Goal: Task Accomplishment & Management: Manage account settings

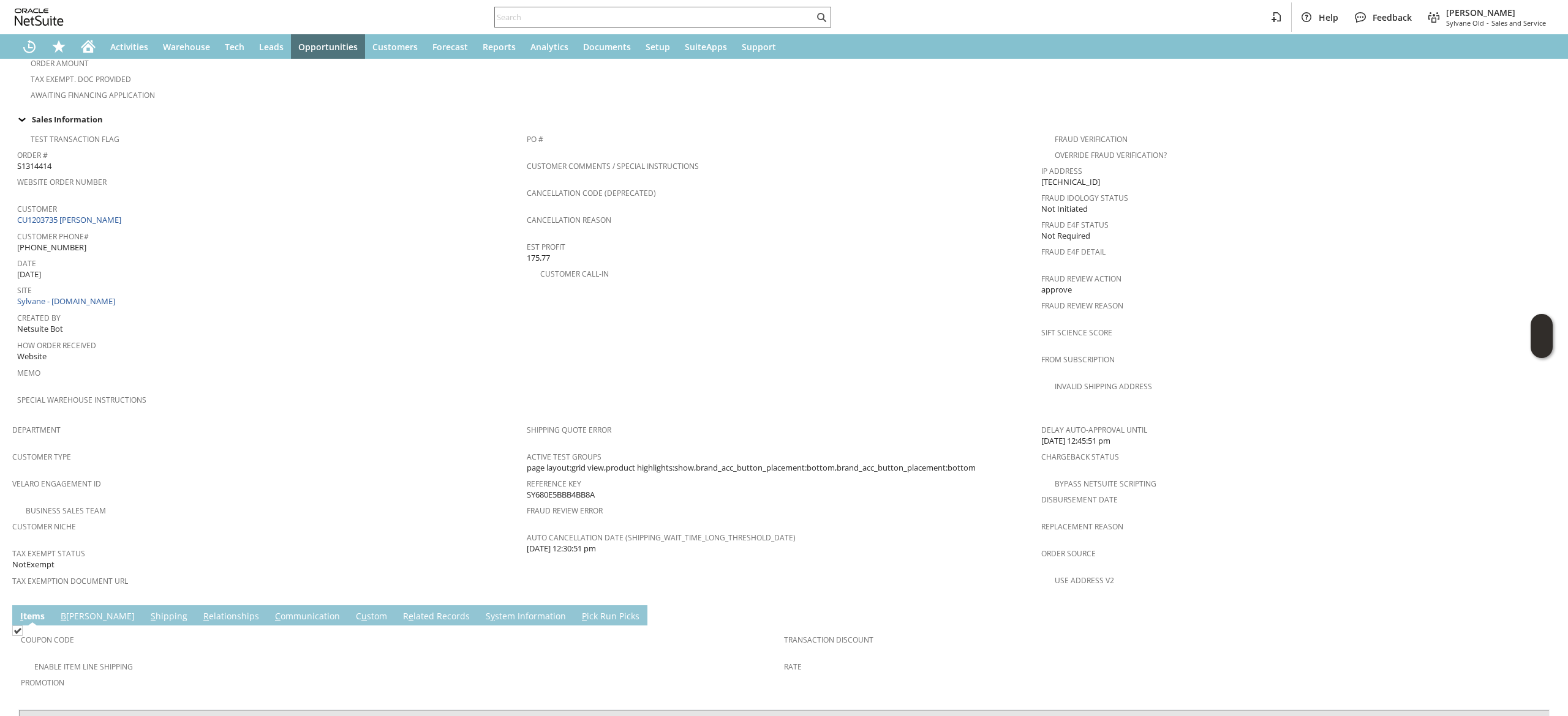
scroll to position [559, 0]
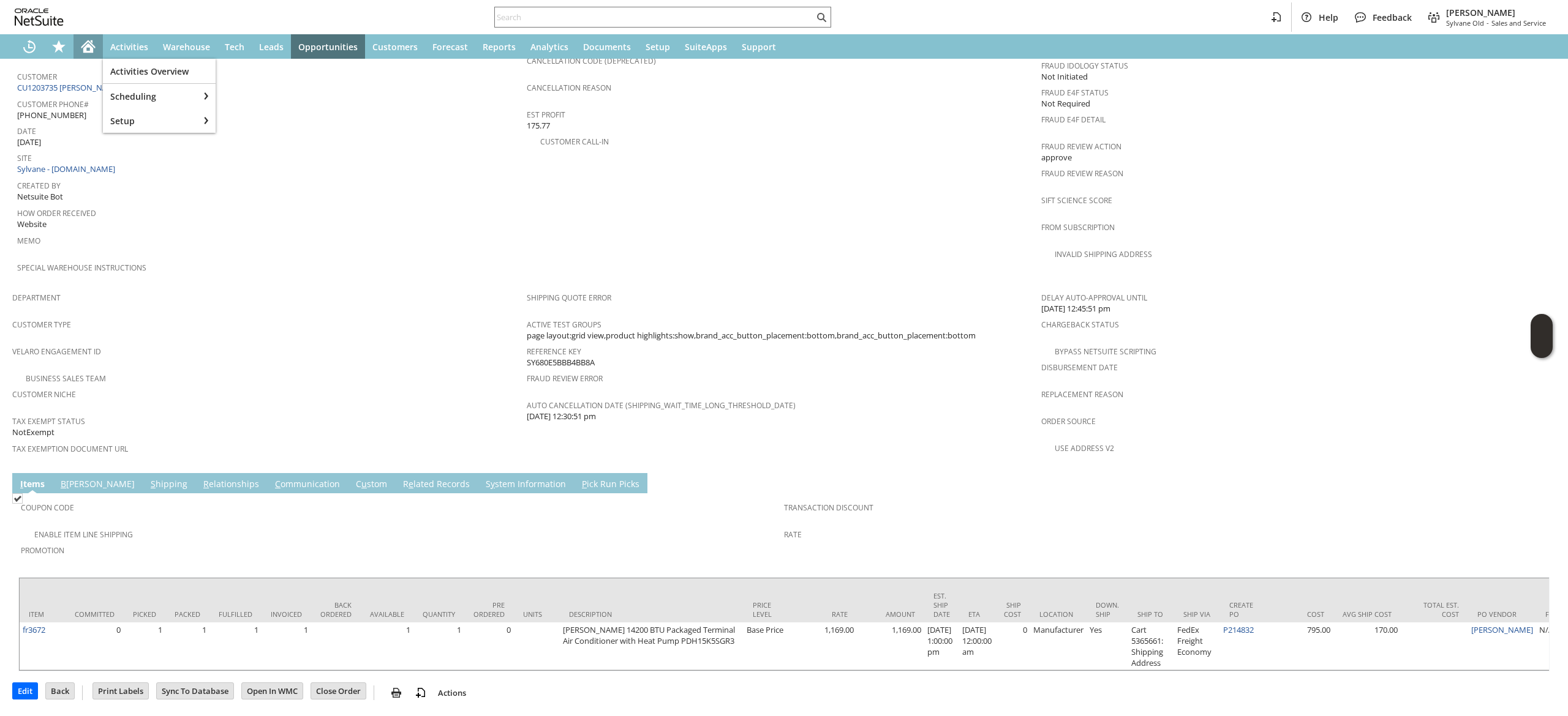
click at [84, 43] on icon "Home" at bounding box center [88, 46] width 15 height 15
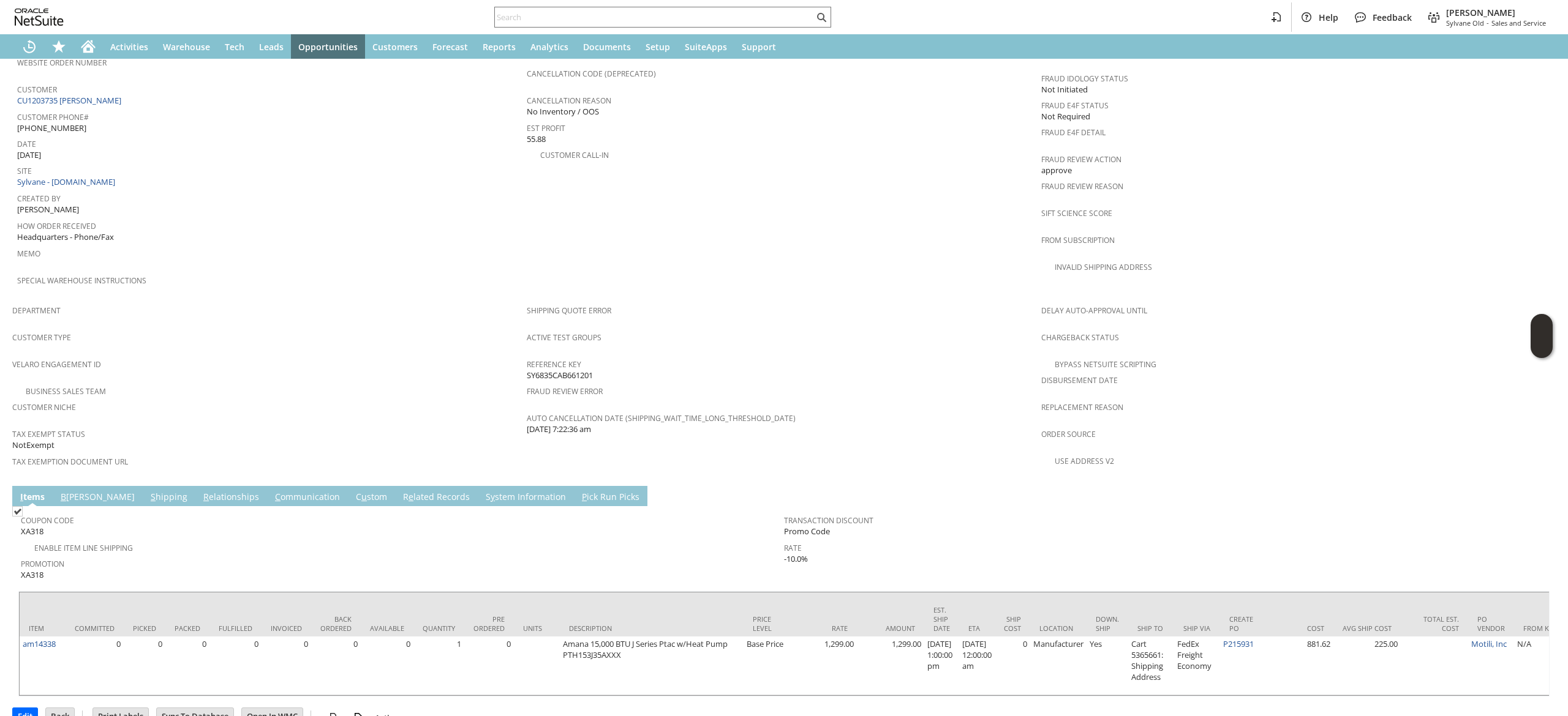
scroll to position [559, 0]
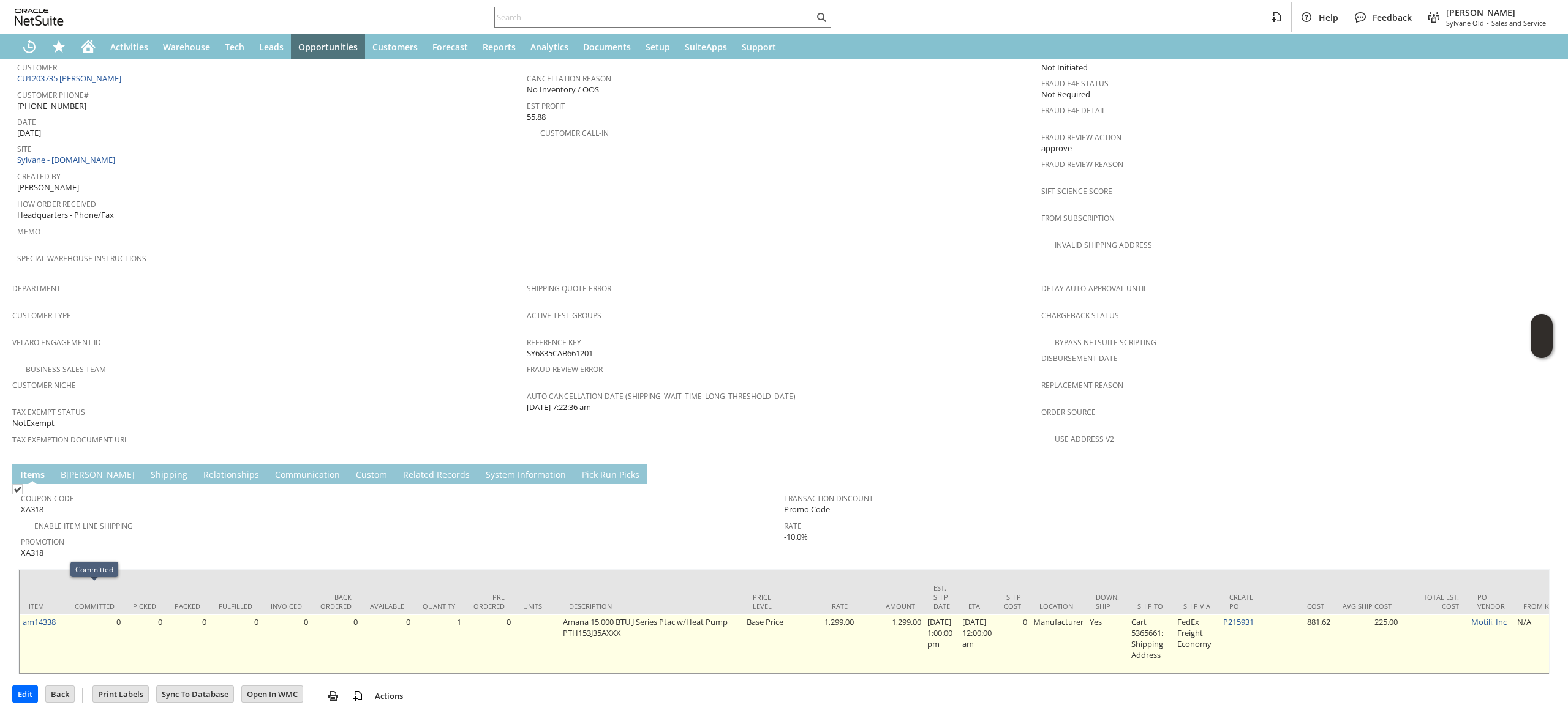
click at [60, 614] on td "am14338" at bounding box center [43, 643] width 46 height 59
copy tr "am14338"
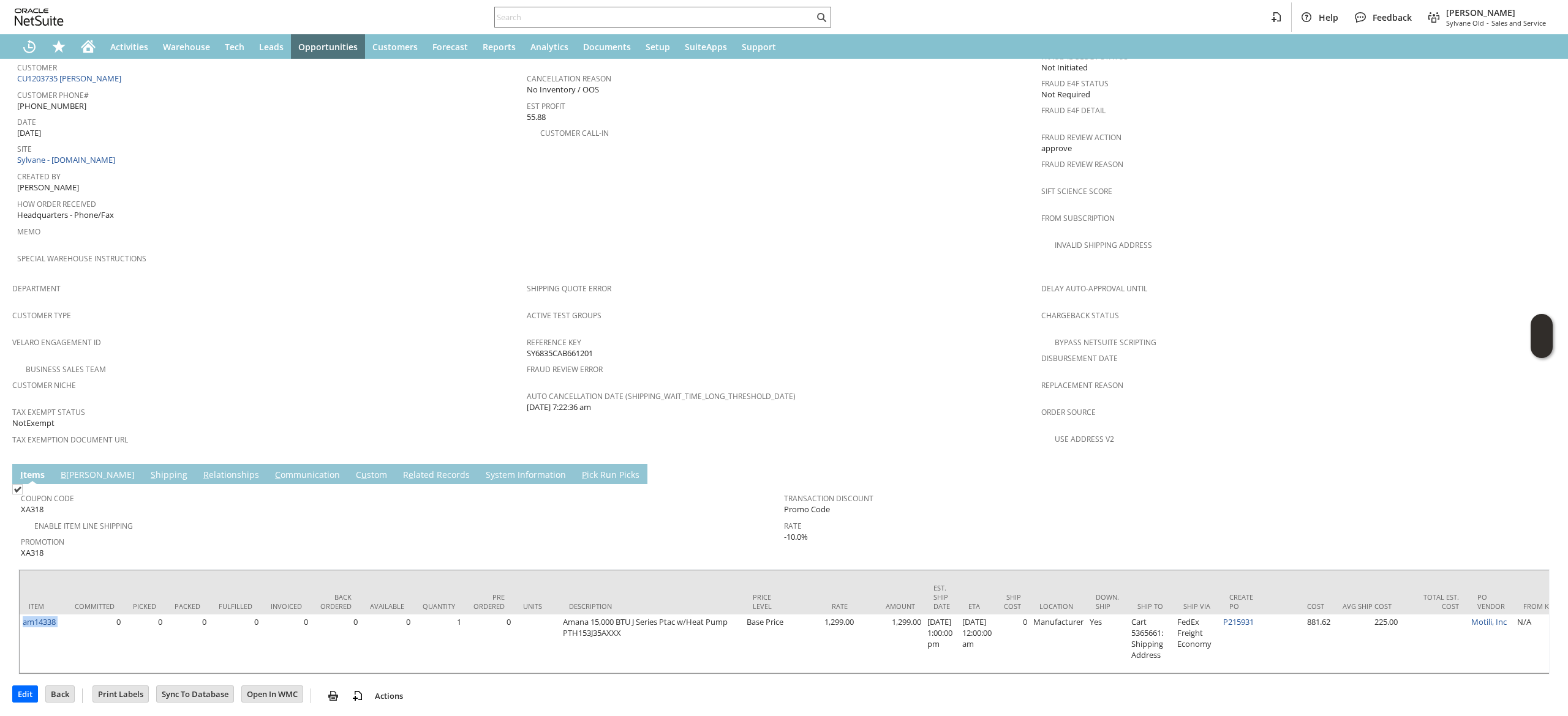
copy tr "am14338"
click at [272, 469] on link "C ommunication" at bounding box center [307, 476] width 71 height 14
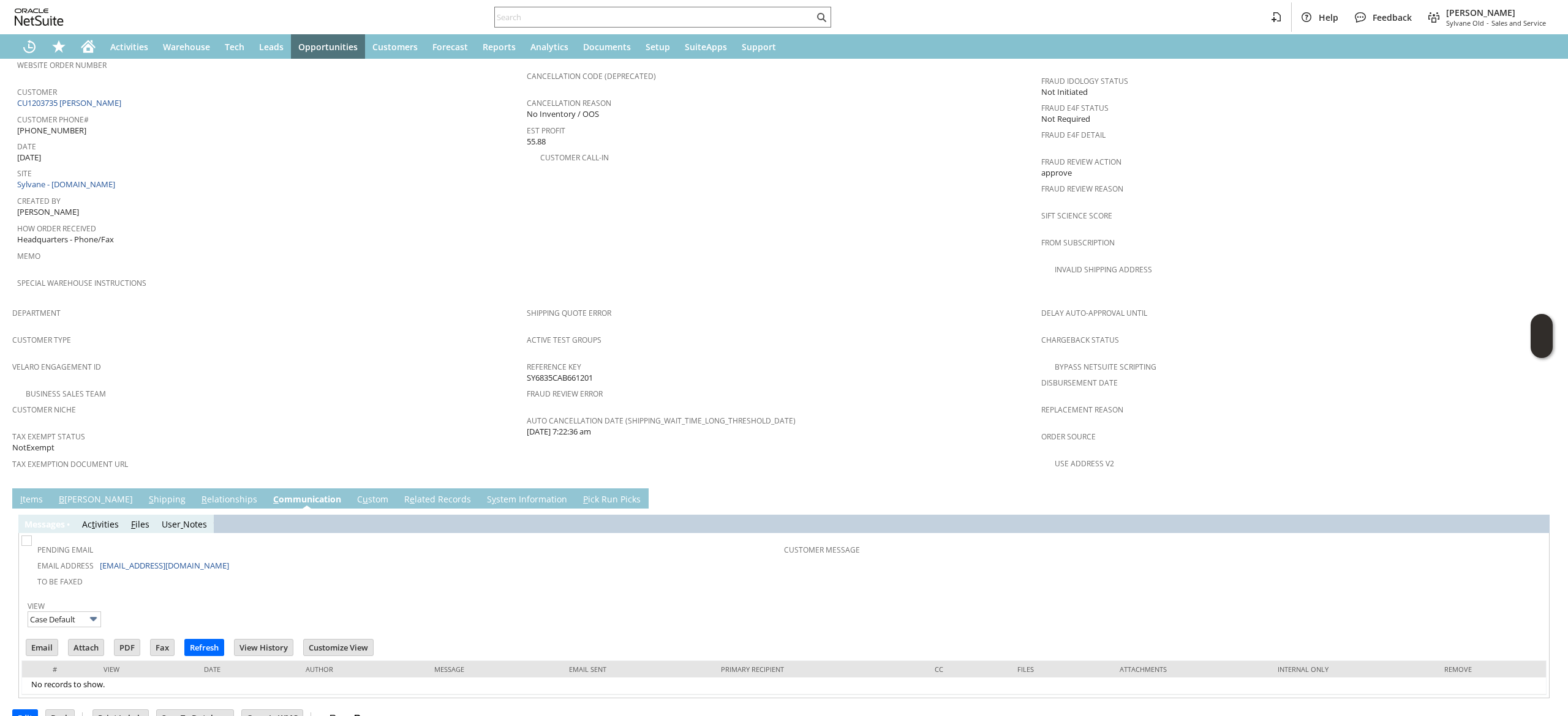
scroll to position [0, 0]
click at [484, 494] on link "S y stem Information" at bounding box center [527, 501] width 86 height 14
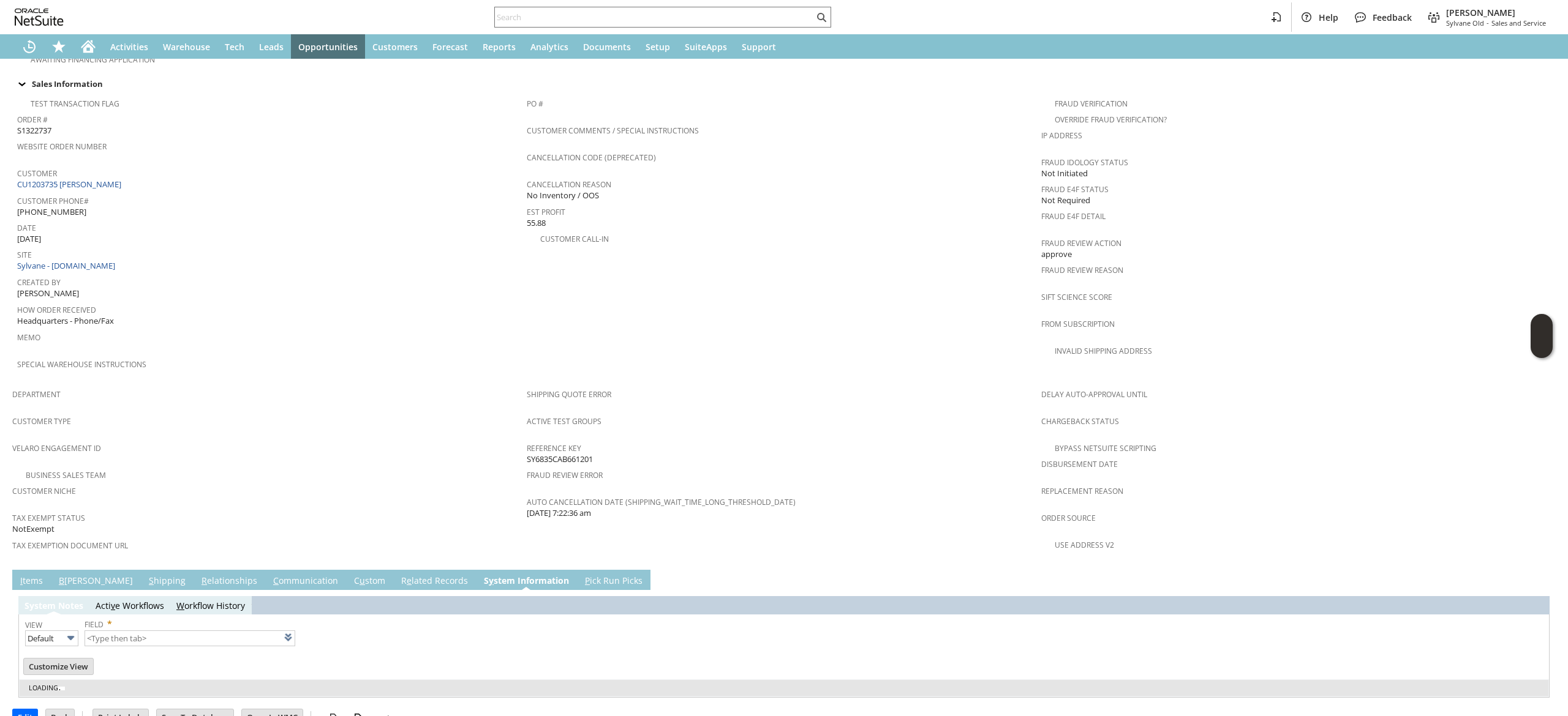
click at [226, 596] on td "W orkflow History" at bounding box center [211, 605] width 81 height 18
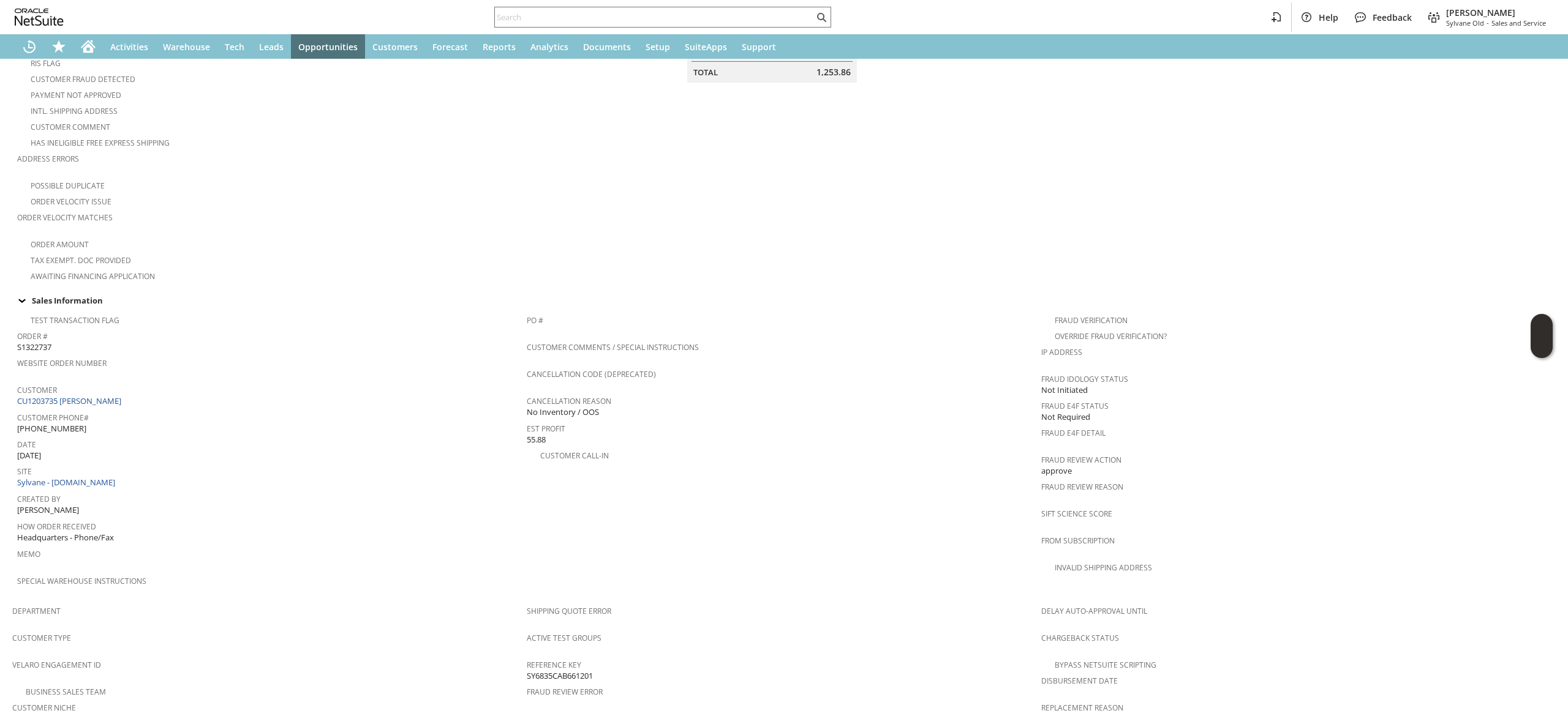
type input "1 to 25 of 99"
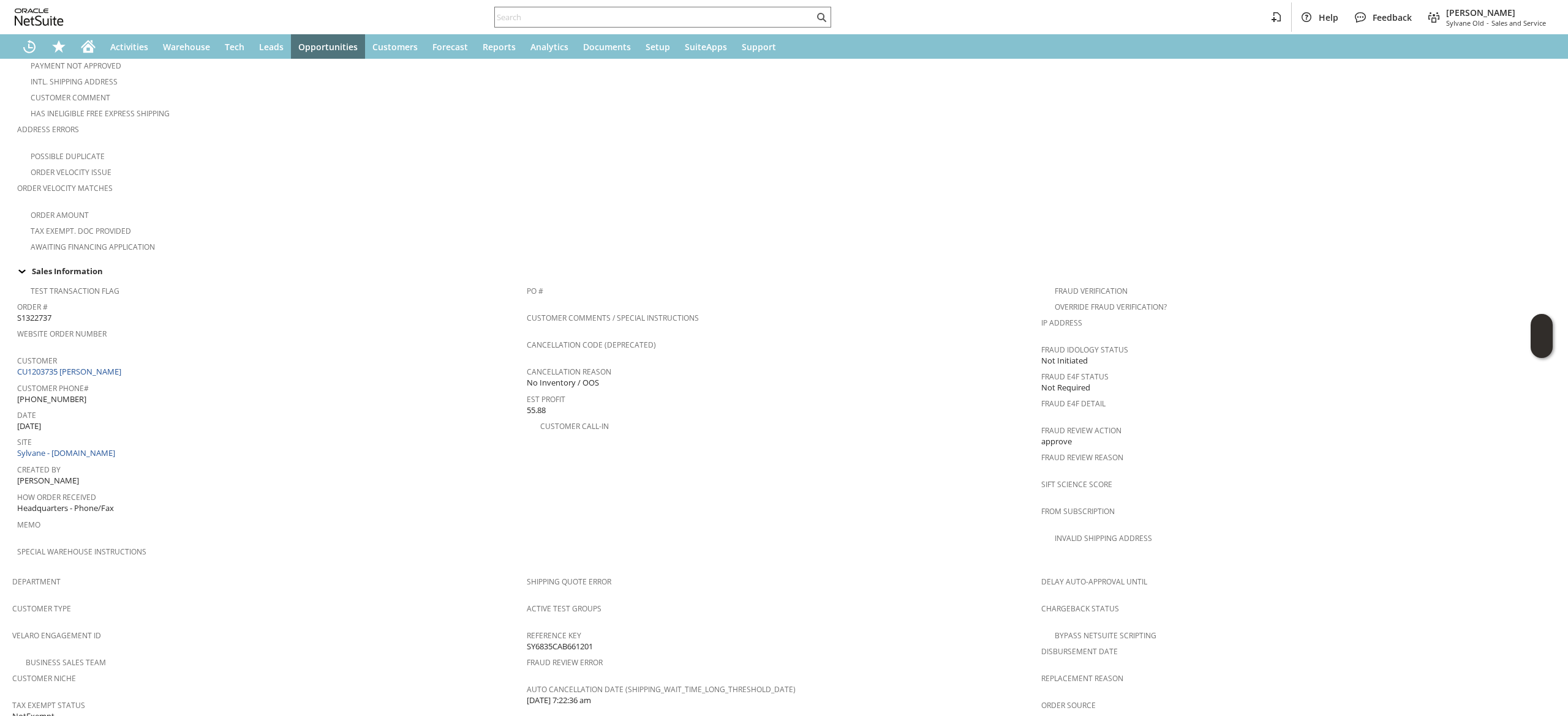
scroll to position [146, 0]
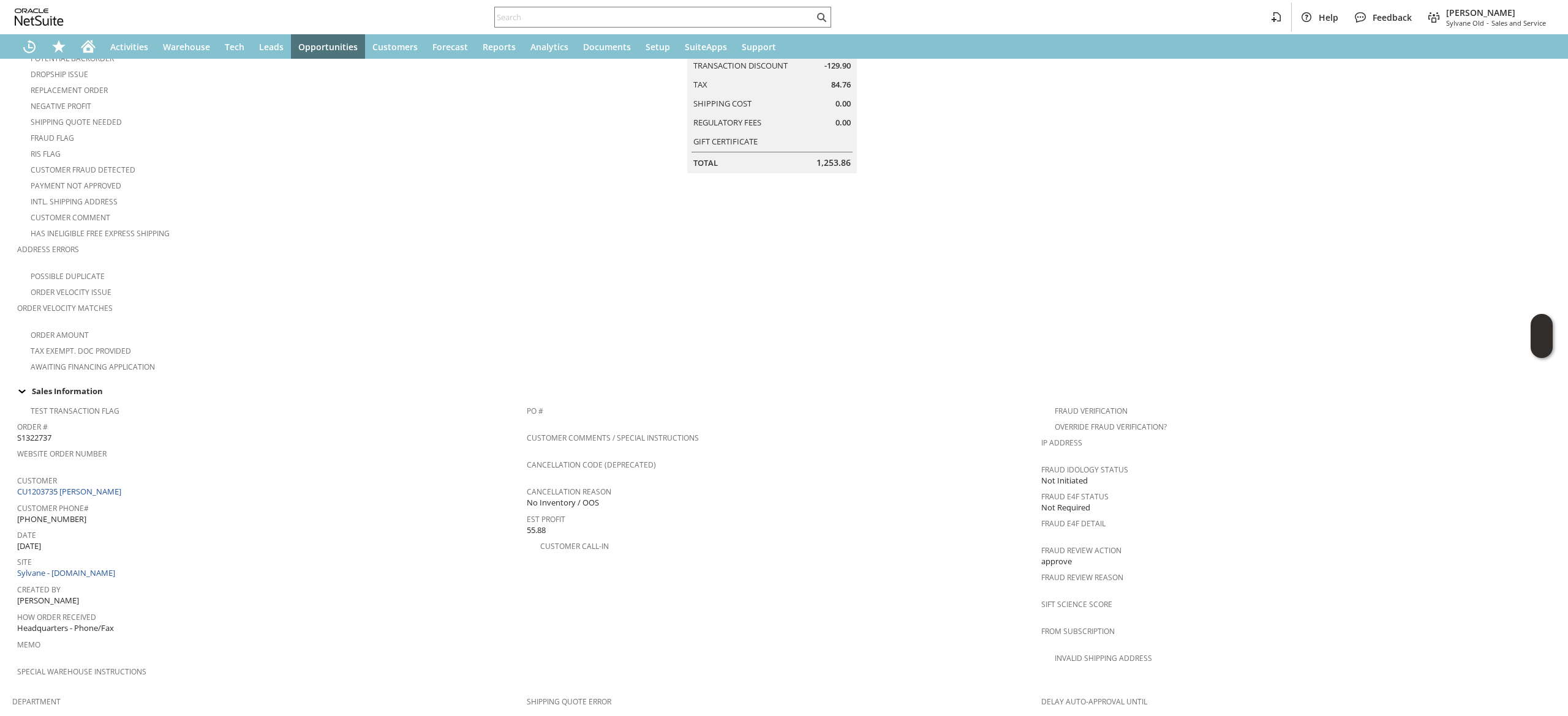
click at [783, 287] on td "Summary Subtotal 1,299.00 Transaction Discount -129.90 Tax 84.76 Shipping Cost …" at bounding box center [784, 187] width 515 height 372
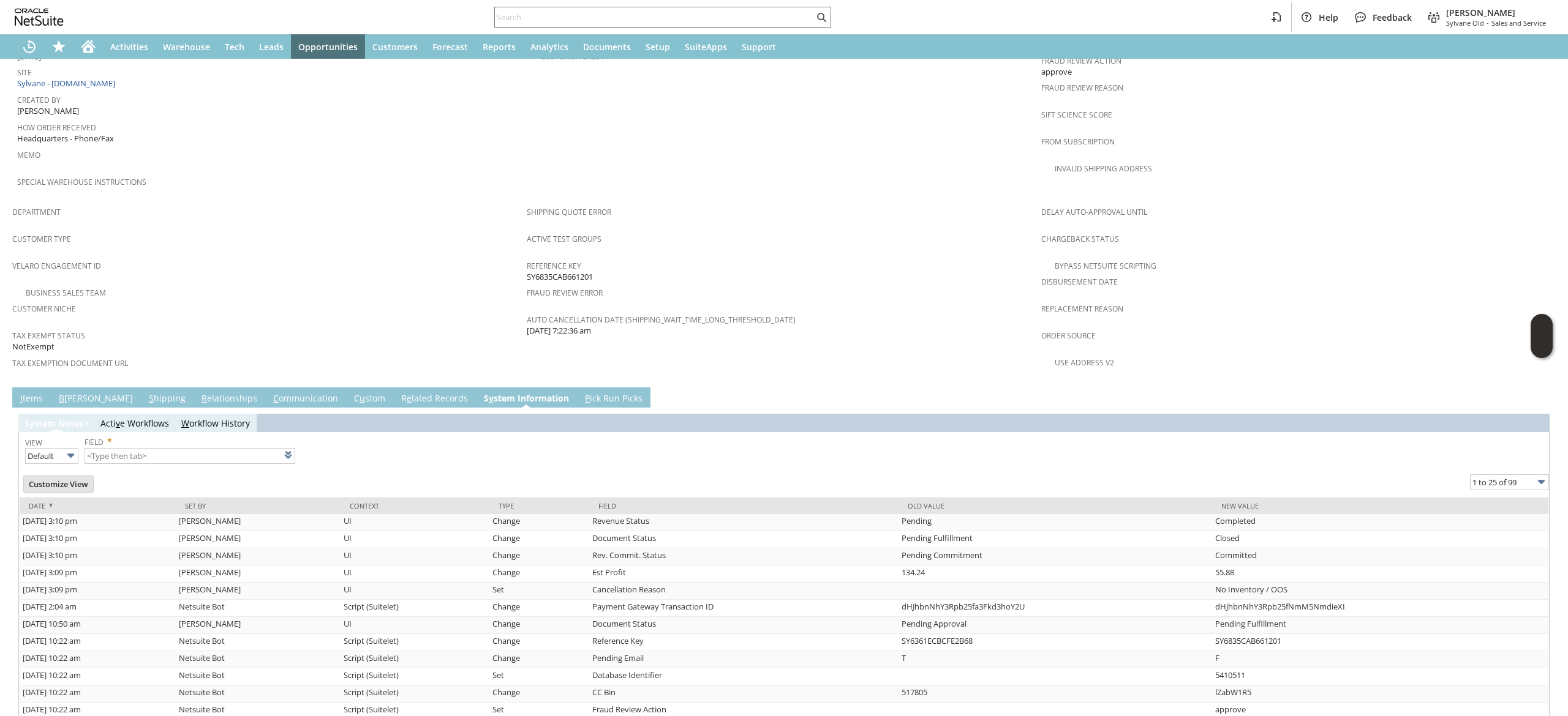
drag, startPoint x: 285, startPoint y: 369, endPoint x: 277, endPoint y: 364, distance: 9.4
click at [285, 387] on td "C ommunication" at bounding box center [306, 397] width 81 height 20
click at [270, 393] on link "C ommunication" at bounding box center [305, 400] width 71 height 14
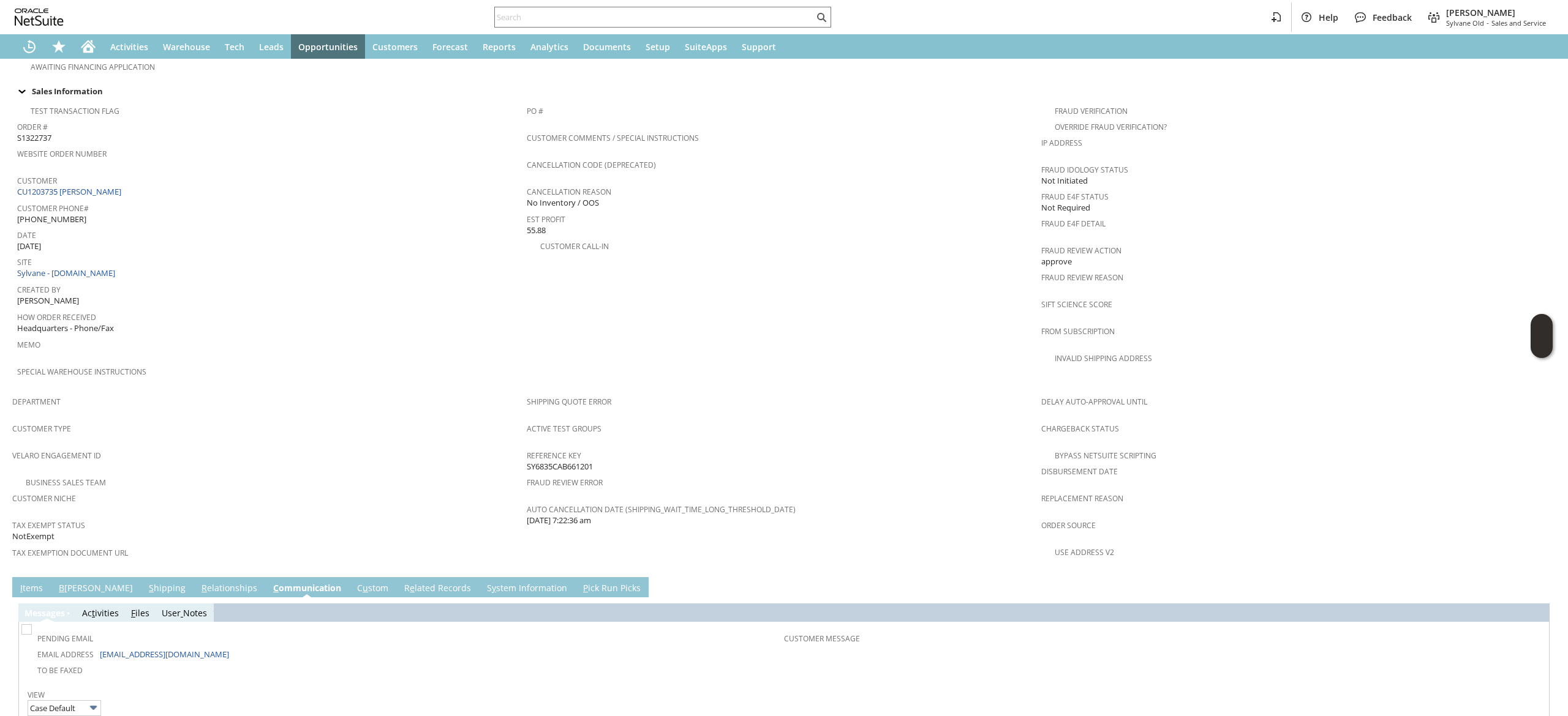
scroll to position [412, 0]
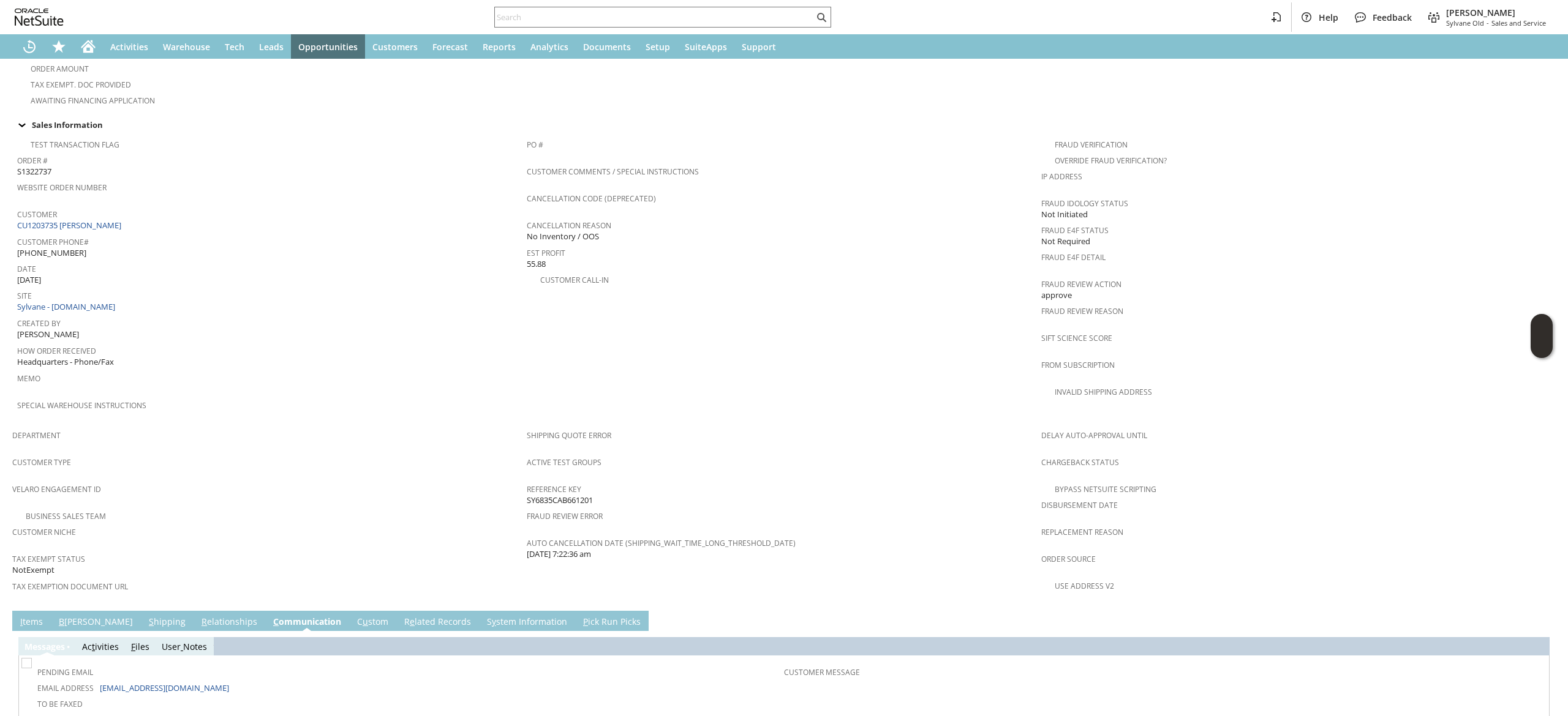
click at [112, 233] on span "Customer Phone#" at bounding box center [268, 240] width 504 height 14
click at [118, 220] on link "CU1203735 [PERSON_NAME]" at bounding box center [70, 225] width 107 height 11
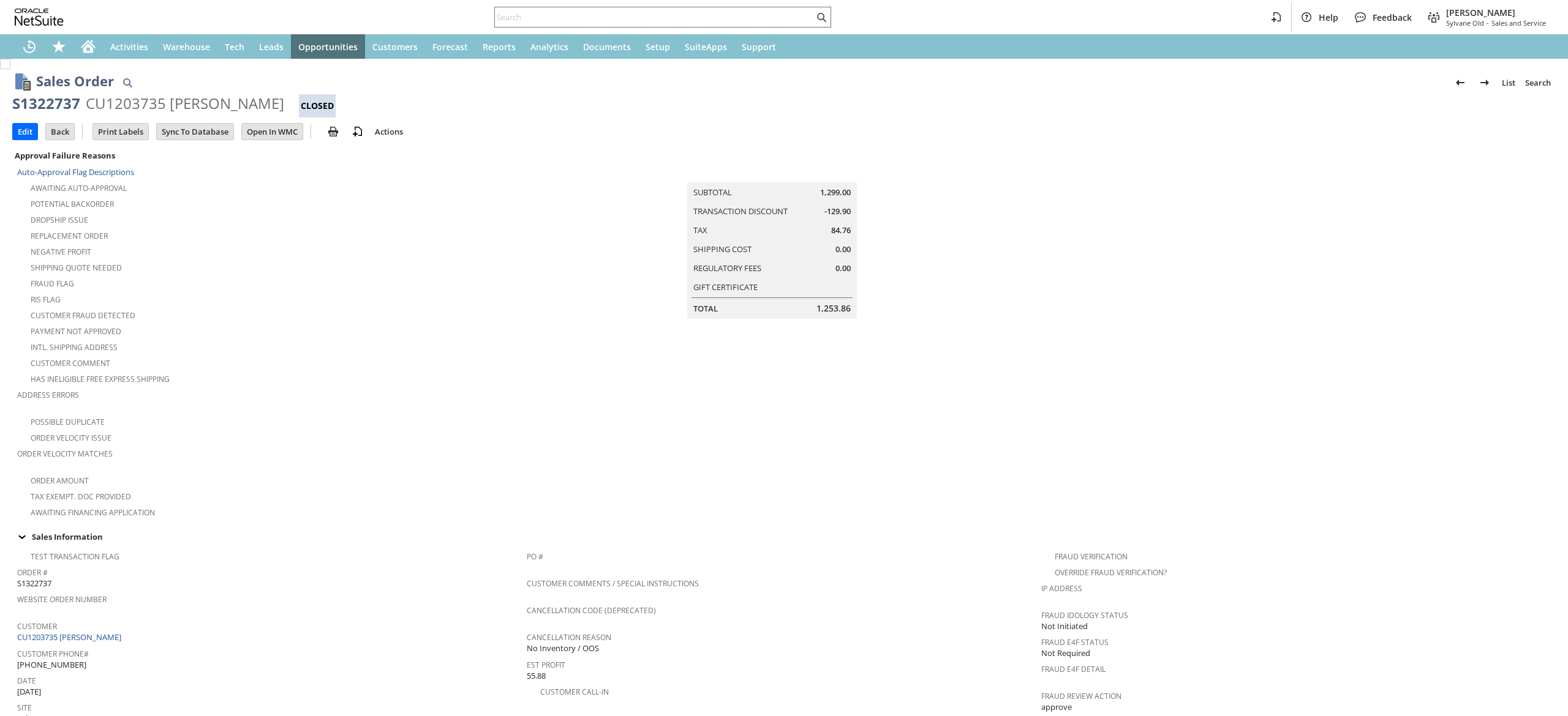
scroll to position [526, 0]
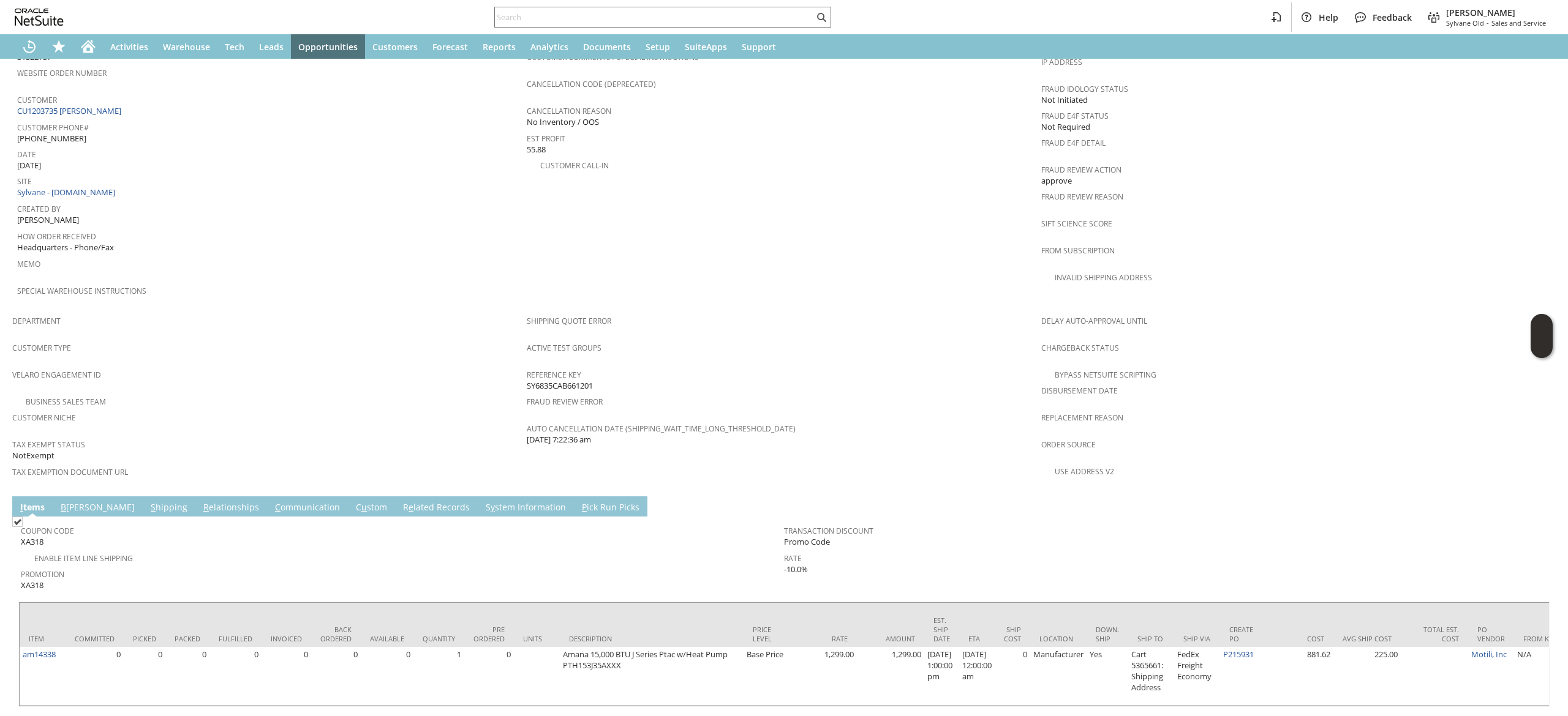
click at [83, 33] on div "Help Feedback Devin Carswell Sylvane Old - Sales and Service" at bounding box center [784, 17] width 1568 height 34
click at [83, 34] on div "Home" at bounding box center [88, 47] width 29 height 24
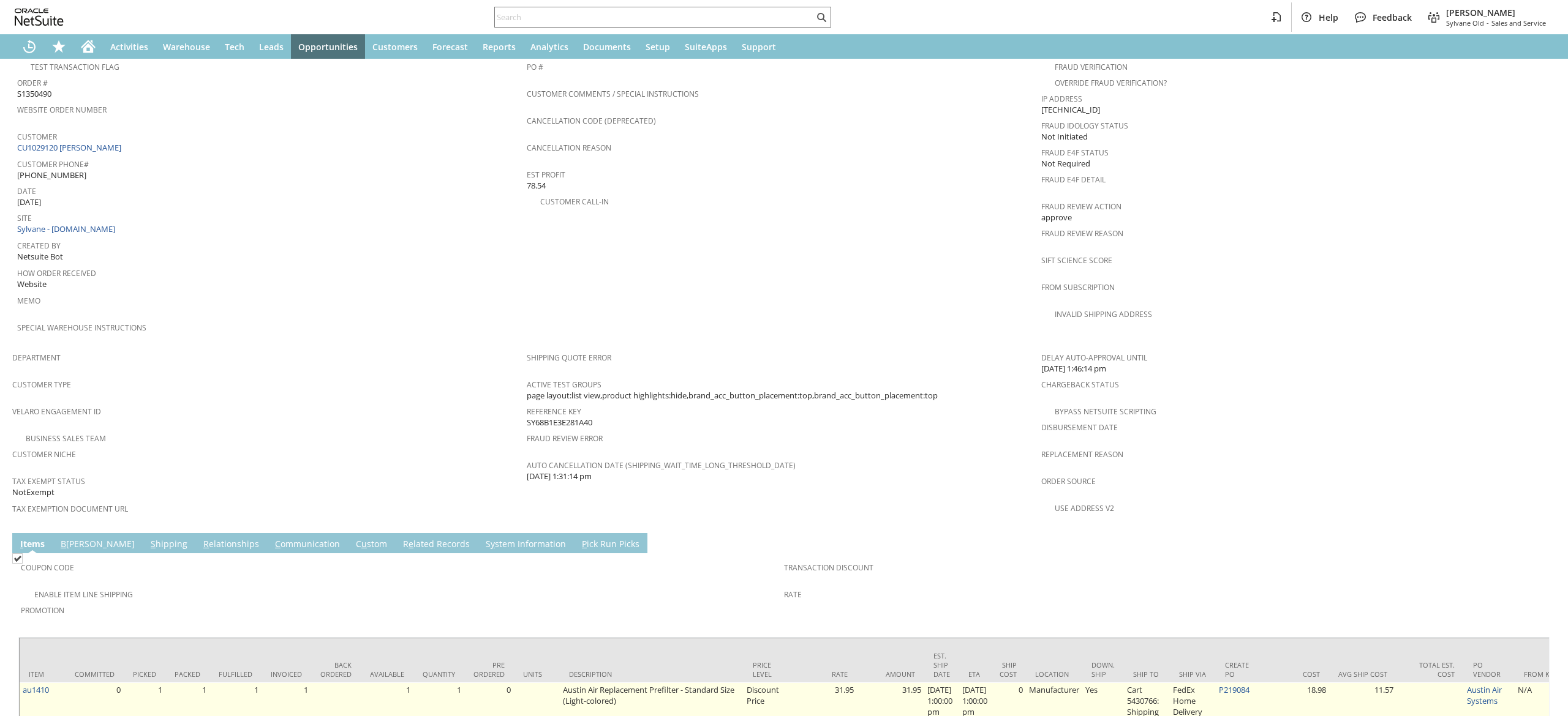
scroll to position [573, 0]
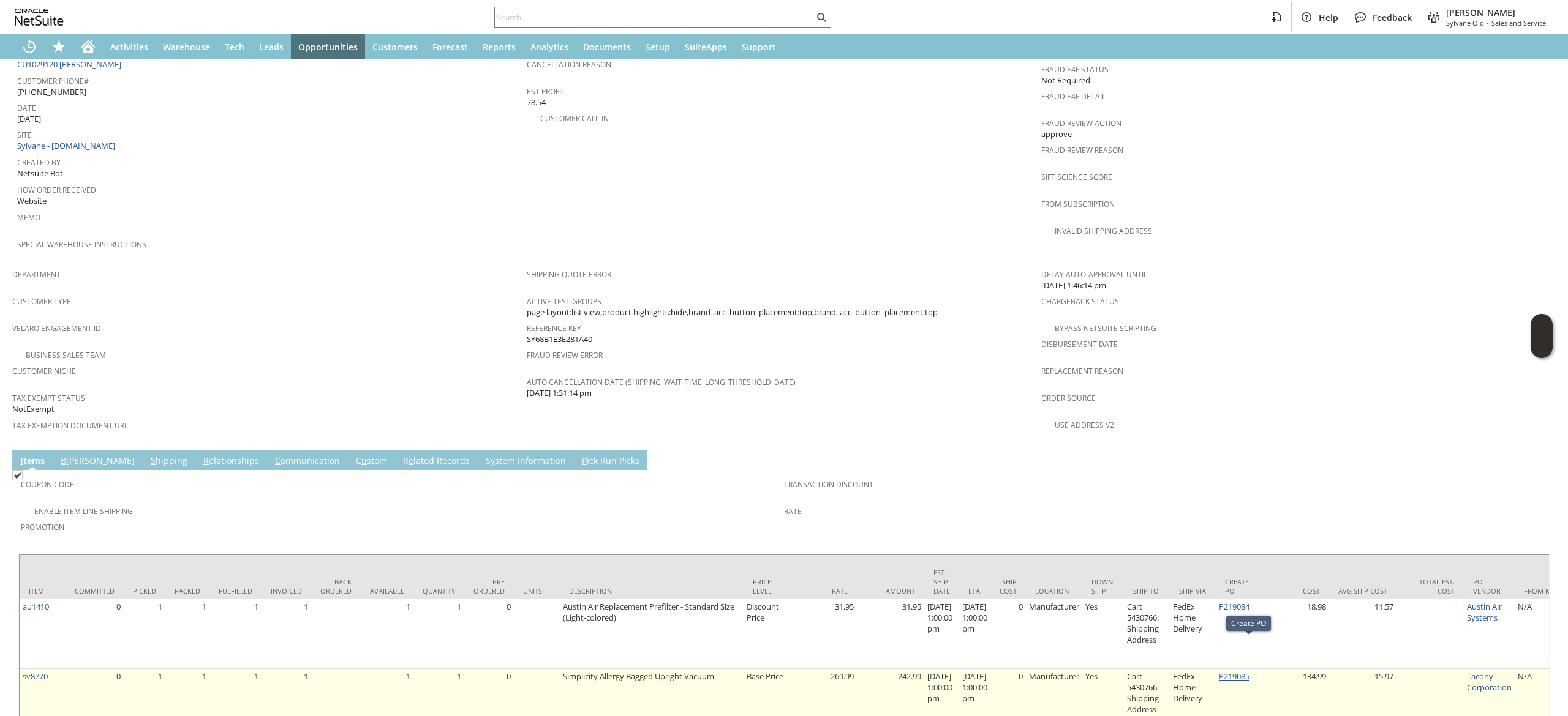
click at [1248, 671] on link "P219085" at bounding box center [1235, 676] width 31 height 11
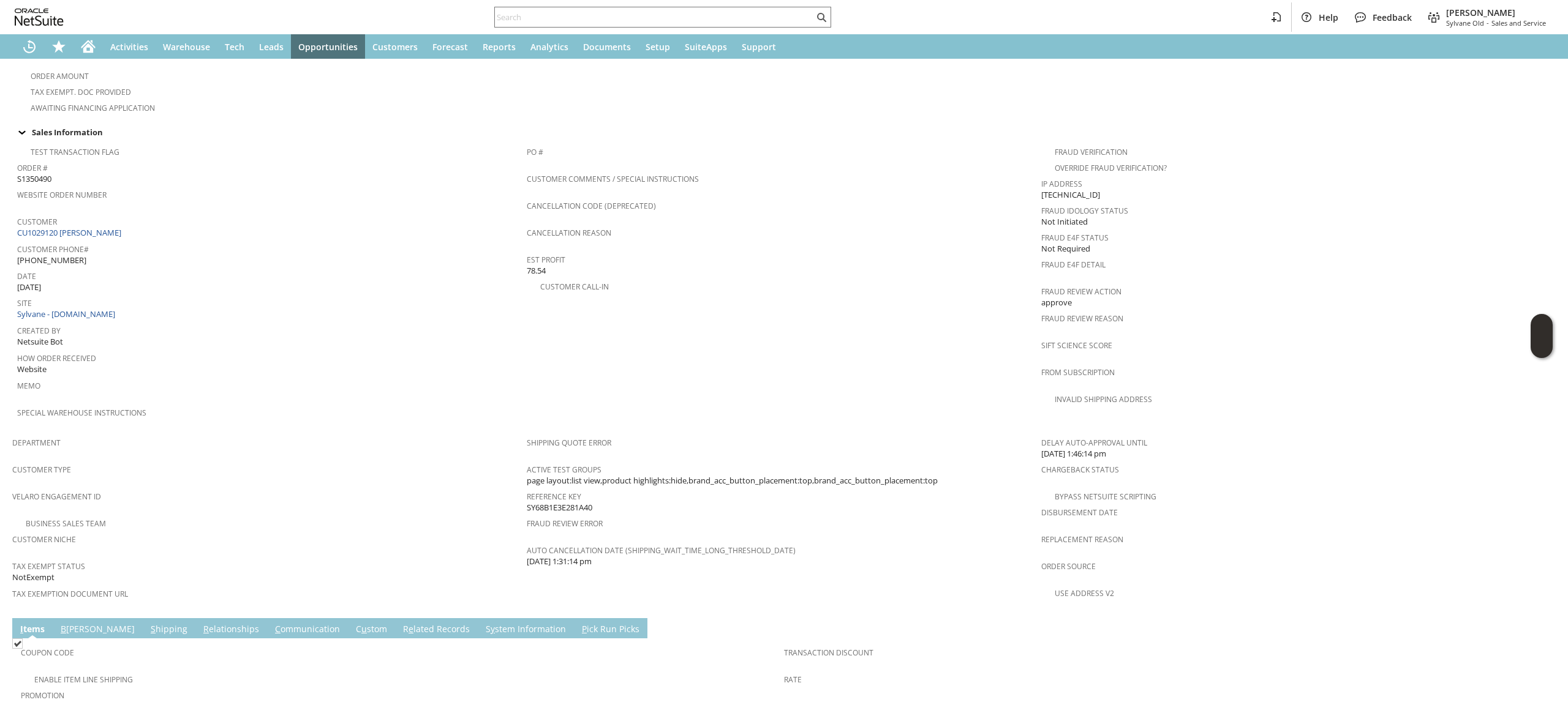
scroll to position [238, 0]
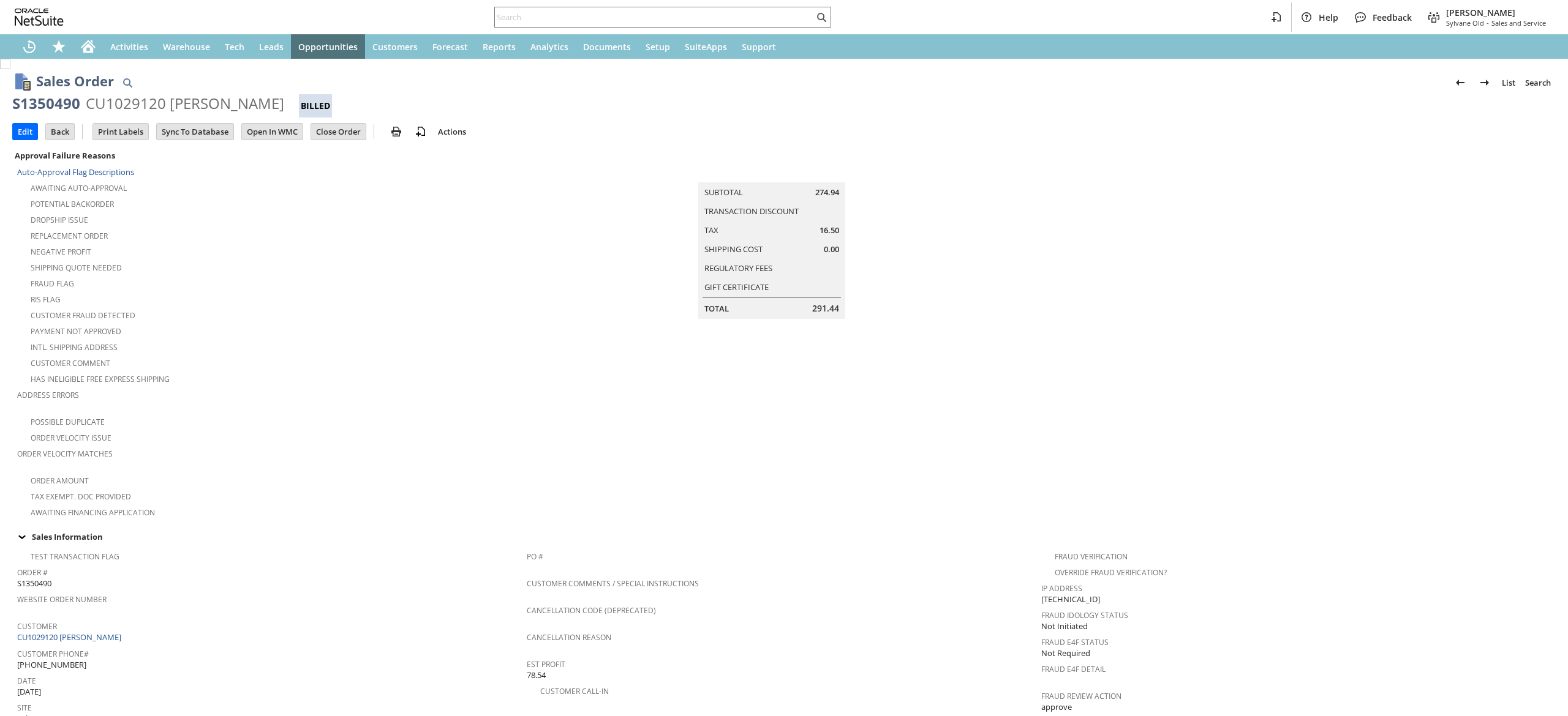
scroll to position [368, 0]
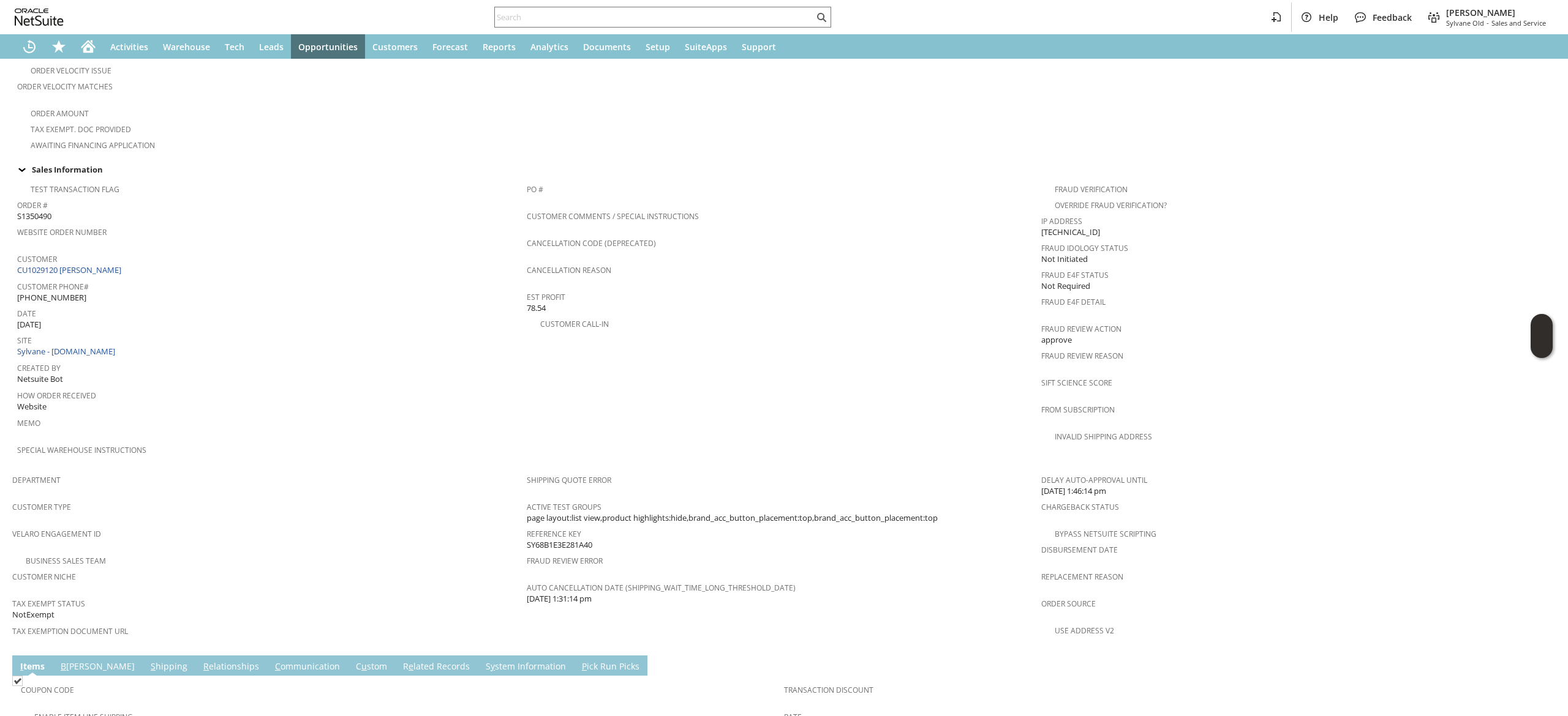
click at [147, 254] on div "Customer CU1029120 [PERSON_NAME]" at bounding box center [268, 264] width 504 height 26
click at [148, 252] on div "Customer CU1029120 [PERSON_NAME]" at bounding box center [268, 264] width 504 height 26
copy tbody "CU1029120 [PERSON_NAME]"
click at [522, 17] on input "text" at bounding box center [654, 17] width 319 height 15
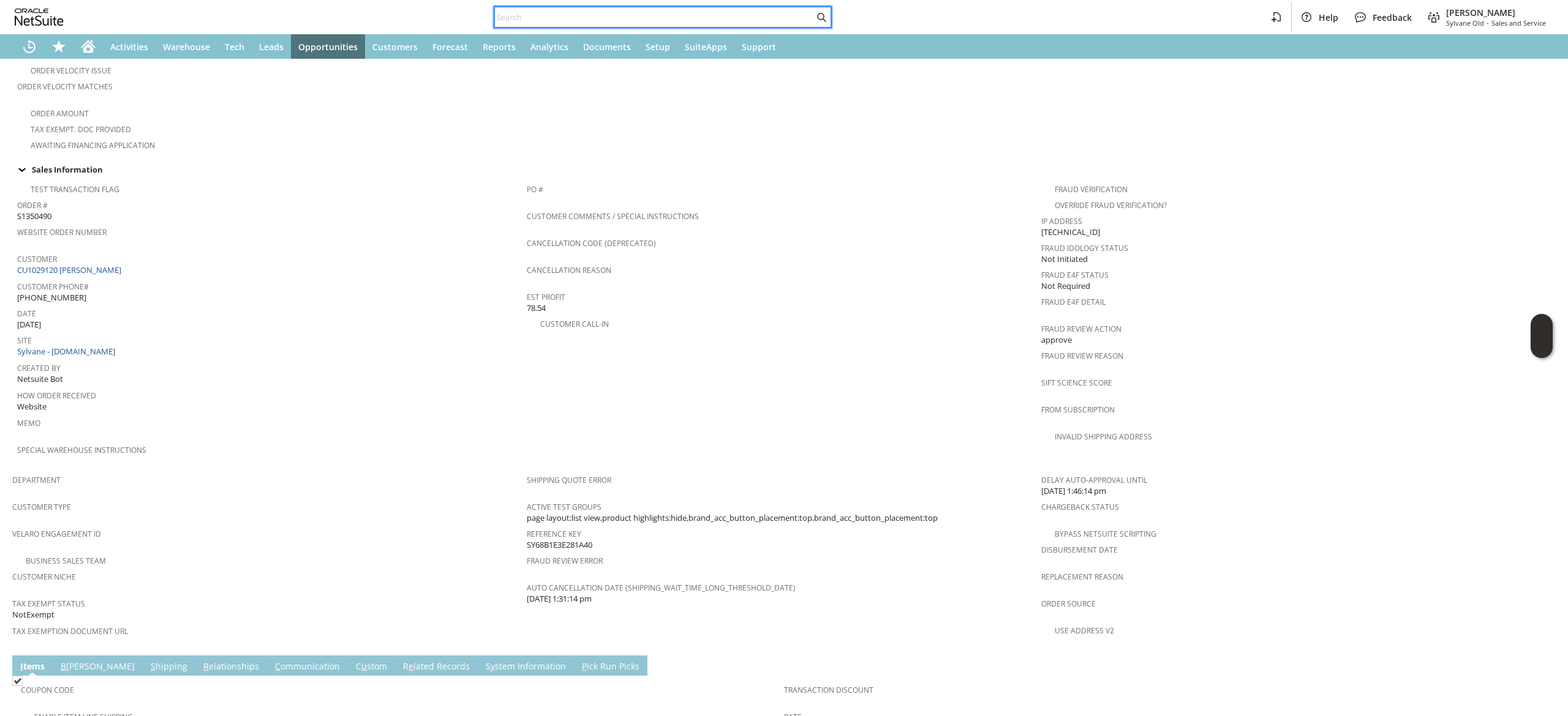
paste input "wh12929"
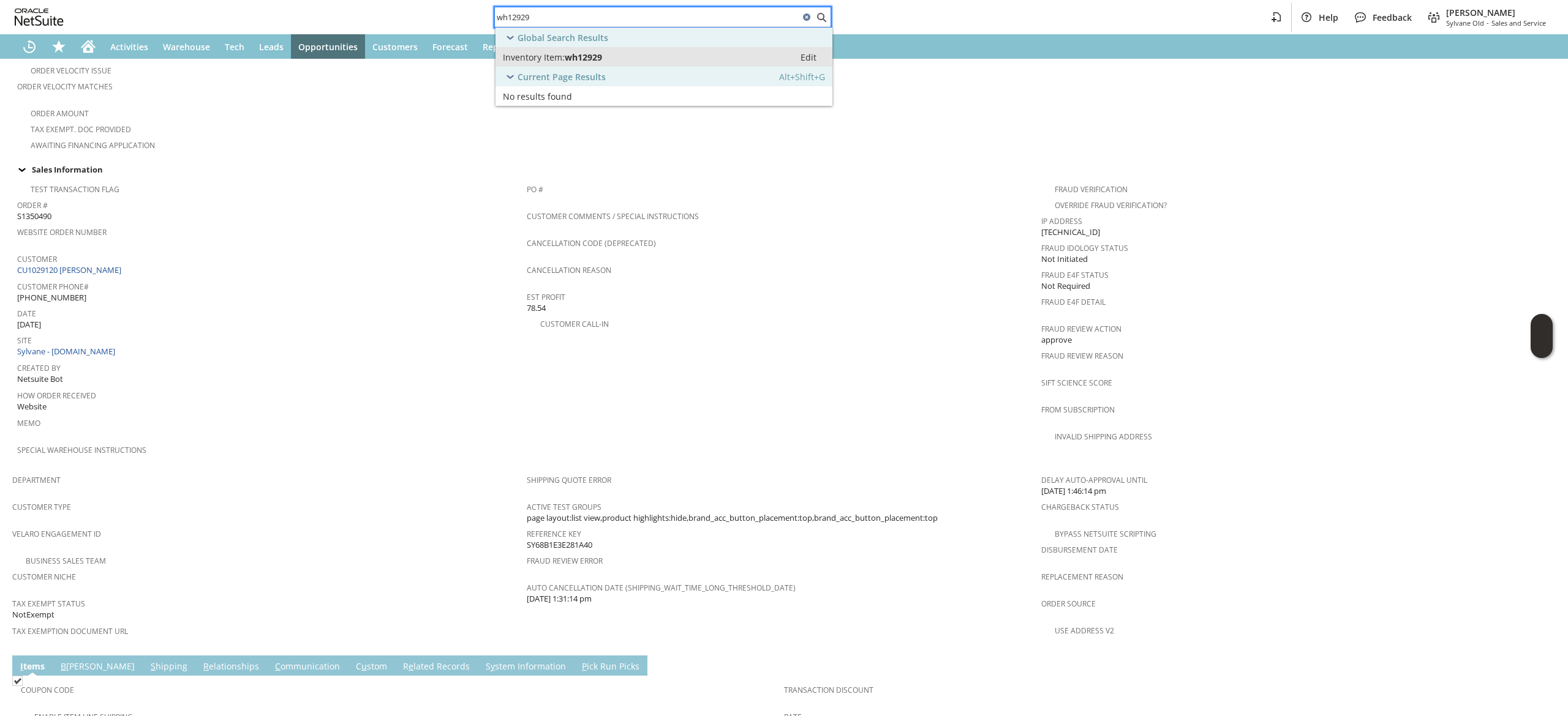
type input "wh12929"
click at [584, 63] on link "Inventory Item: wh12929 Edit" at bounding box center [664, 57] width 337 height 20
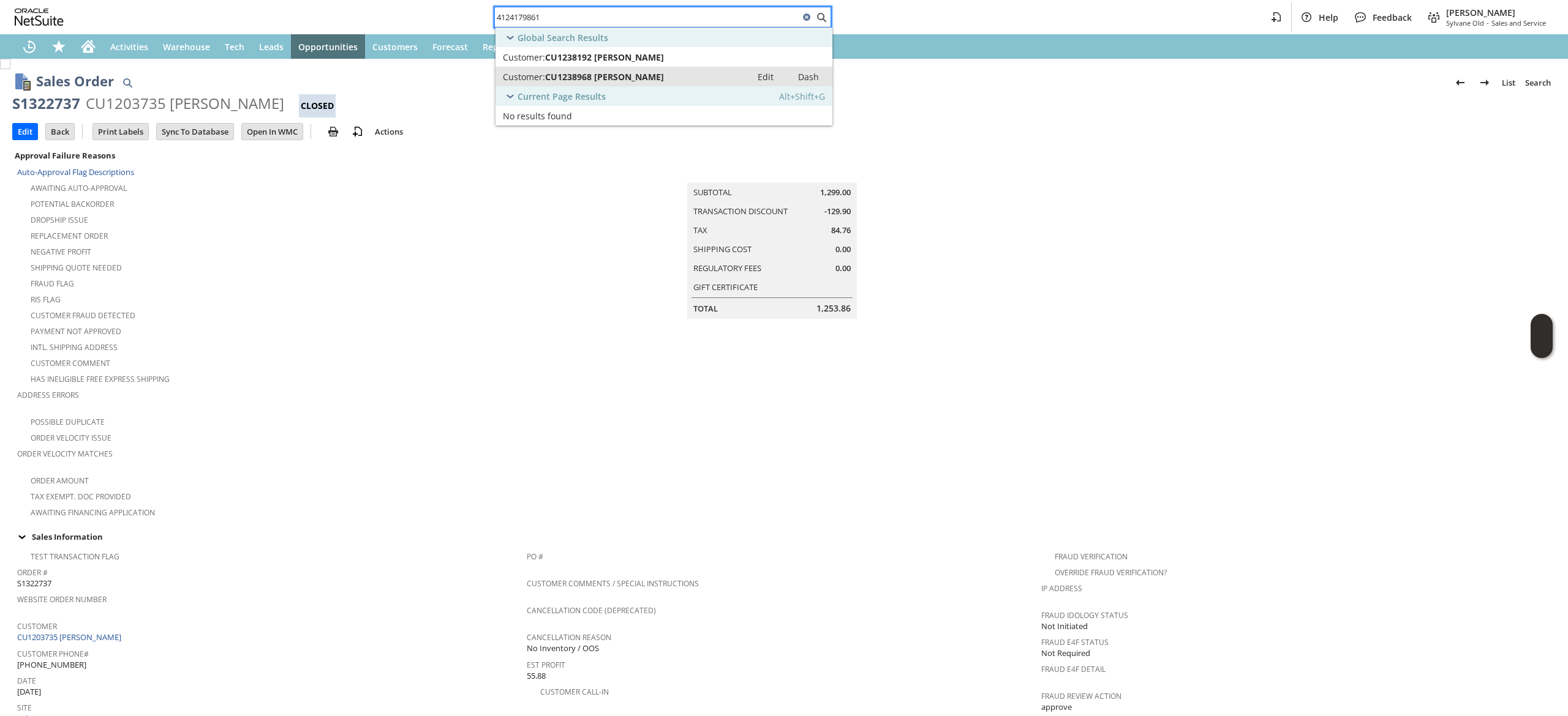
type input "4124179861"
drag, startPoint x: 677, startPoint y: 70, endPoint x: 626, endPoint y: 34, distance: 62.4
click at [677, 70] on link "Customer: CU1238968 Marvin Sheffler Edit Dash" at bounding box center [664, 76] width 337 height 20
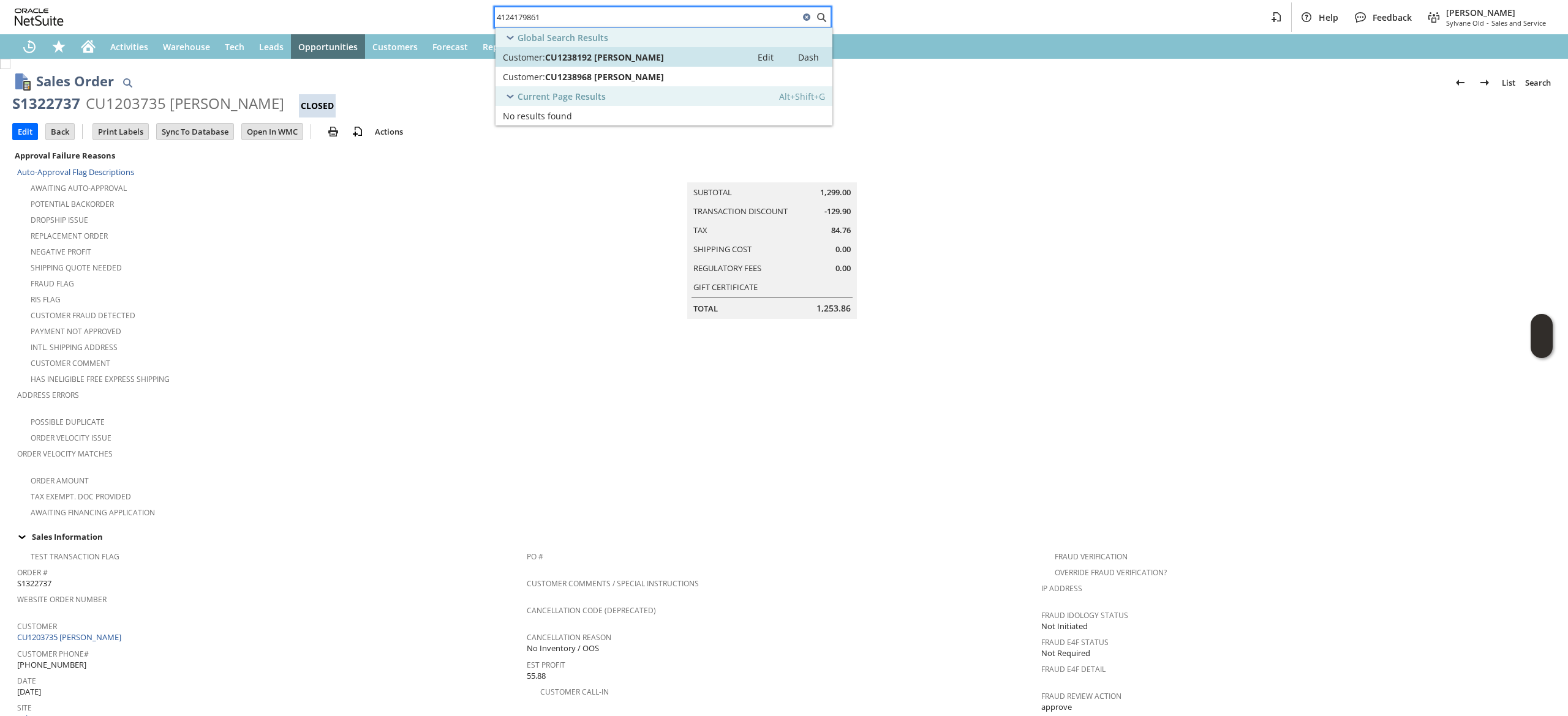
click at [633, 57] on span "CU1238192 Marvin Sheffler" at bounding box center [604, 57] width 118 height 11
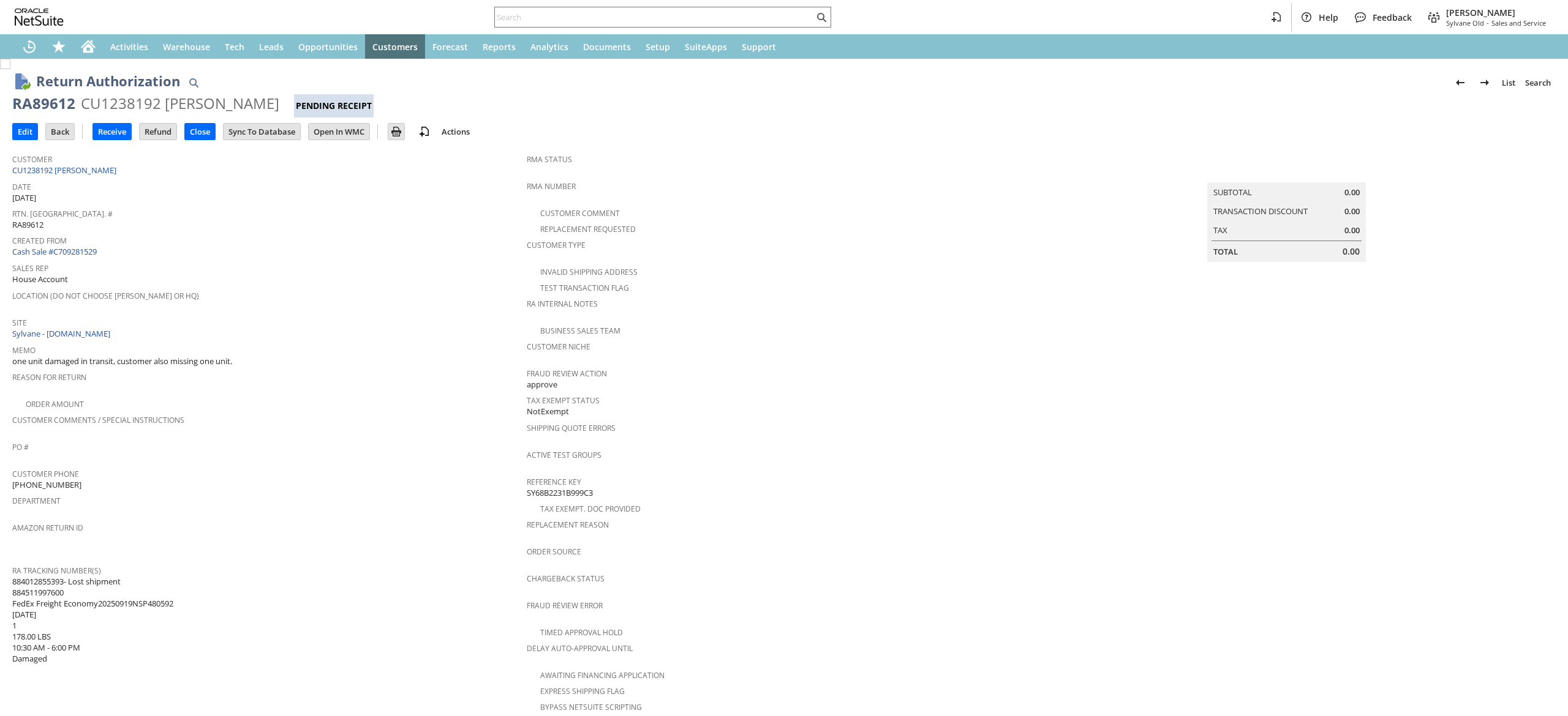
scroll to position [277, 0]
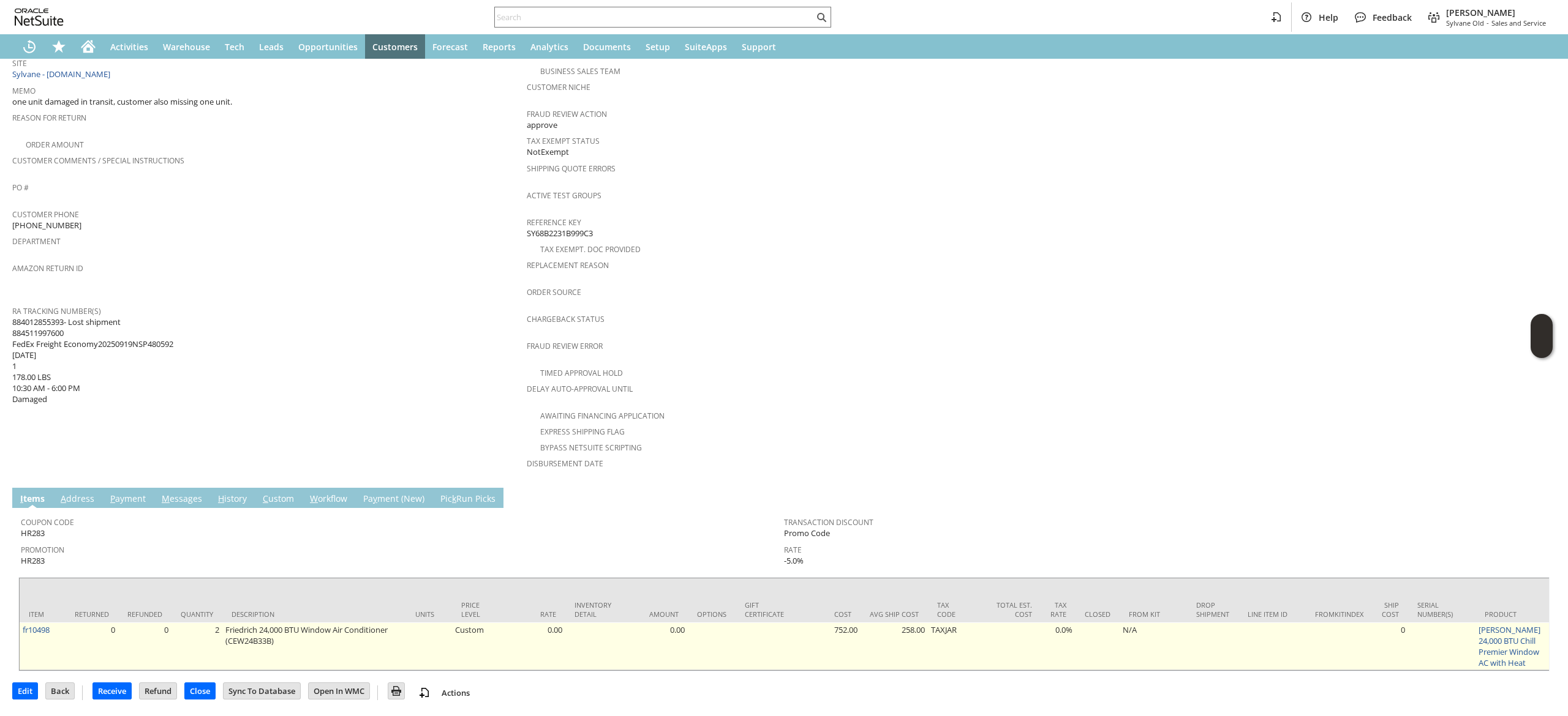
click at [55, 623] on td "fr10498" at bounding box center [43, 646] width 46 height 47
click at [50, 624] on link "fr10498" at bounding box center [36, 630] width 27 height 11
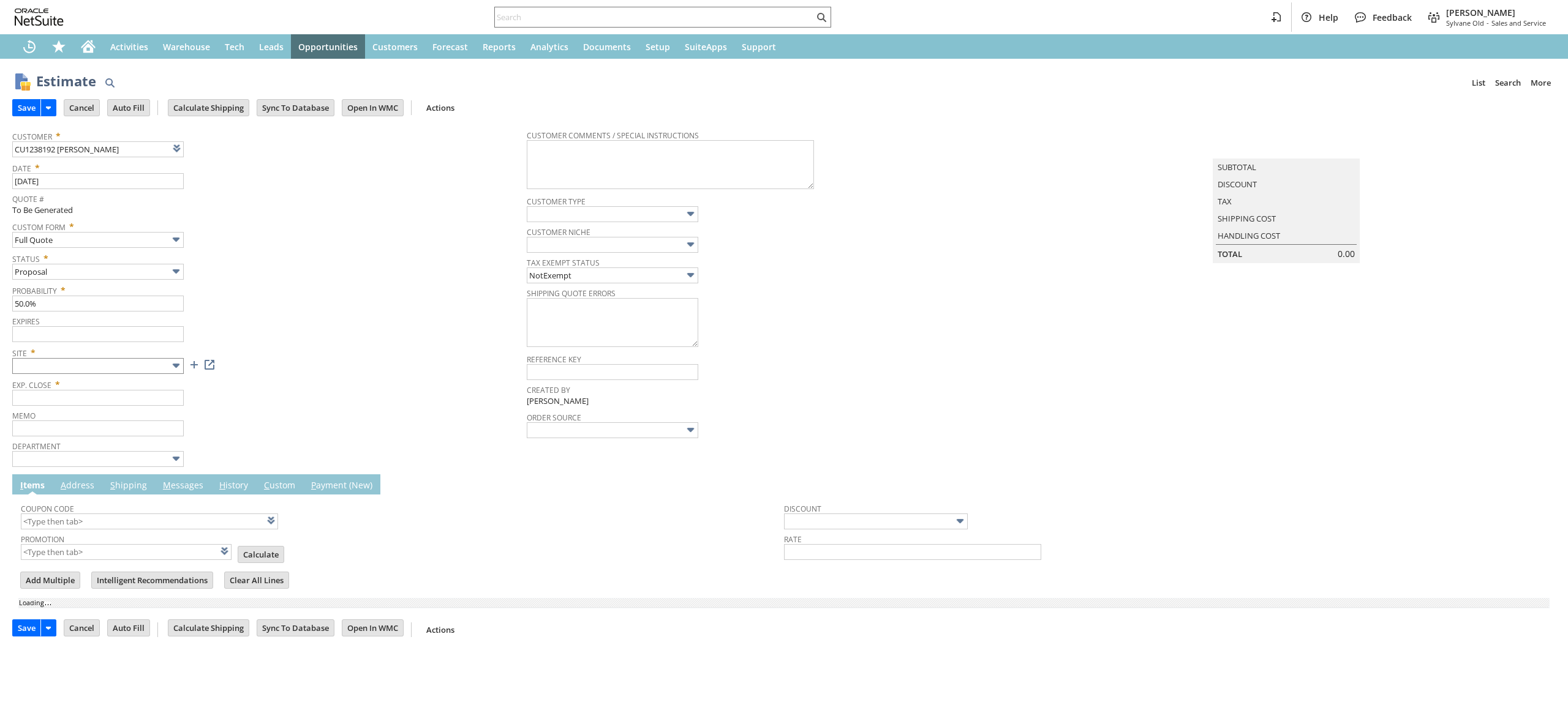
type input "10/22/2025"
type input "9/22/2025"
type input "Add"
type input "Copy Previous"
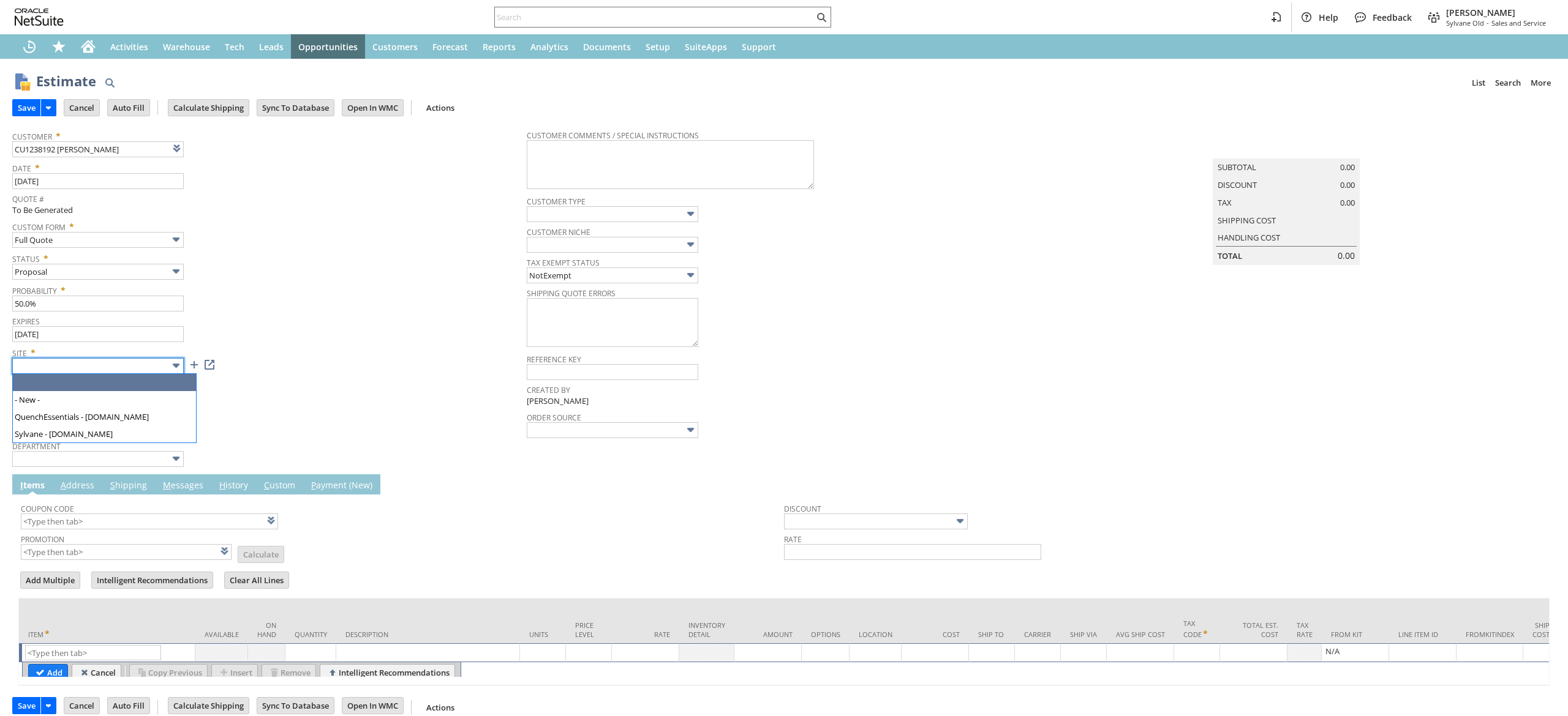
click at [151, 368] on input "text" at bounding box center [98, 366] width 171 height 16
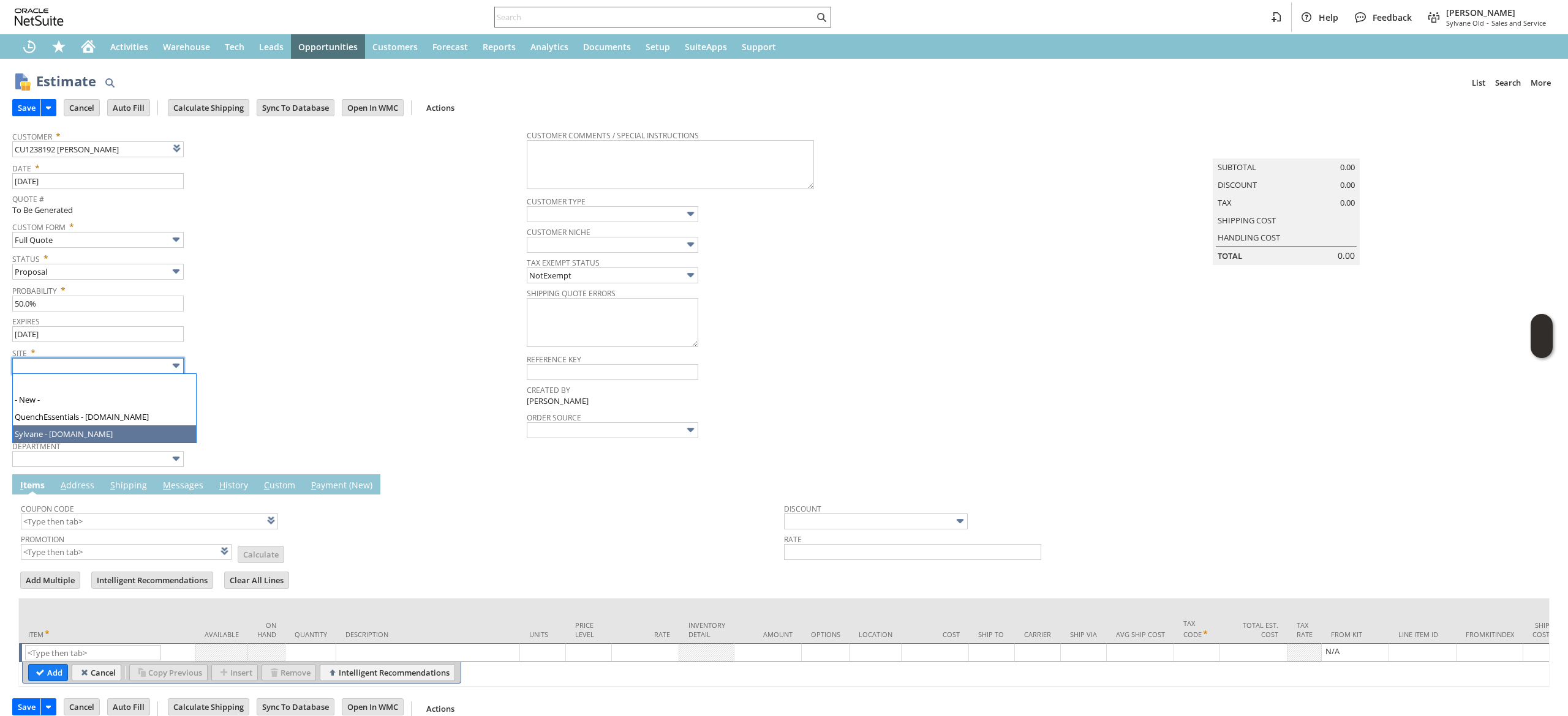
type input "Intelligent Recommendations ⁰"
type input "Sylvane - [DOMAIN_NAME]"
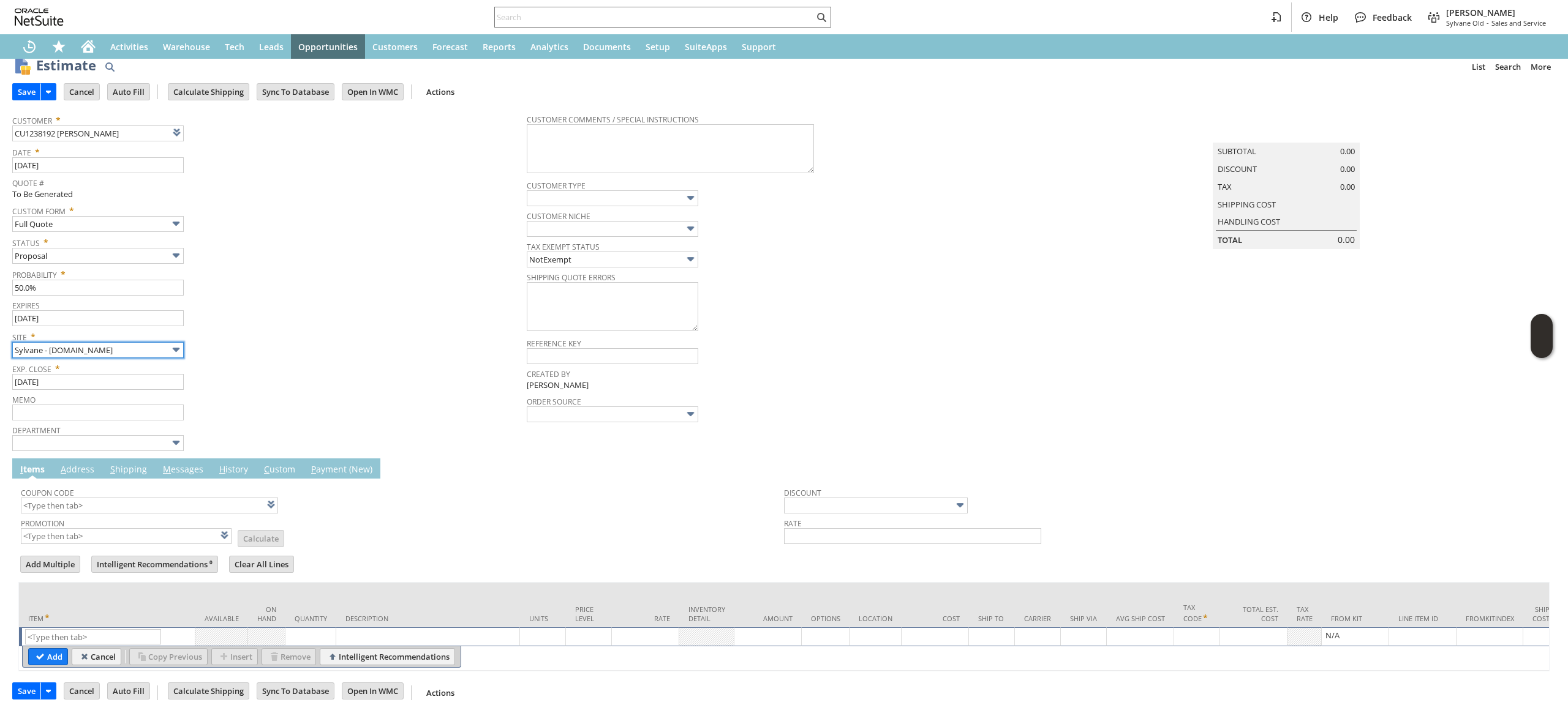
scroll to position [37, 0]
click at [96, 630] on input "text" at bounding box center [93, 637] width 136 height 15
paste input "4124179861"
click at [114, 630] on input "4124179861" at bounding box center [93, 637] width 136 height 15
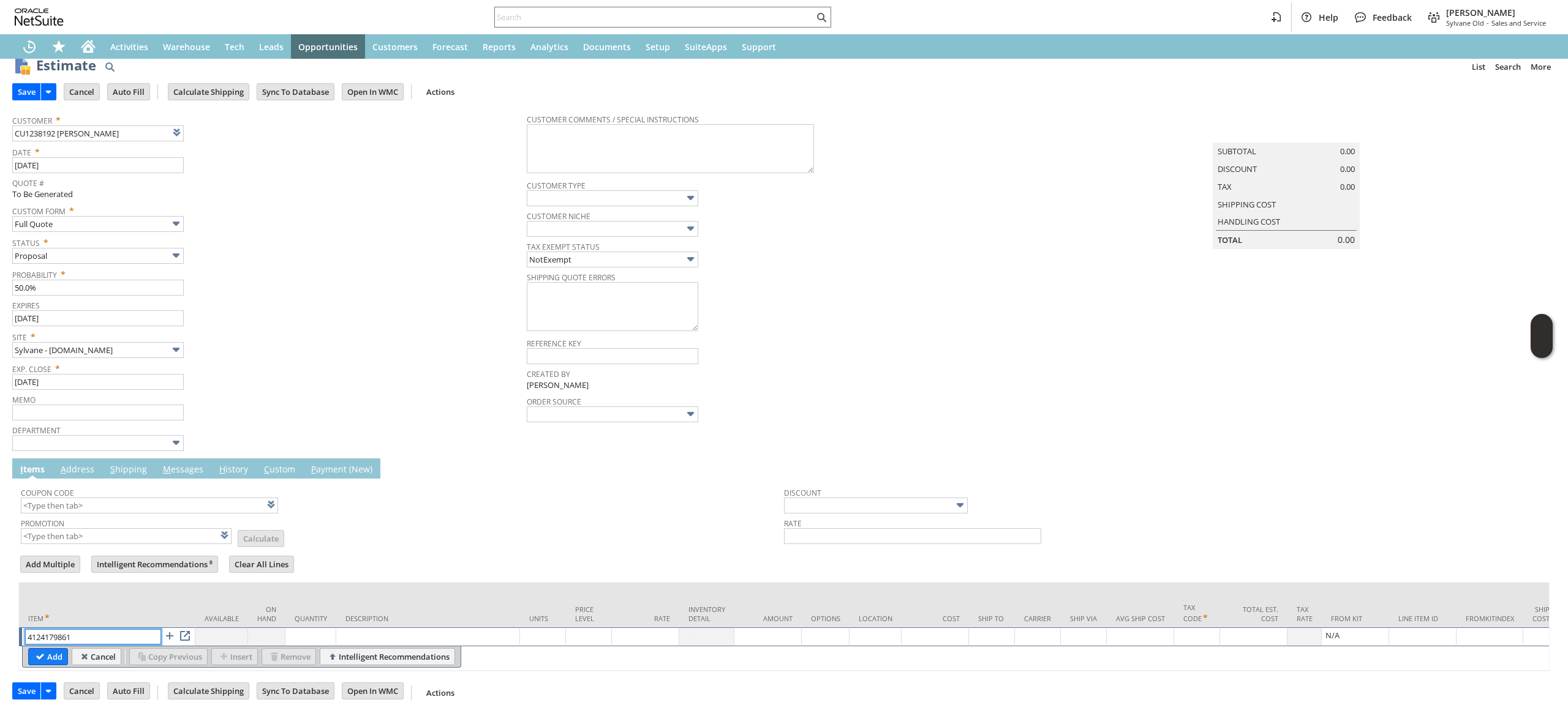
click at [114, 630] on input "4124179861" at bounding box center [93, 637] width 136 height 15
paste input "lg14965"
type input "lg14965"
click at [122, 125] on input "CU1238192 [PERSON_NAME]" at bounding box center [98, 133] width 171 height 16
drag, startPoint x: 112, startPoint y: 112, endPoint x: 67, endPoint y: 109, distance: 45.1
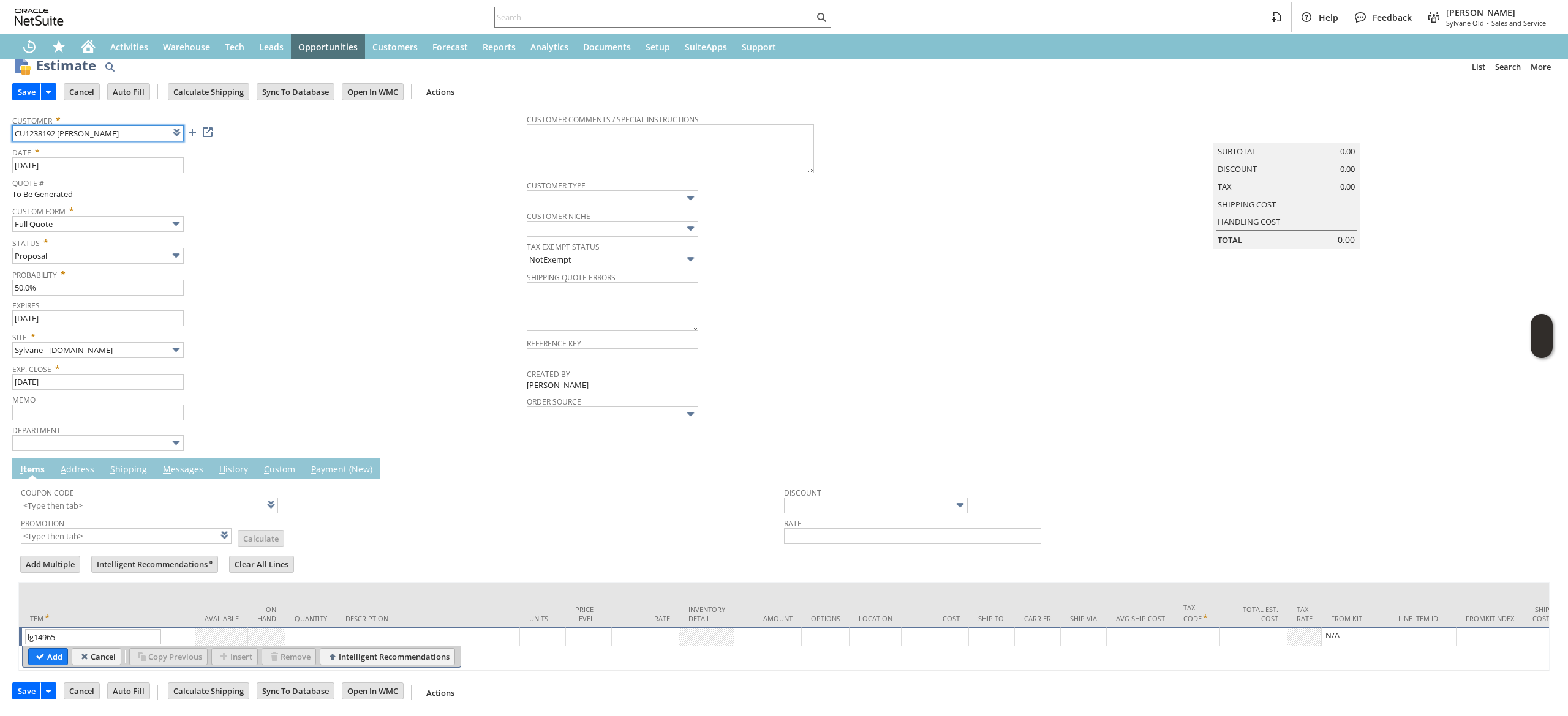
click at [67, 125] on input "CU1238192 [PERSON_NAME]" at bounding box center [98, 133] width 171 height 16
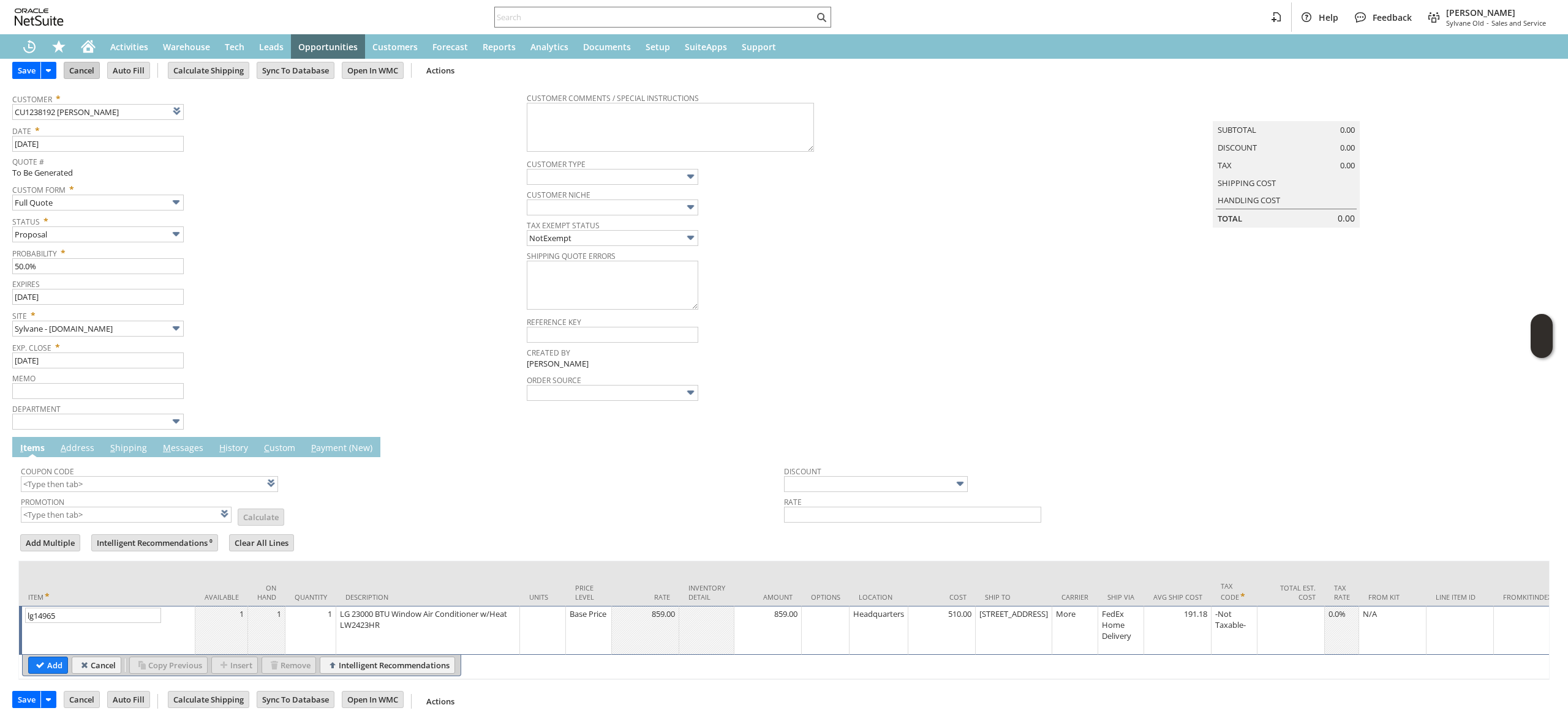
click at [79, 71] on input "Cancel" at bounding box center [82, 70] width 35 height 16
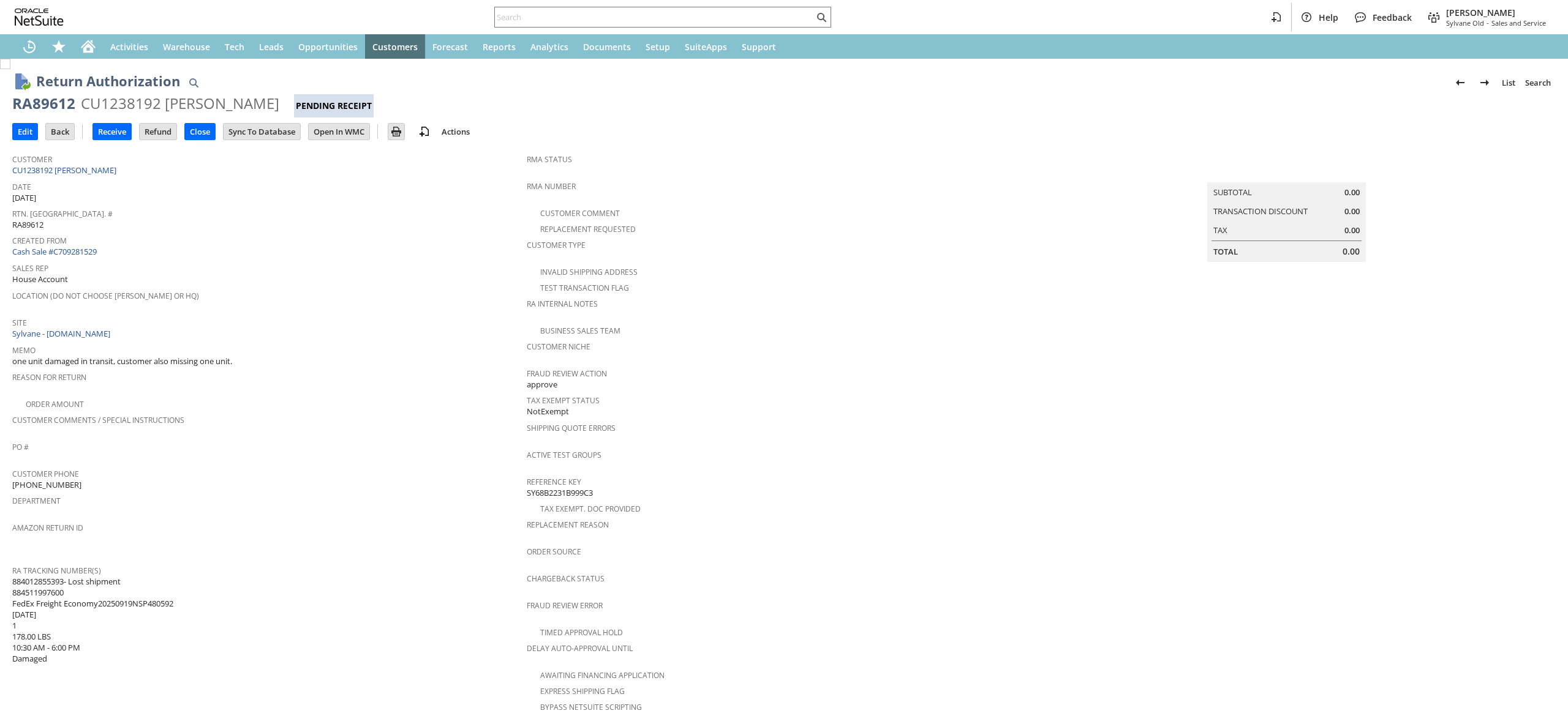
click at [143, 161] on span "Customer" at bounding box center [266, 157] width 508 height 14
click at [138, 169] on div "Customer CU1238192 [PERSON_NAME]" at bounding box center [266, 164] width 508 height 26
copy tbody "CU1238192 [PERSON_NAME]"
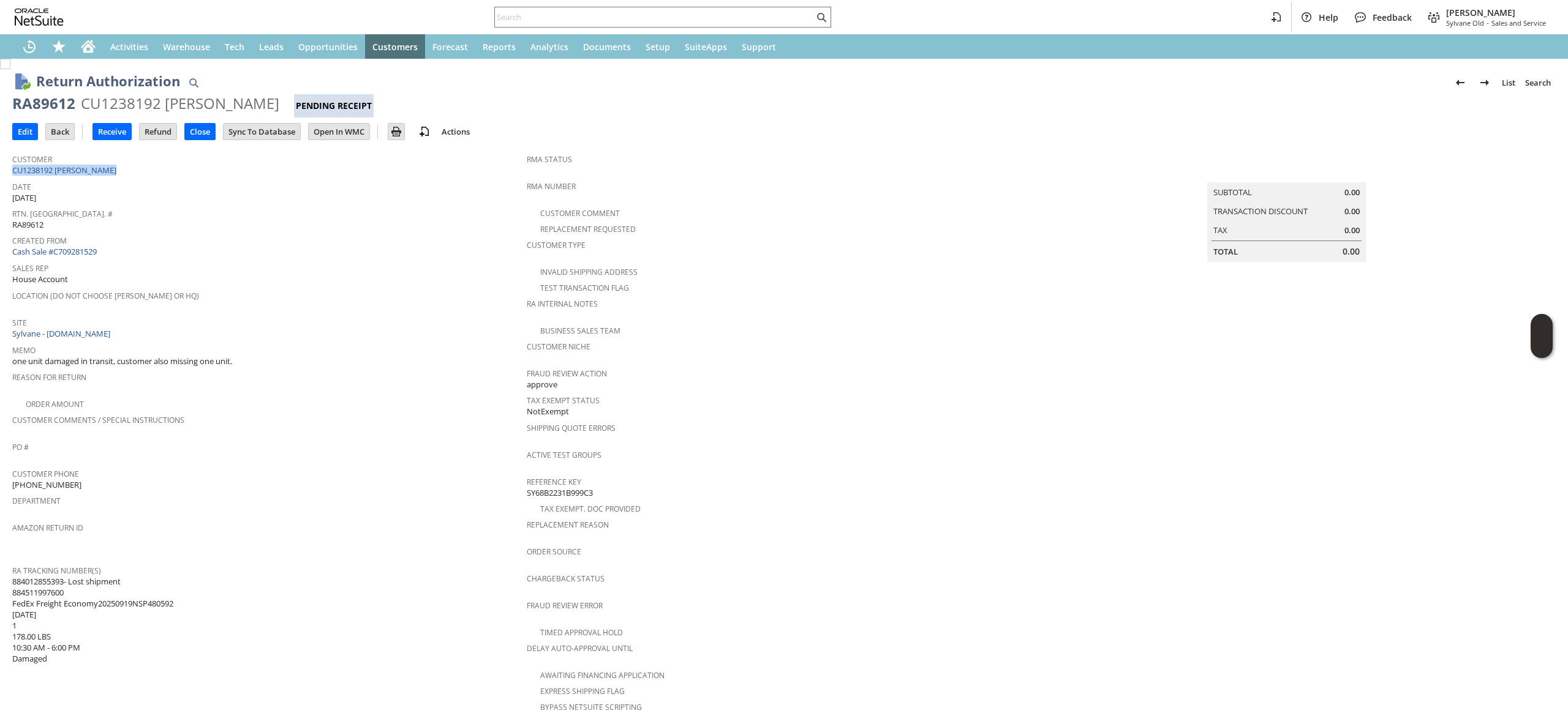
scroll to position [245, 0]
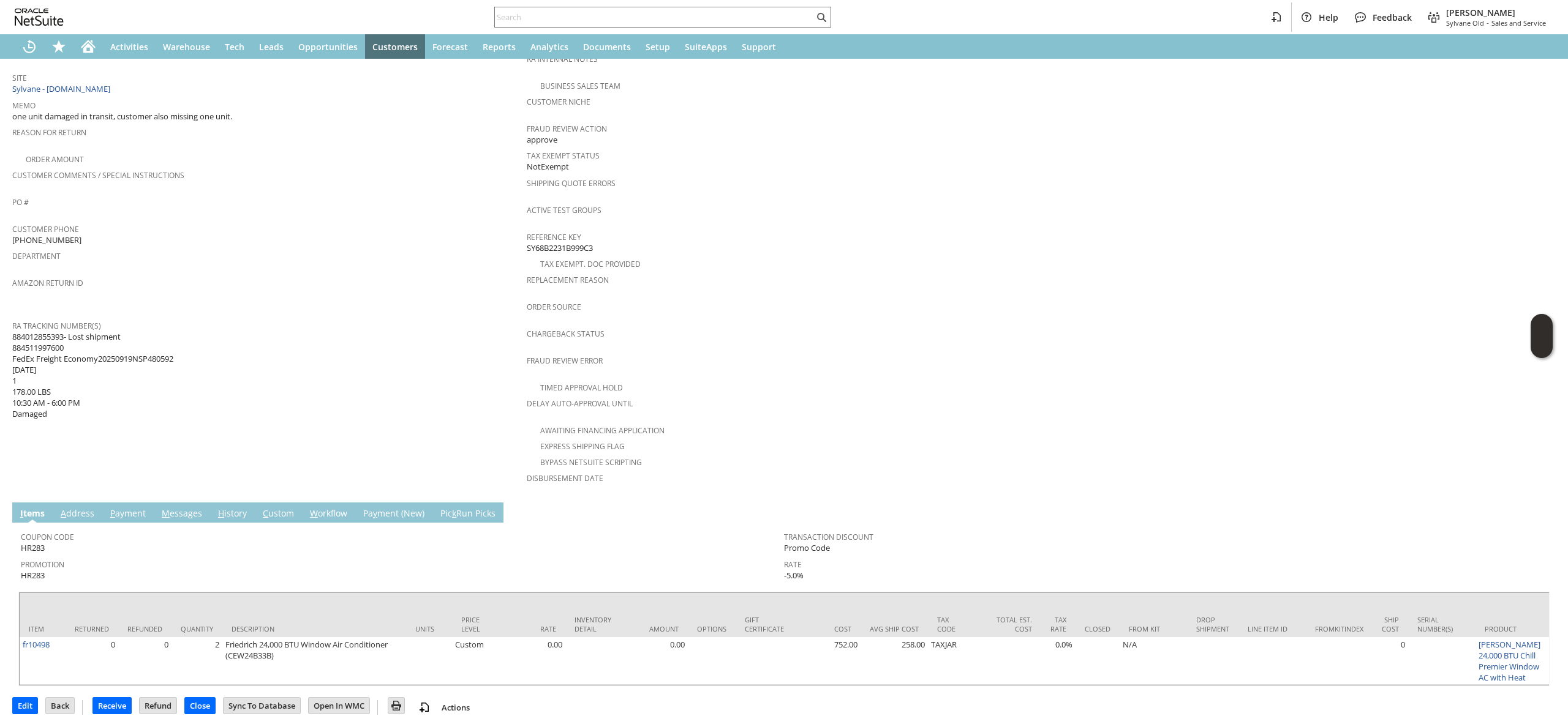
drag, startPoint x: 183, startPoint y: 485, endPoint x: 180, endPoint y: 492, distance: 7.6
click at [184, 503] on td "M essages" at bounding box center [182, 513] width 57 height 20
click at [180, 507] on link "M essages" at bounding box center [182, 514] width 47 height 14
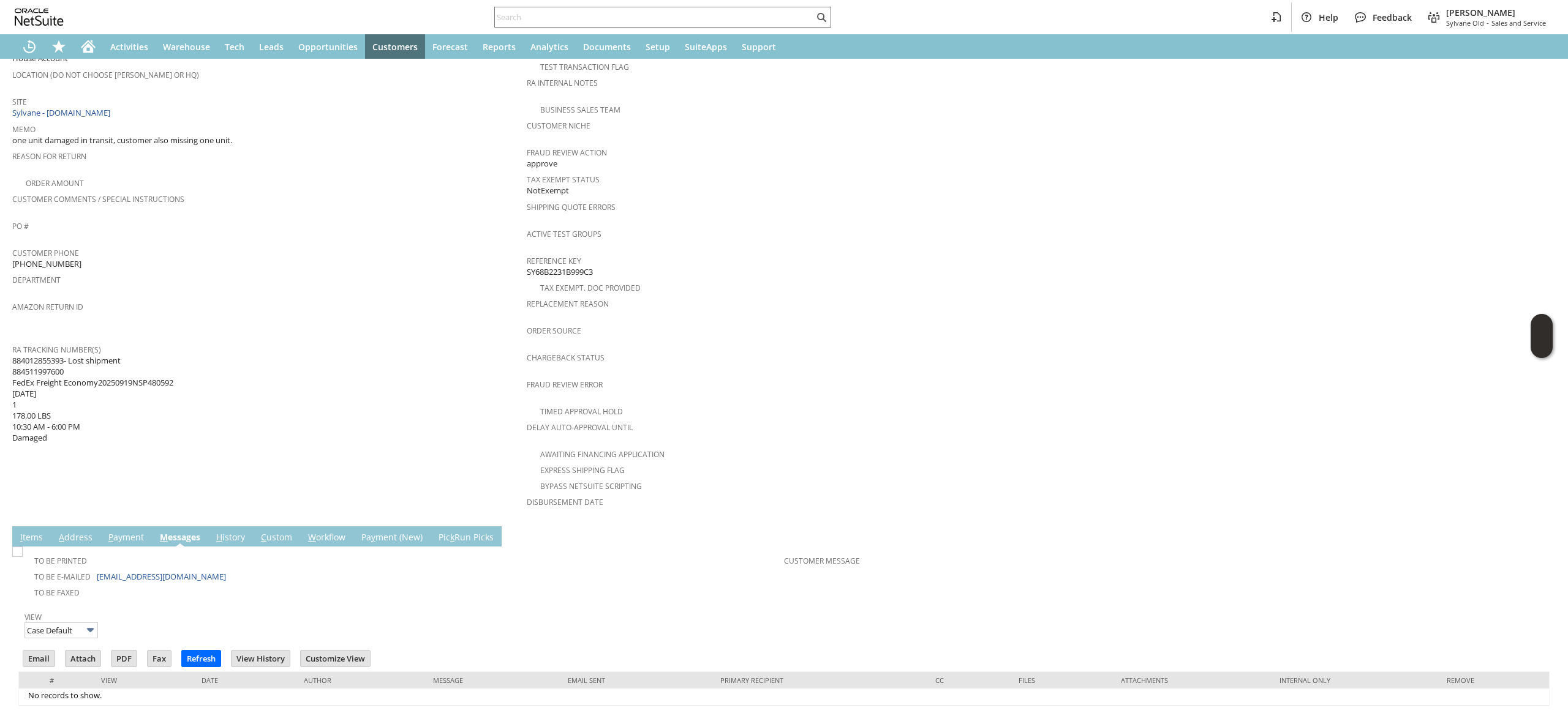
scroll to position [238, 0]
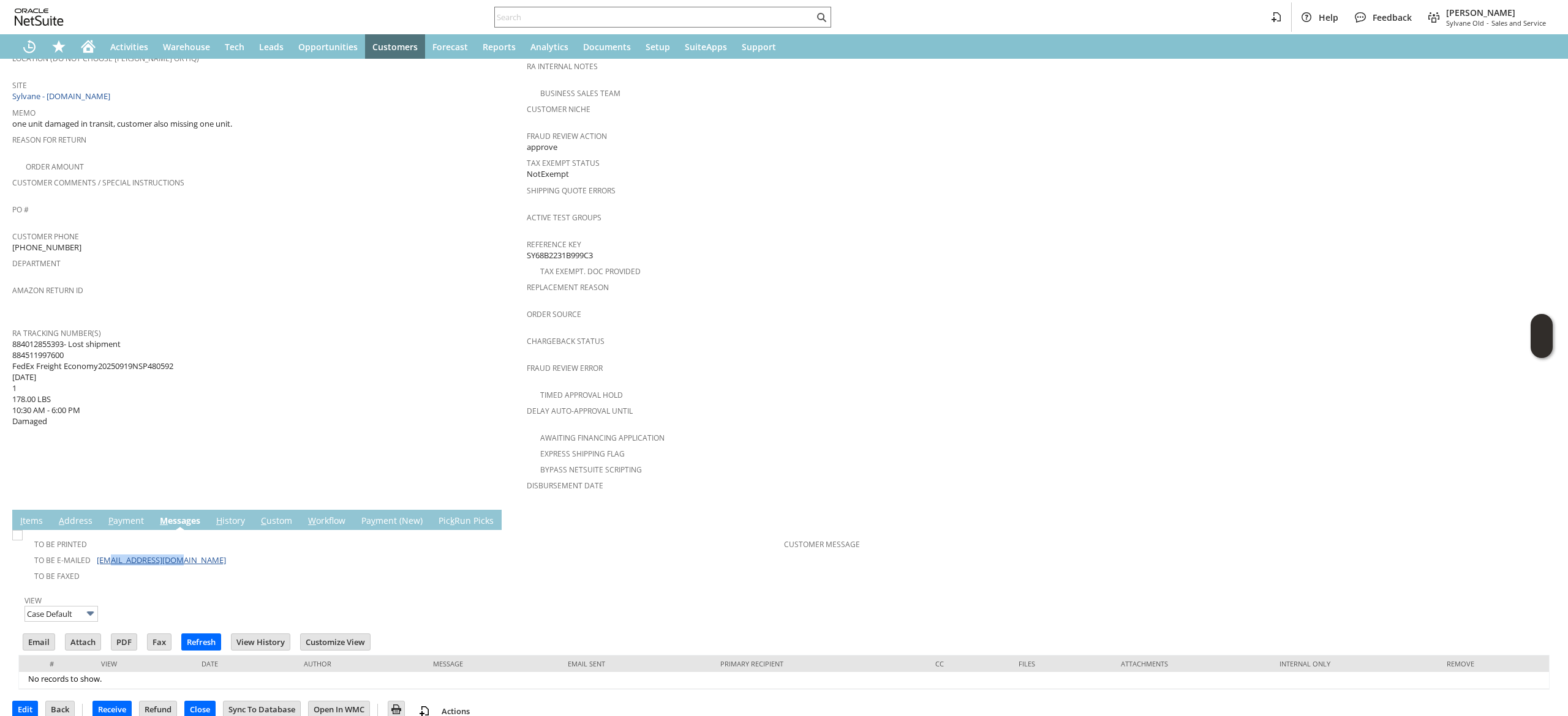
drag, startPoint x: 203, startPoint y: 548, endPoint x: 108, endPoint y: 541, distance: 95.3
click at [108, 552] on td "To Be E-mailed [EMAIL_ADDRESS][DOMAIN_NAME]" at bounding box center [402, 559] width 763 height 16
click at [207, 568] on td "To Be Faxed" at bounding box center [402, 575] width 763 height 16
drag, startPoint x: 207, startPoint y: 543, endPoint x: 91, endPoint y: 541, distance: 116.0
click at [91, 552] on td "To Be E-mailed norwin321@gmail.com" at bounding box center [402, 559] width 763 height 16
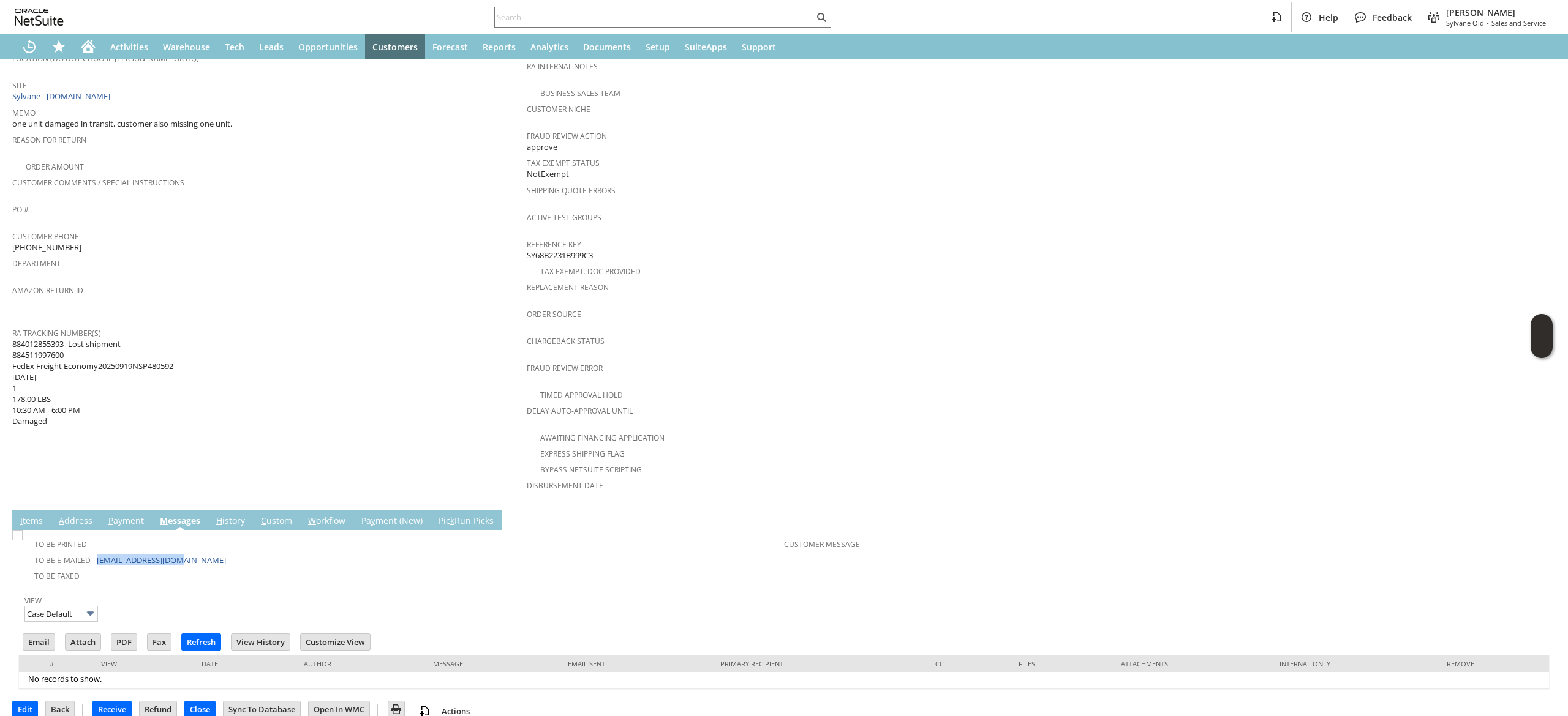
copy td "[EMAIL_ADDRESS][DOMAIN_NAME]"
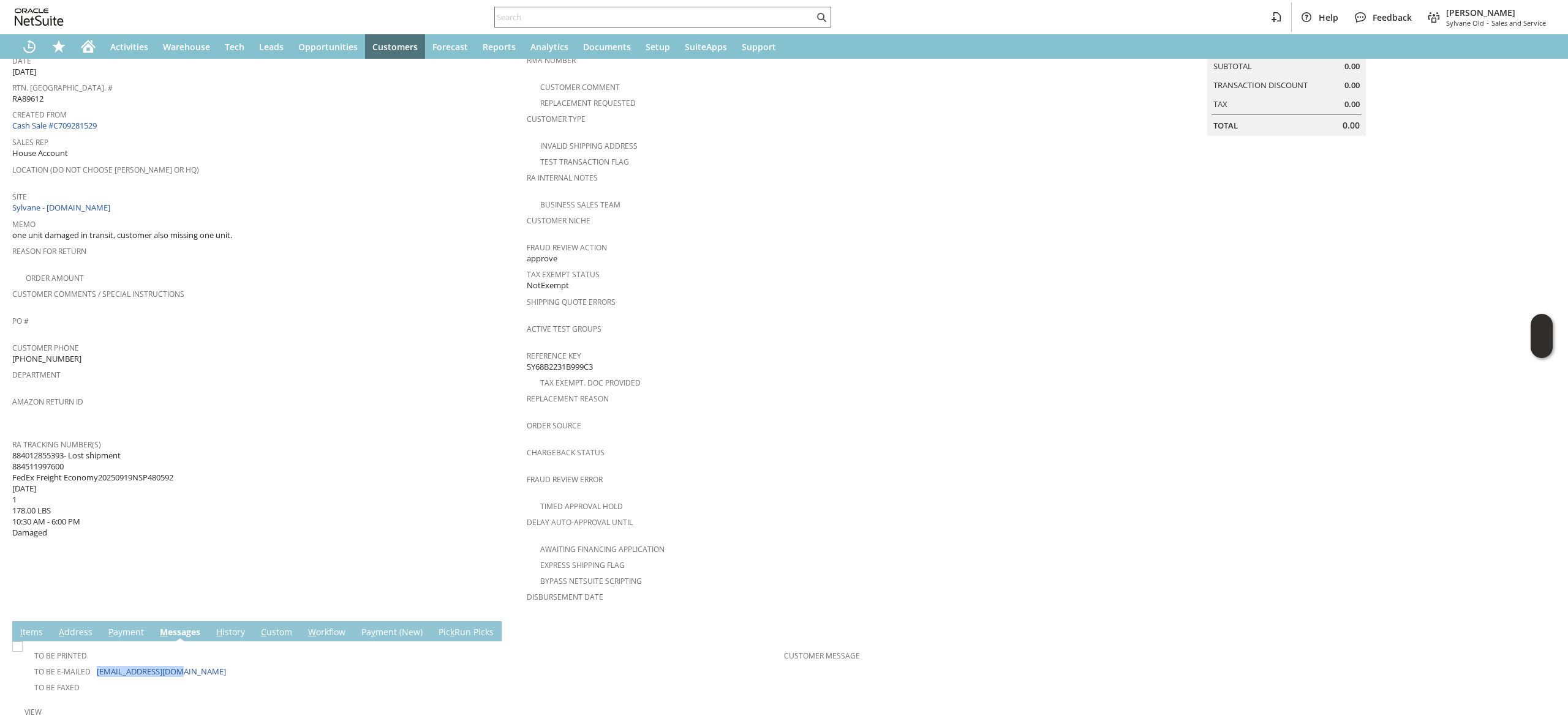
scroll to position [0, 0]
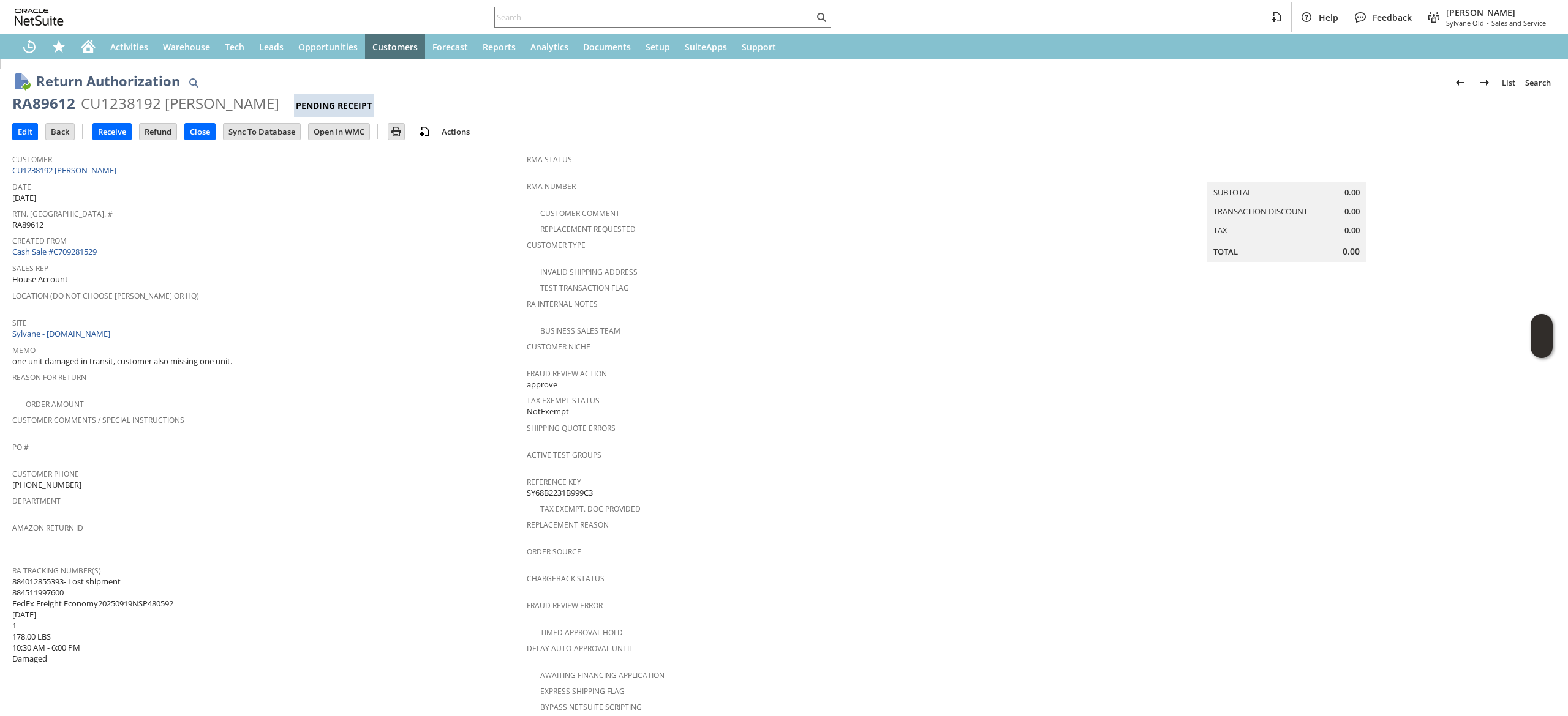
click at [94, 160] on span "Customer" at bounding box center [266, 157] width 508 height 14
click at [96, 180] on span "Date" at bounding box center [266, 185] width 508 height 14
click at [97, 170] on link "CU1238192 [PERSON_NAME]" at bounding box center [66, 170] width 107 height 11
click at [34, 127] on input "Edit" at bounding box center [25, 131] width 24 height 16
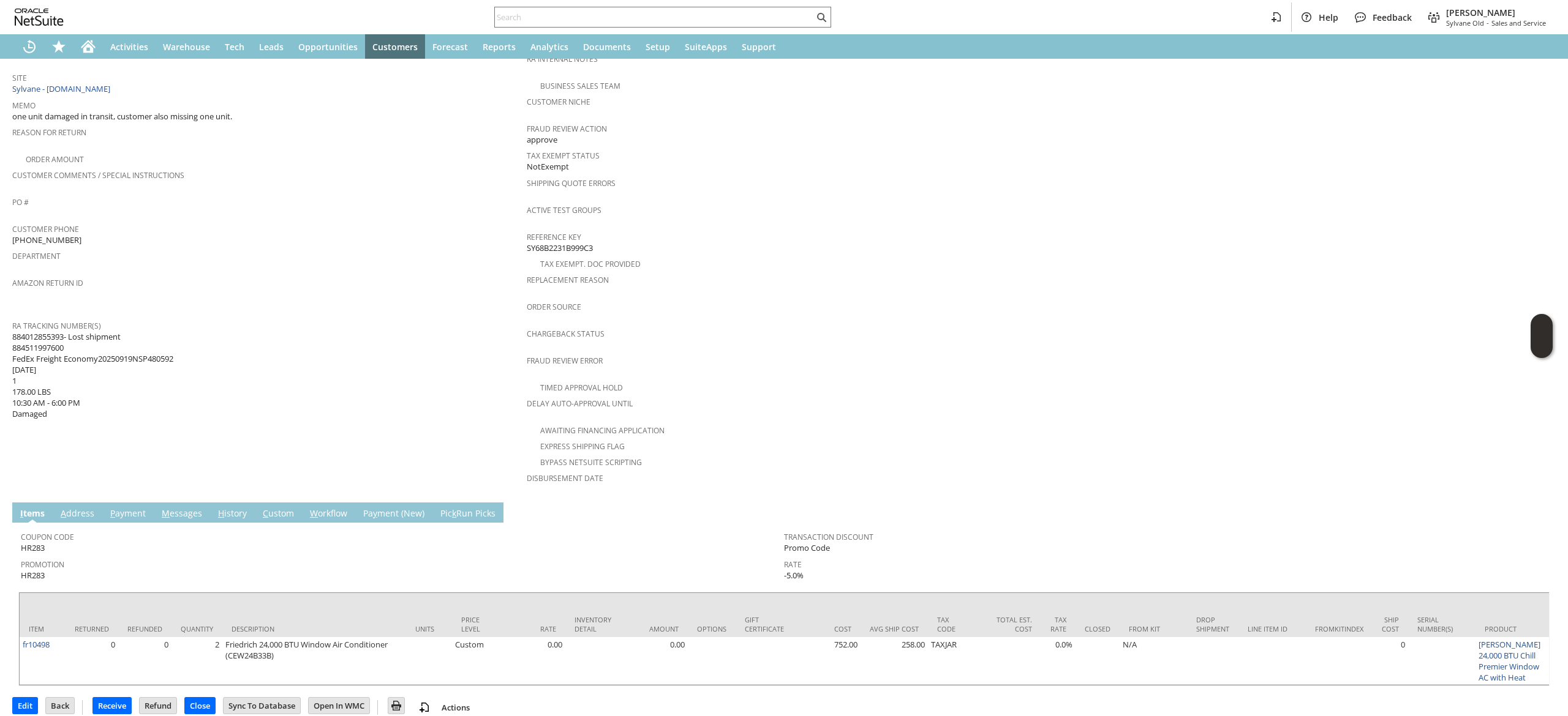
scroll to position [277, 0]
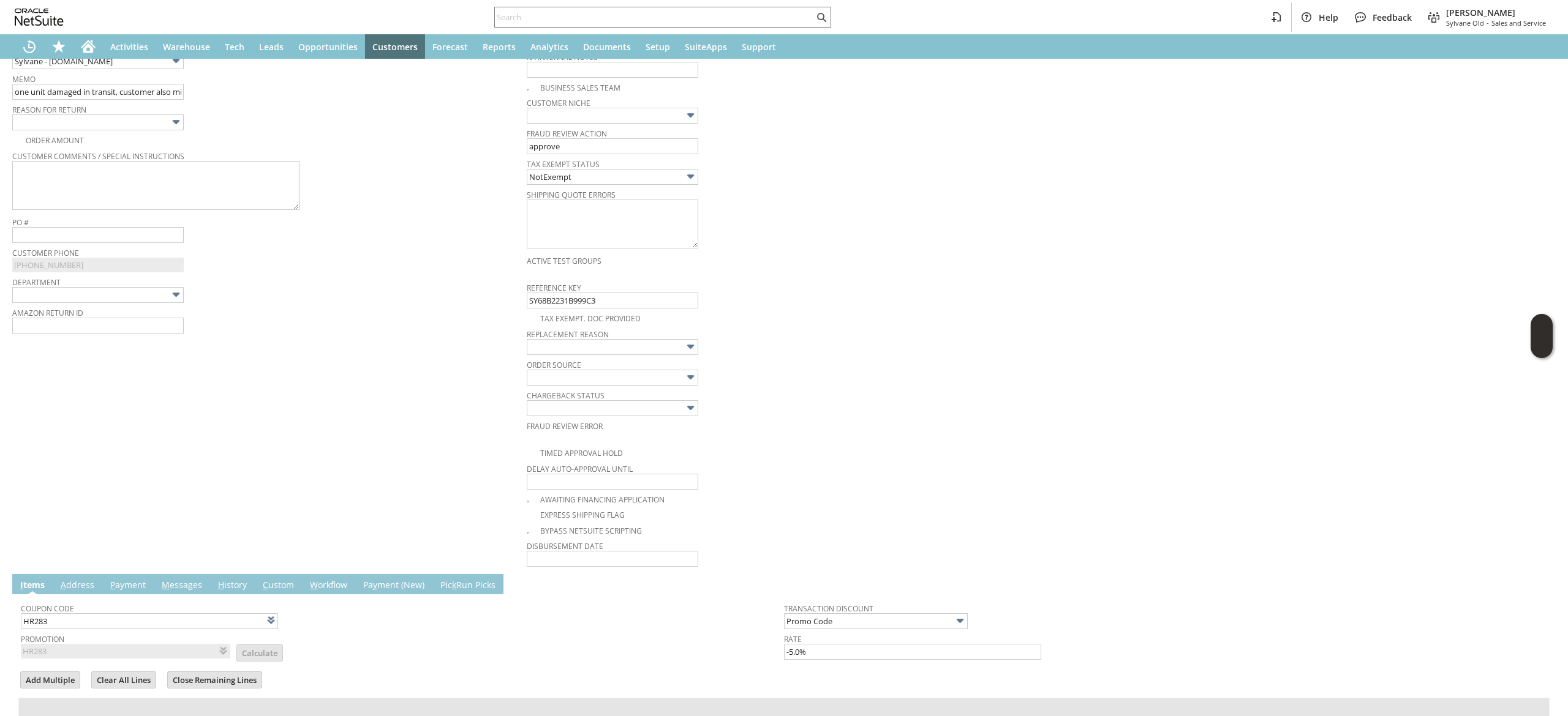
scroll to position [490, 0]
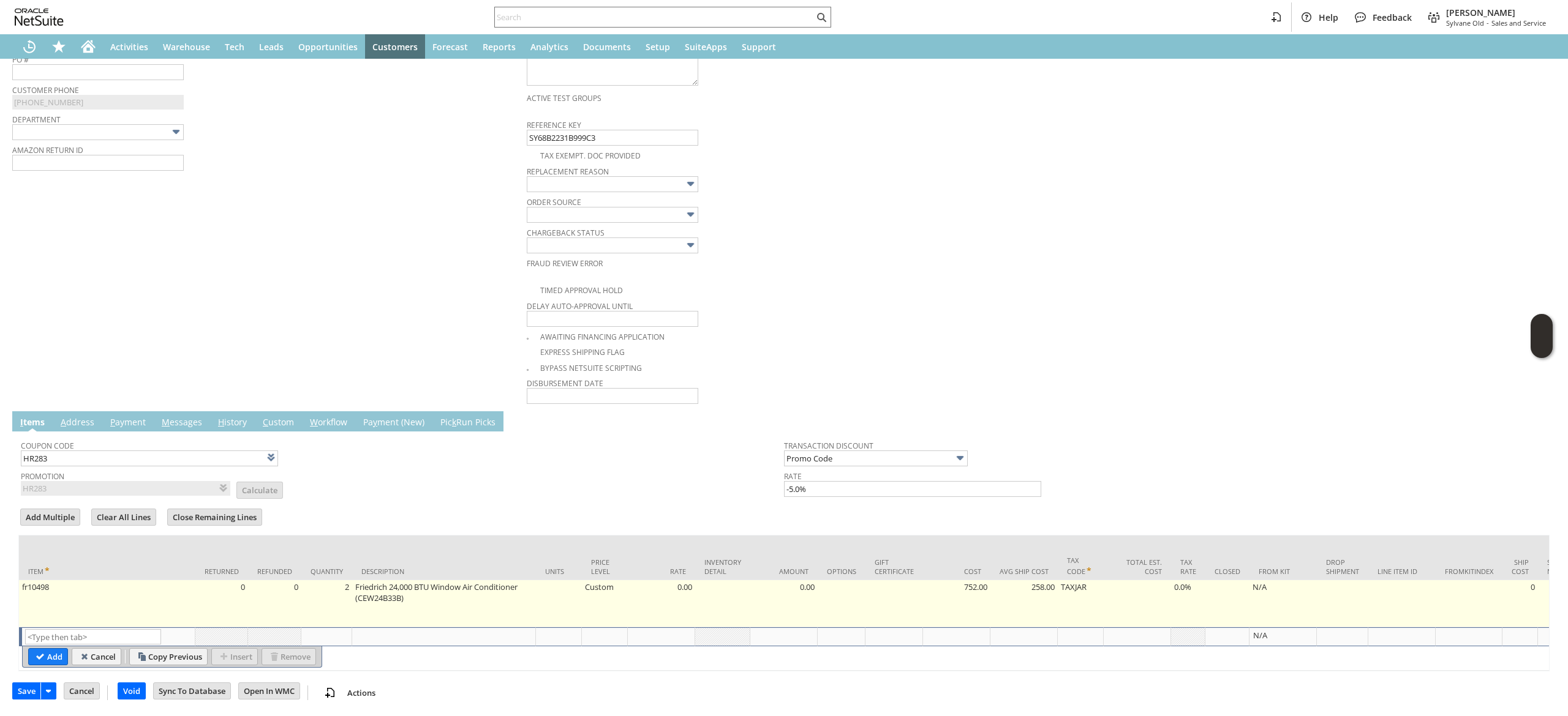
click at [616, 611] on td "Custom" at bounding box center [605, 604] width 46 height 47
type input "Custom"
type input "fr10498"
type input "OK"
type input "Make Copy"
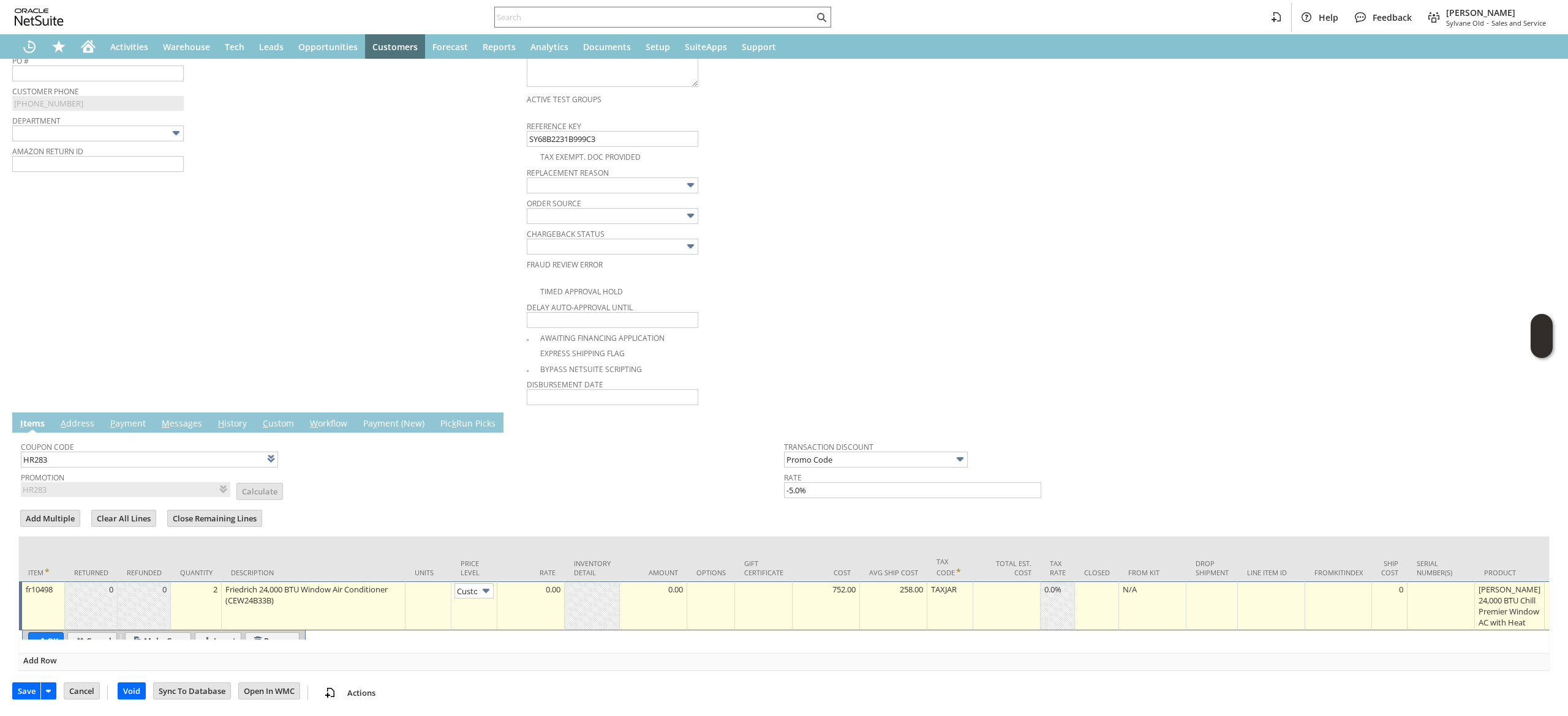
scroll to position [0, 8]
click at [473, 582] on input "Custom" at bounding box center [474, 590] width 39 height 15
type input "Base Price"
click at [44, 646] on input "OK" at bounding box center [46, 640] width 34 height 16
type input "Add"
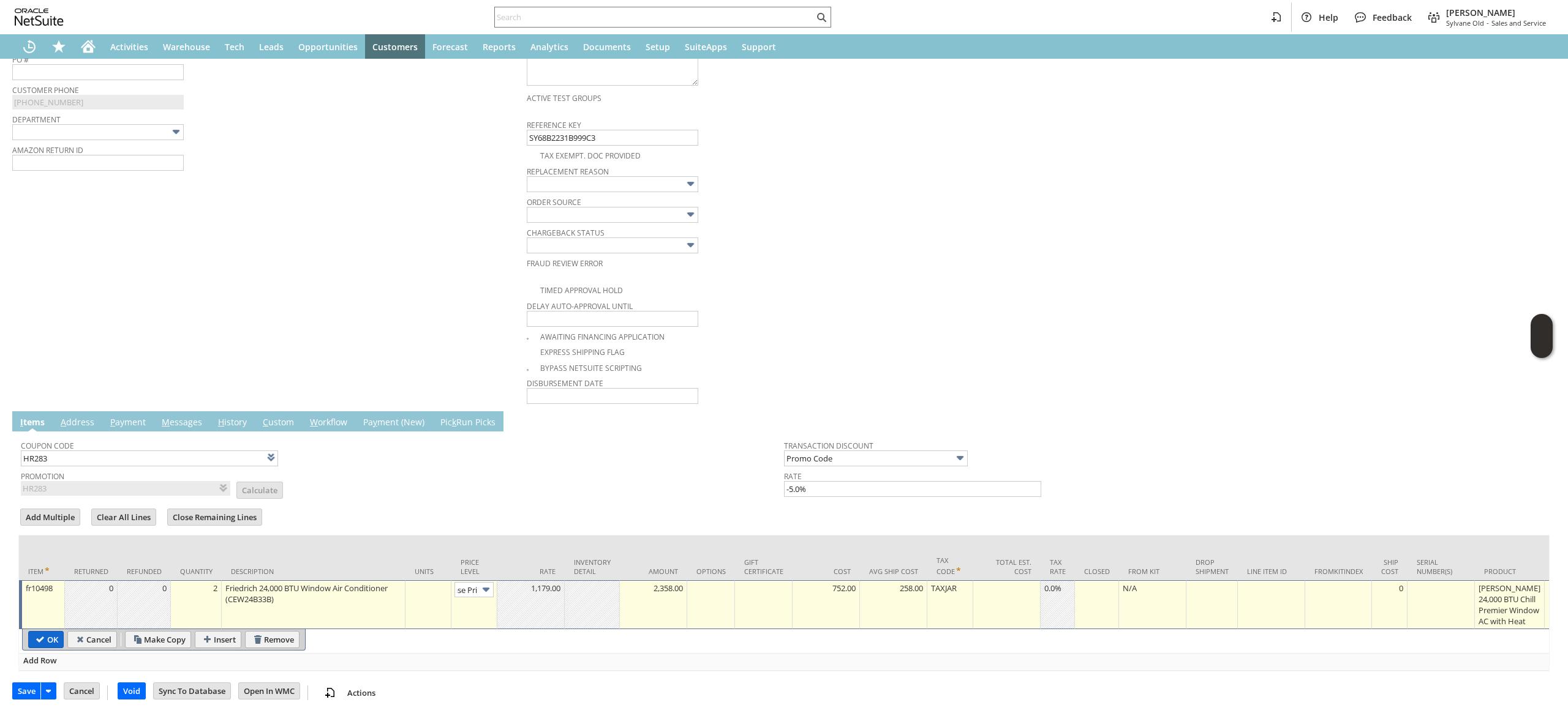
type input "Copy Previous"
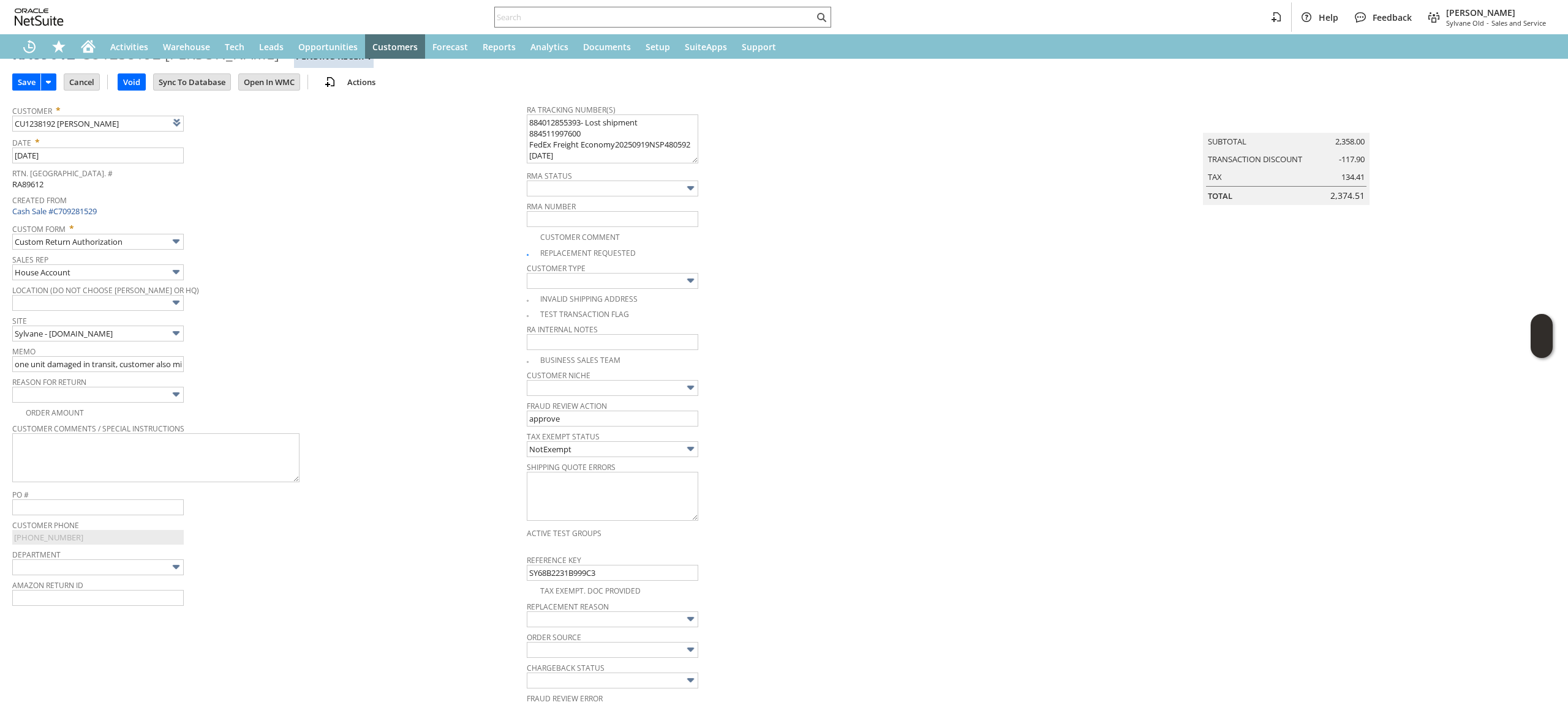
scroll to position [0, 0]
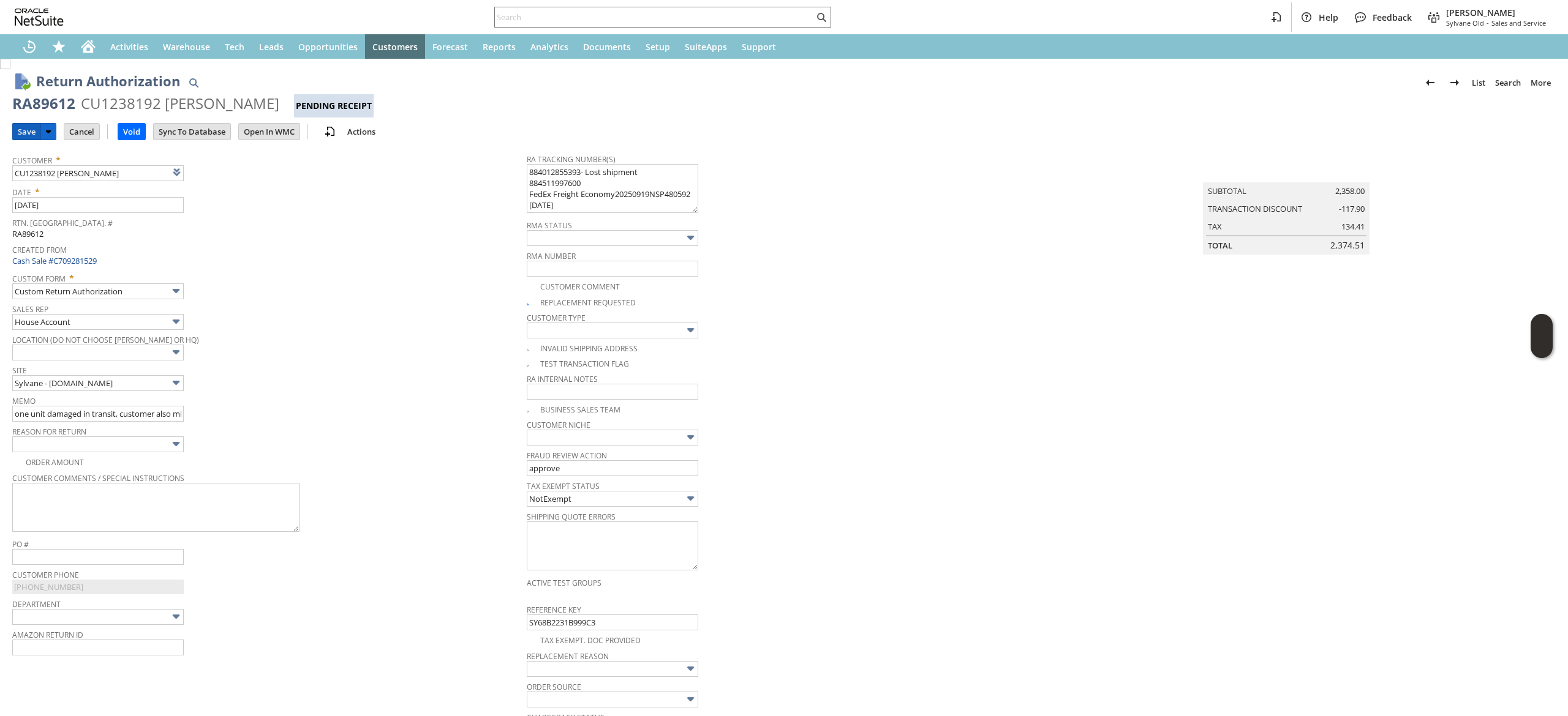
click at [28, 130] on input "Save" at bounding box center [27, 131] width 28 height 16
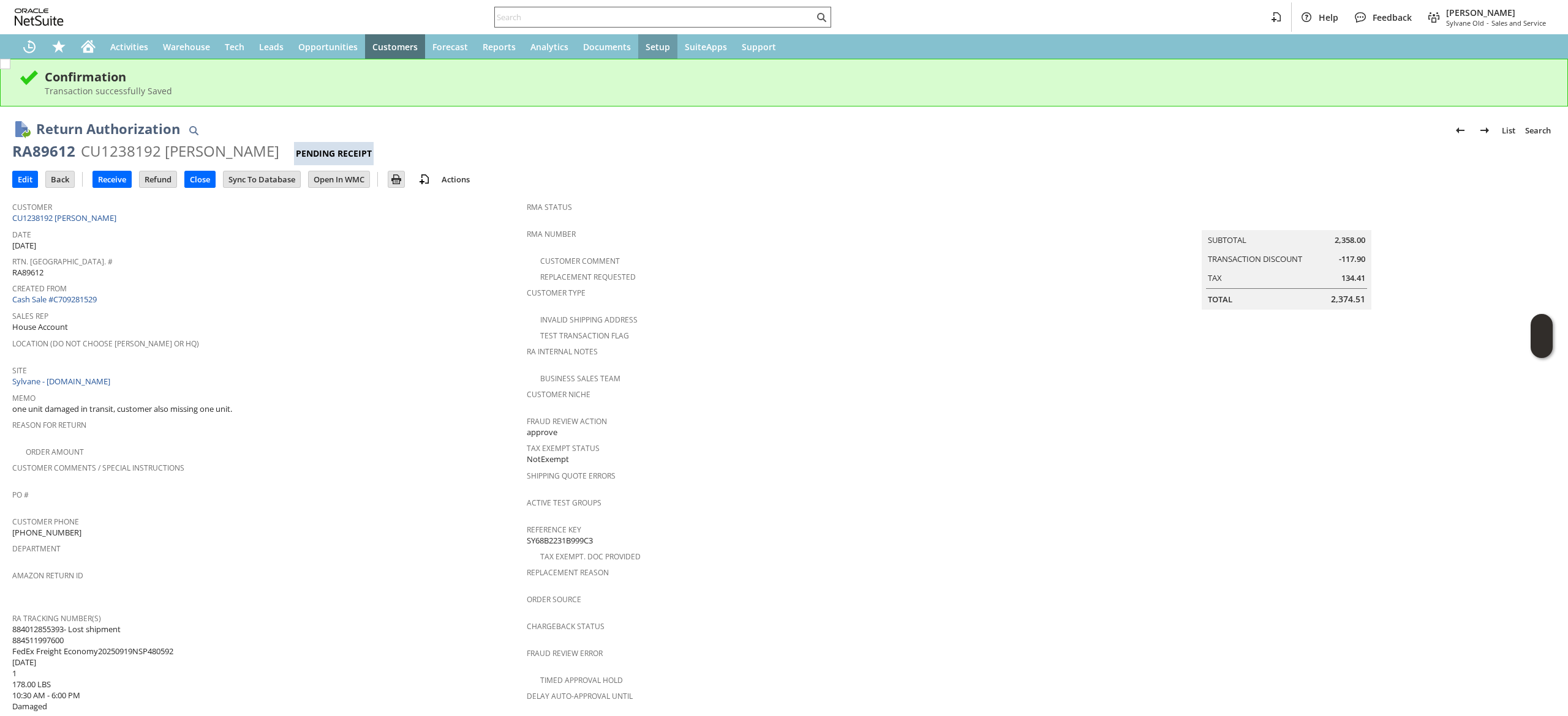
click at [645, 11] on input "text" at bounding box center [654, 17] width 319 height 15
paste input "lg14965"
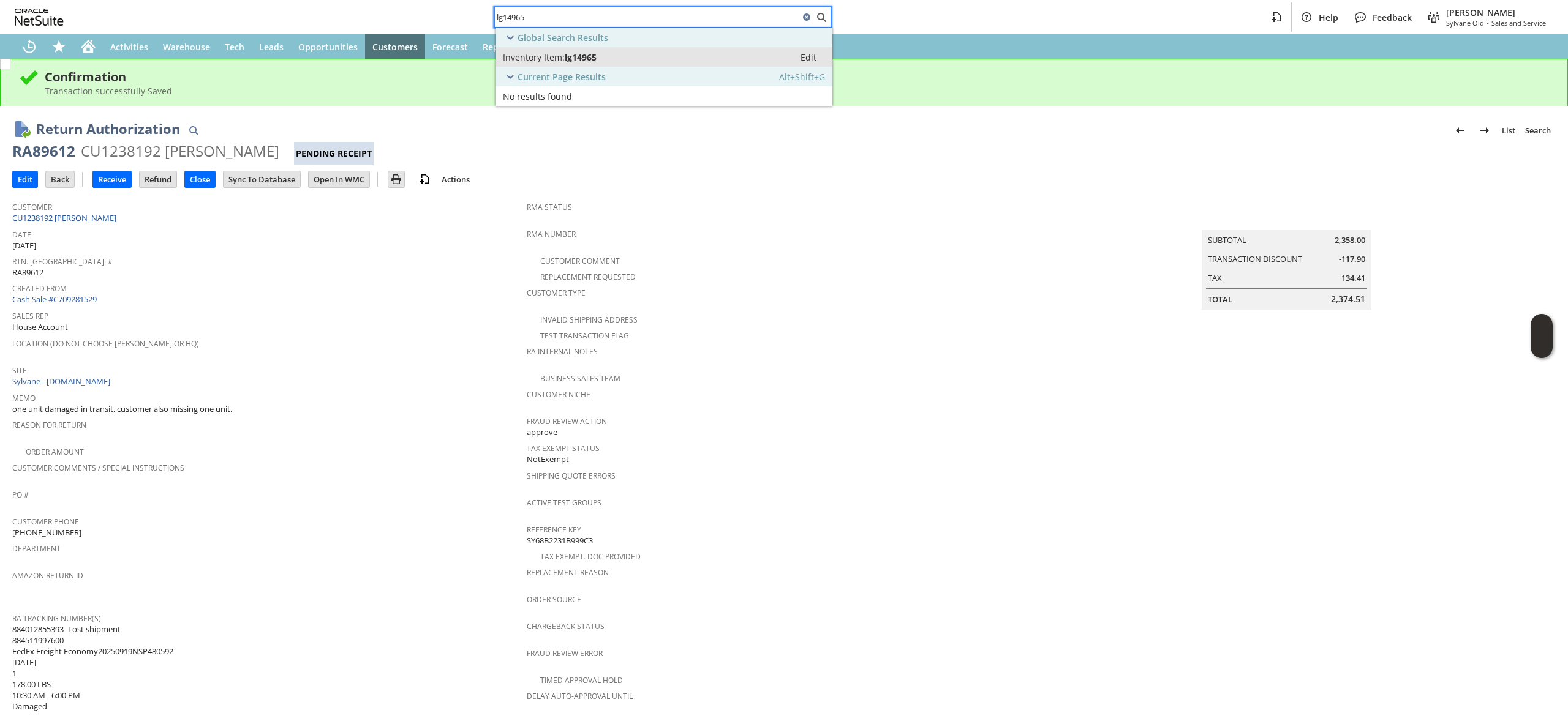
type input "lg14965"
click at [654, 50] on link "Inventory Item: lg14965 Edit" at bounding box center [664, 57] width 337 height 20
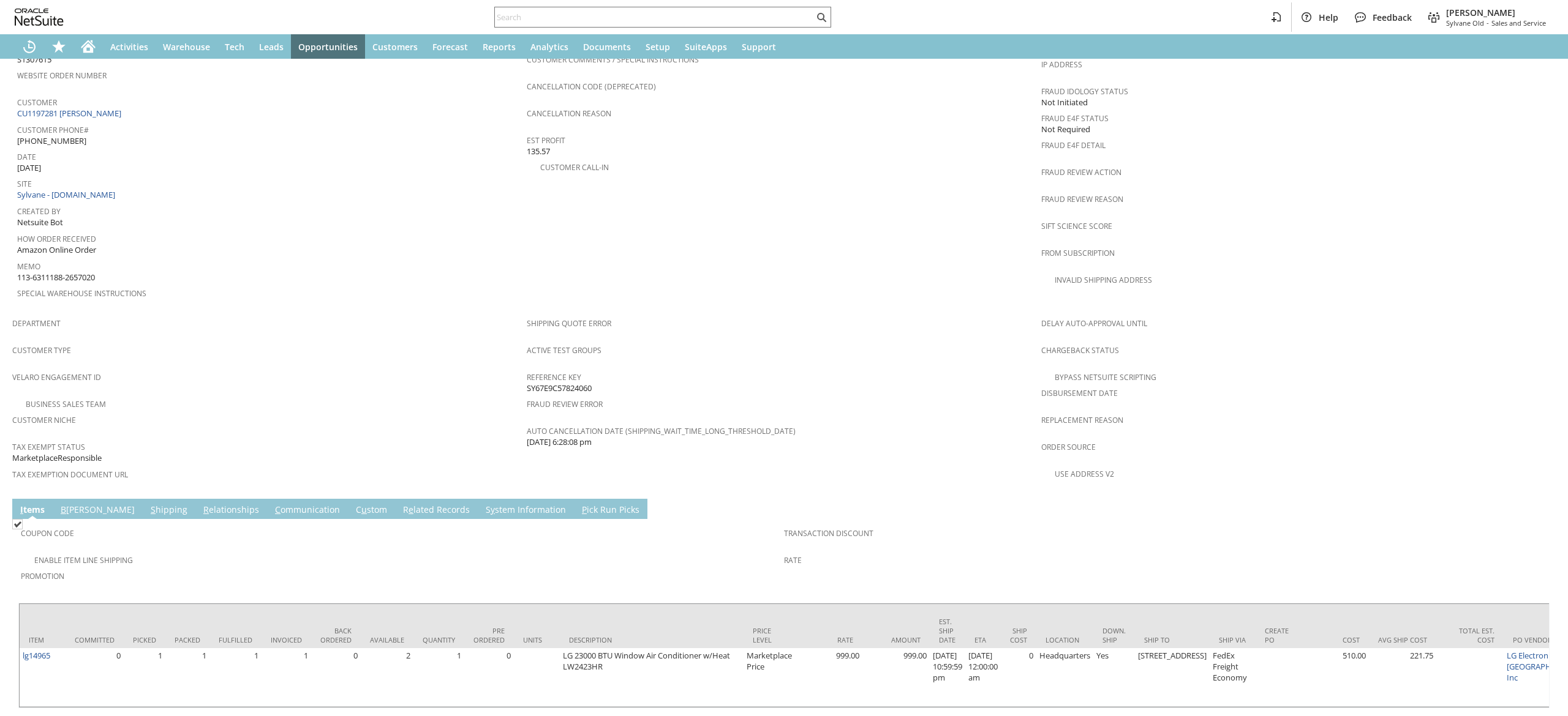
scroll to position [549, 0]
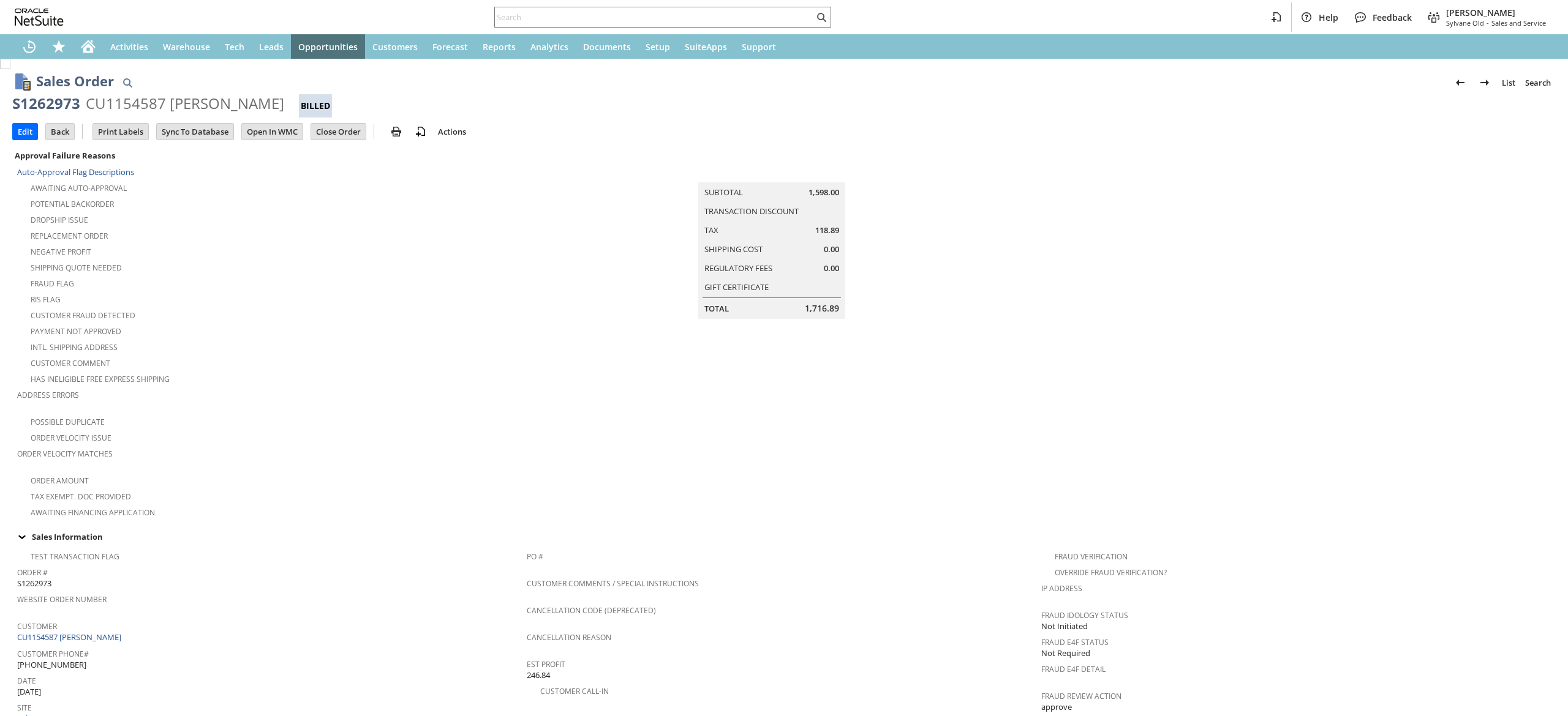
scroll to position [549, 0]
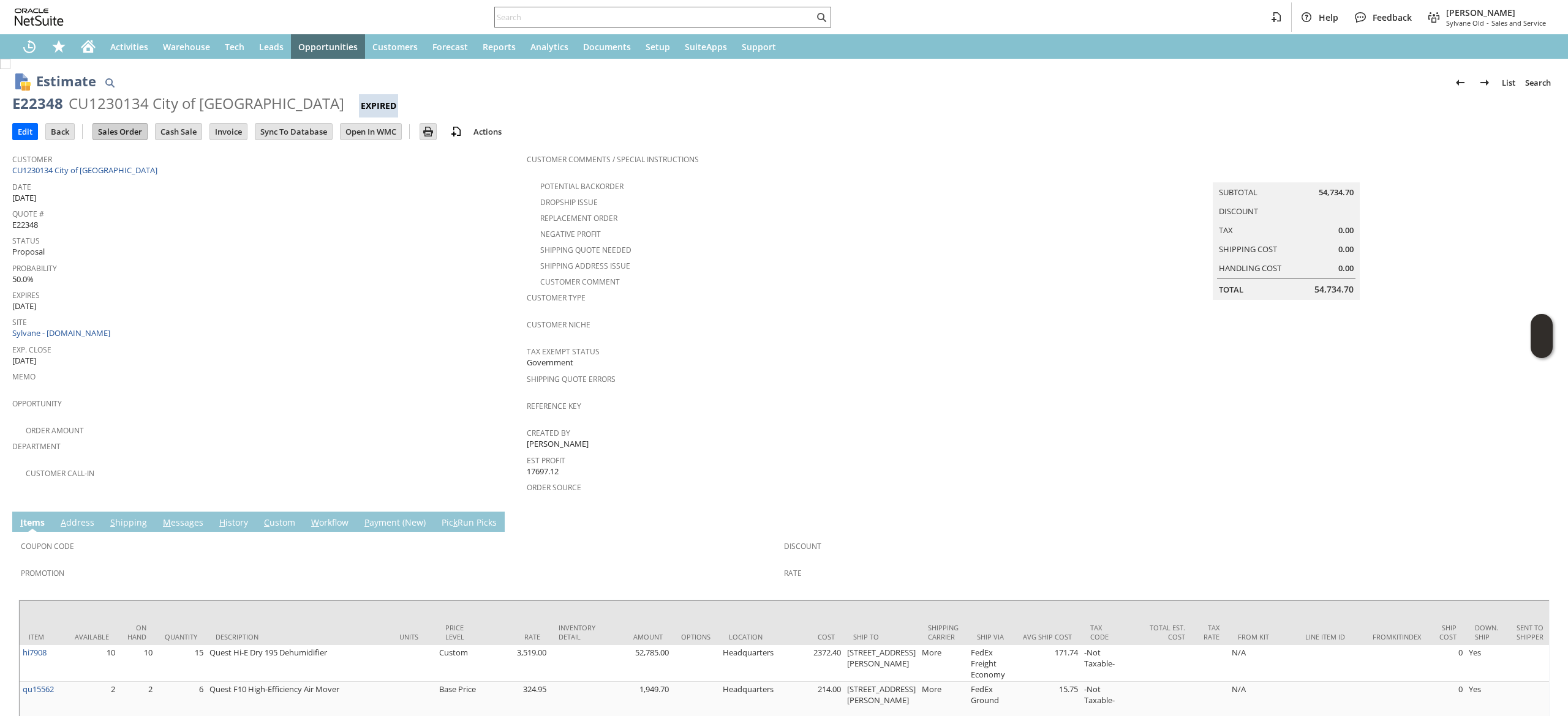
click at [134, 134] on input "Sales Order" at bounding box center [120, 131] width 54 height 16
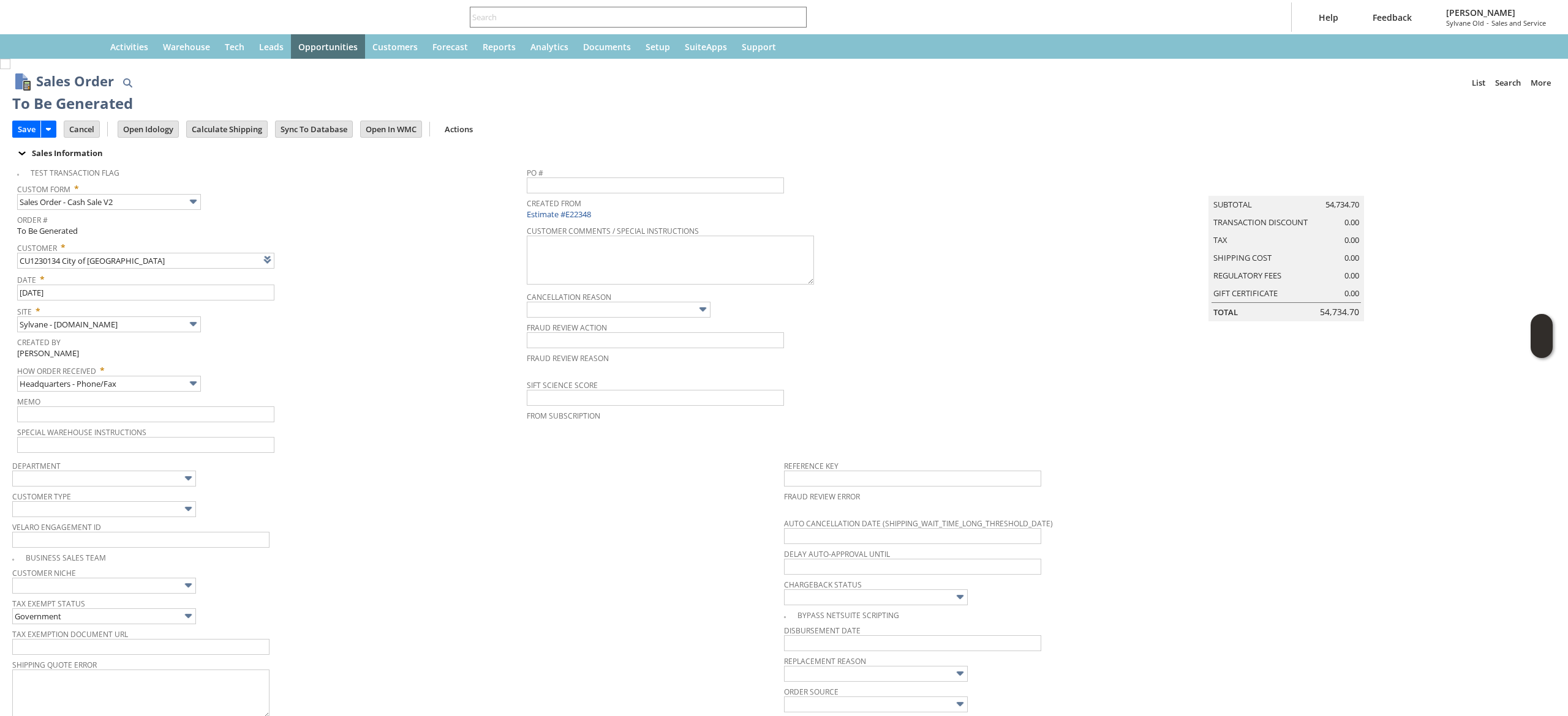
type input "Make Copy"
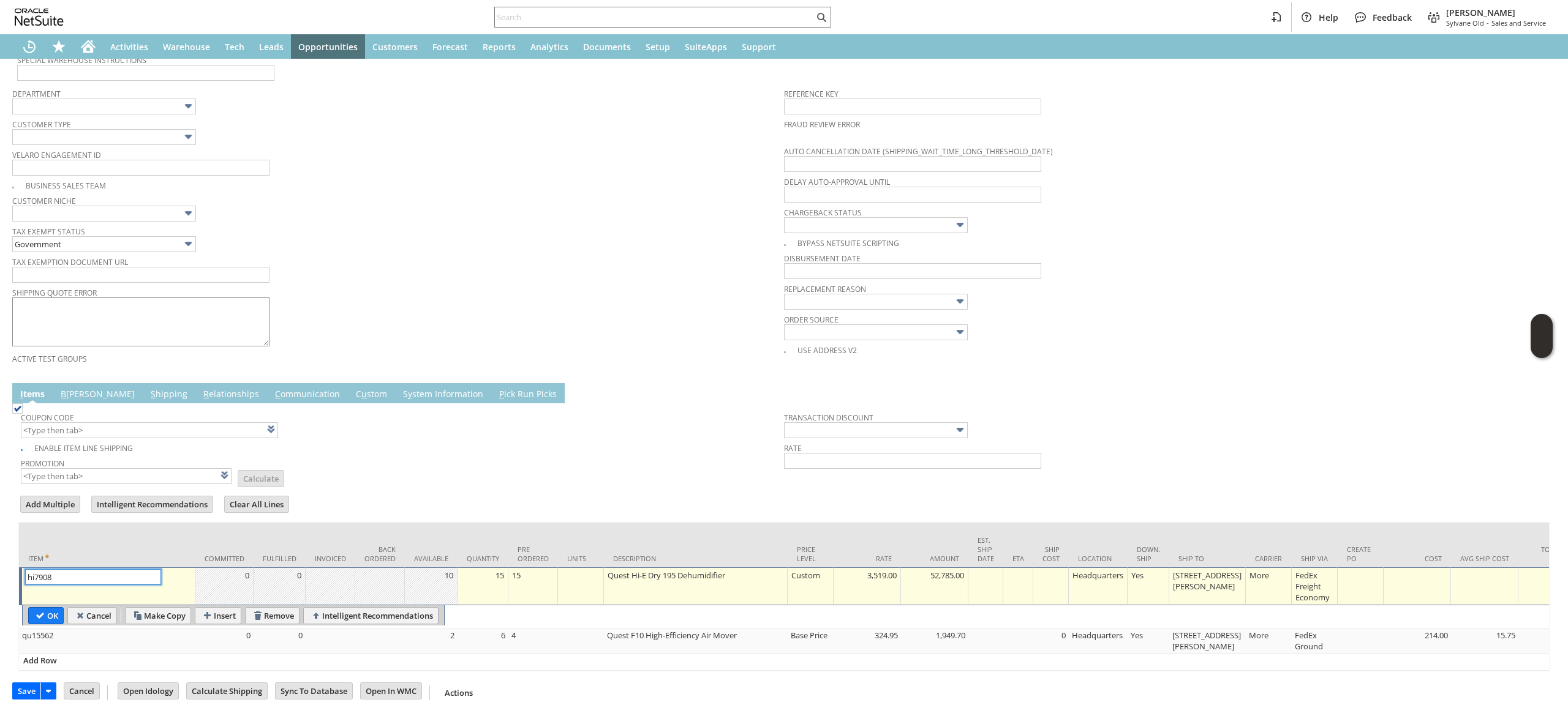
type input "Intelligent Recommendations¹⁰"
click at [35, 604] on table "OK Cancel Make Copy Insert Remove Intelligent Recommendations" at bounding box center [233, 615] width 423 height 21
click at [40, 607] on input "OK" at bounding box center [46, 614] width 34 height 16
type input "Add"
type input "Copy Previous"
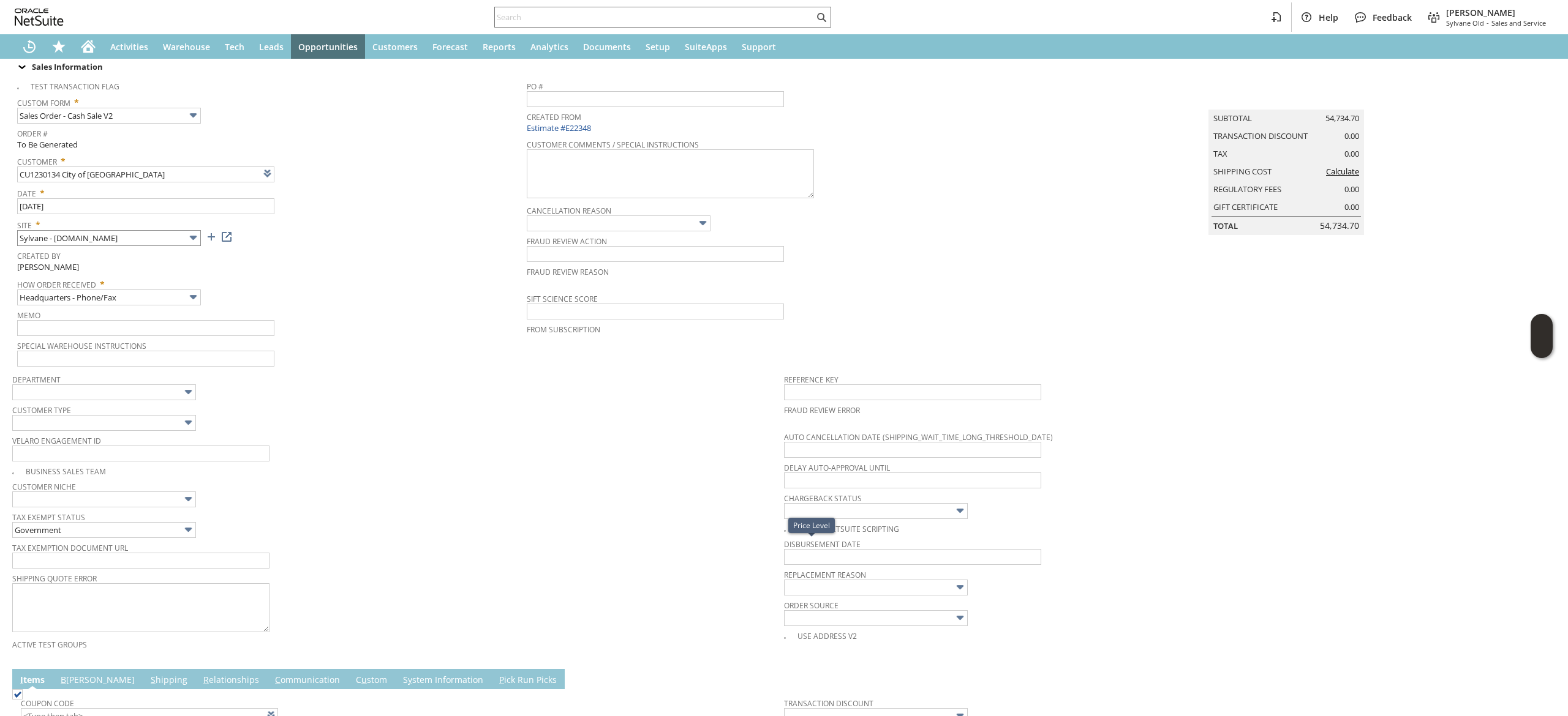
scroll to position [0, 0]
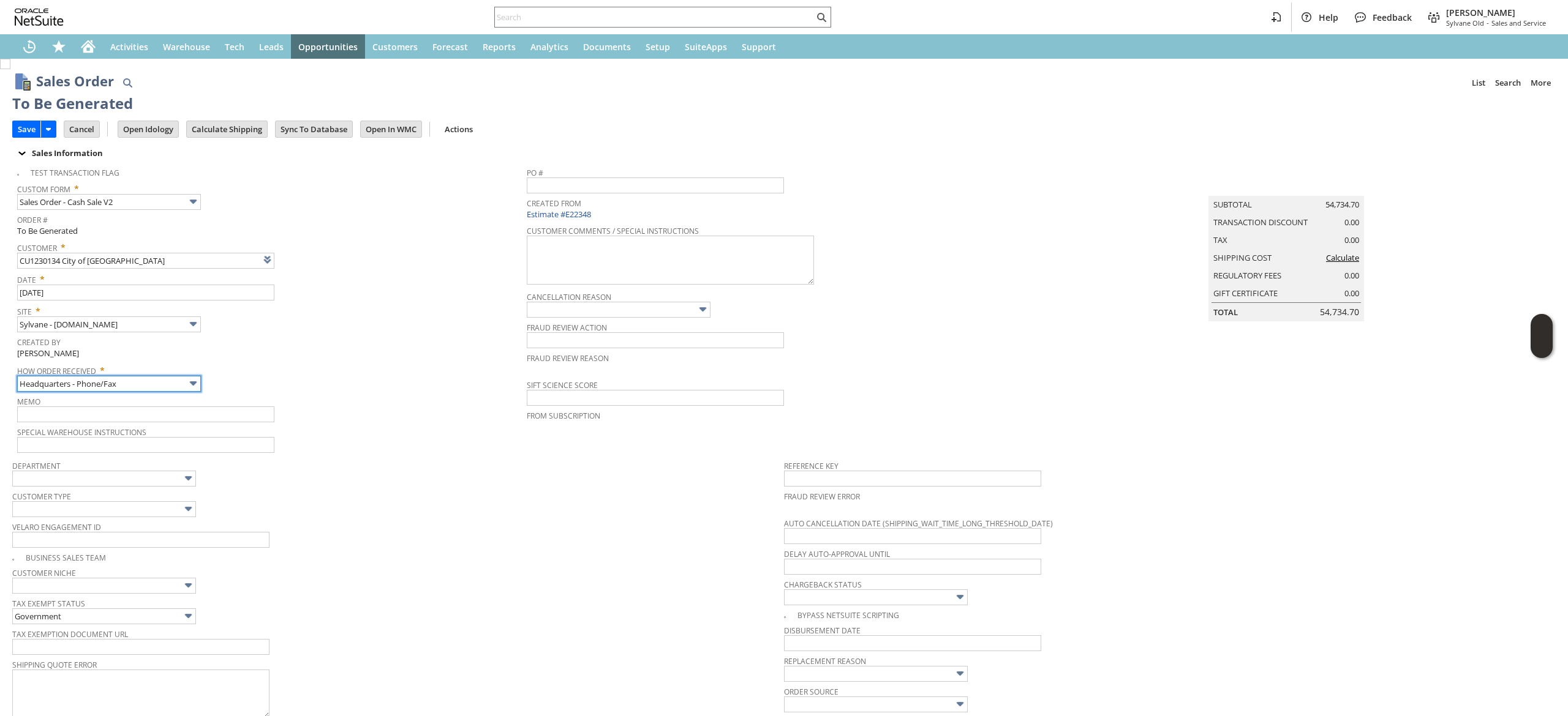
drag, startPoint x: 165, startPoint y: 391, endPoint x: 162, endPoint y: 374, distance: 17.3
click at [165, 391] on td "How Order Received * Headquarters - Phone/Fax" at bounding box center [271, 377] width 510 height 32
click at [162, 371] on span "How Order Received *" at bounding box center [268, 368] width 504 height 15
click at [163, 384] on input "Headquarters - Phone/Fax" at bounding box center [109, 384] width 183 height 16
click at [305, 335] on span "Created By" at bounding box center [268, 341] width 504 height 14
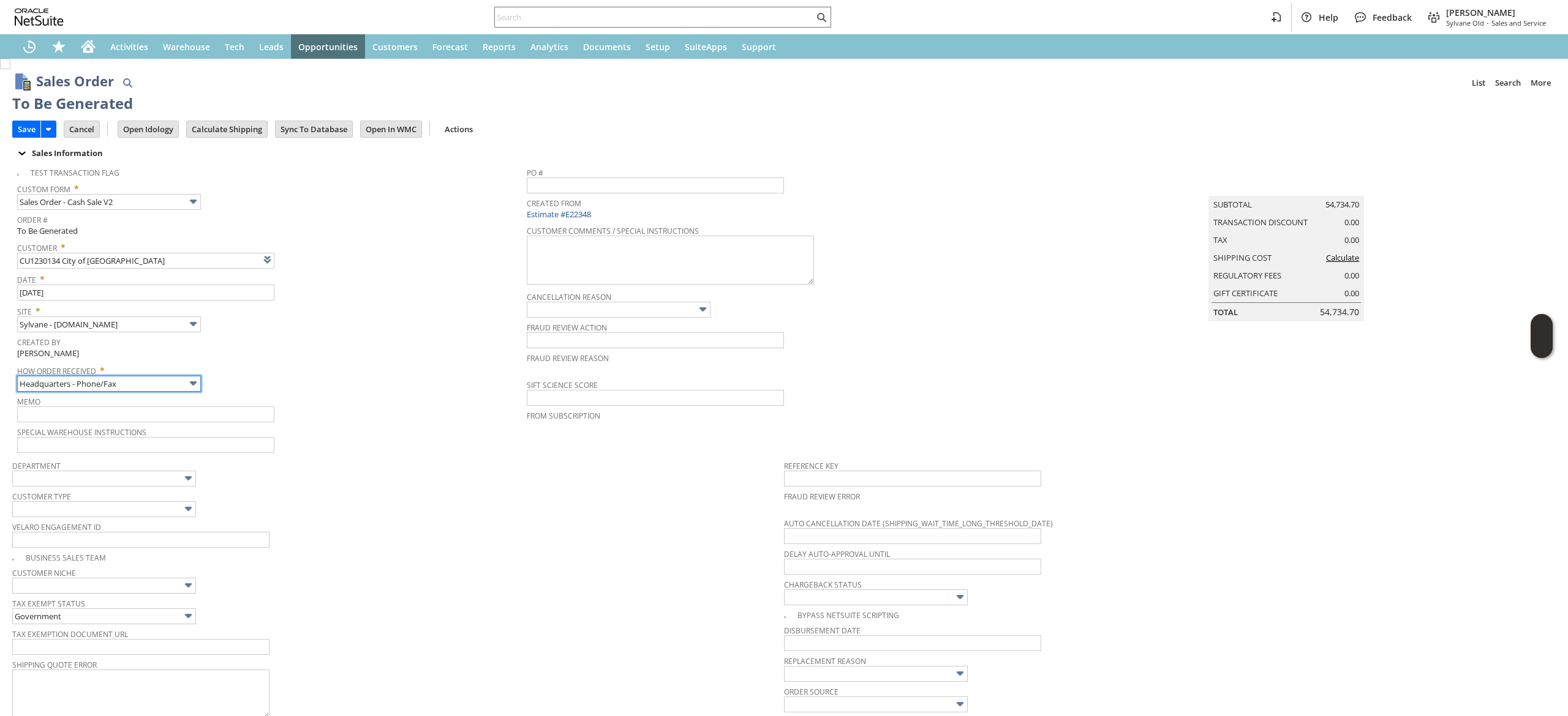
click at [140, 376] on input "Headquarters - Phone/Fax" at bounding box center [109, 384] width 183 height 16
click at [356, 379] on div "How Order Received * Headquarters - Phone/Fax" at bounding box center [268, 377] width 504 height 31
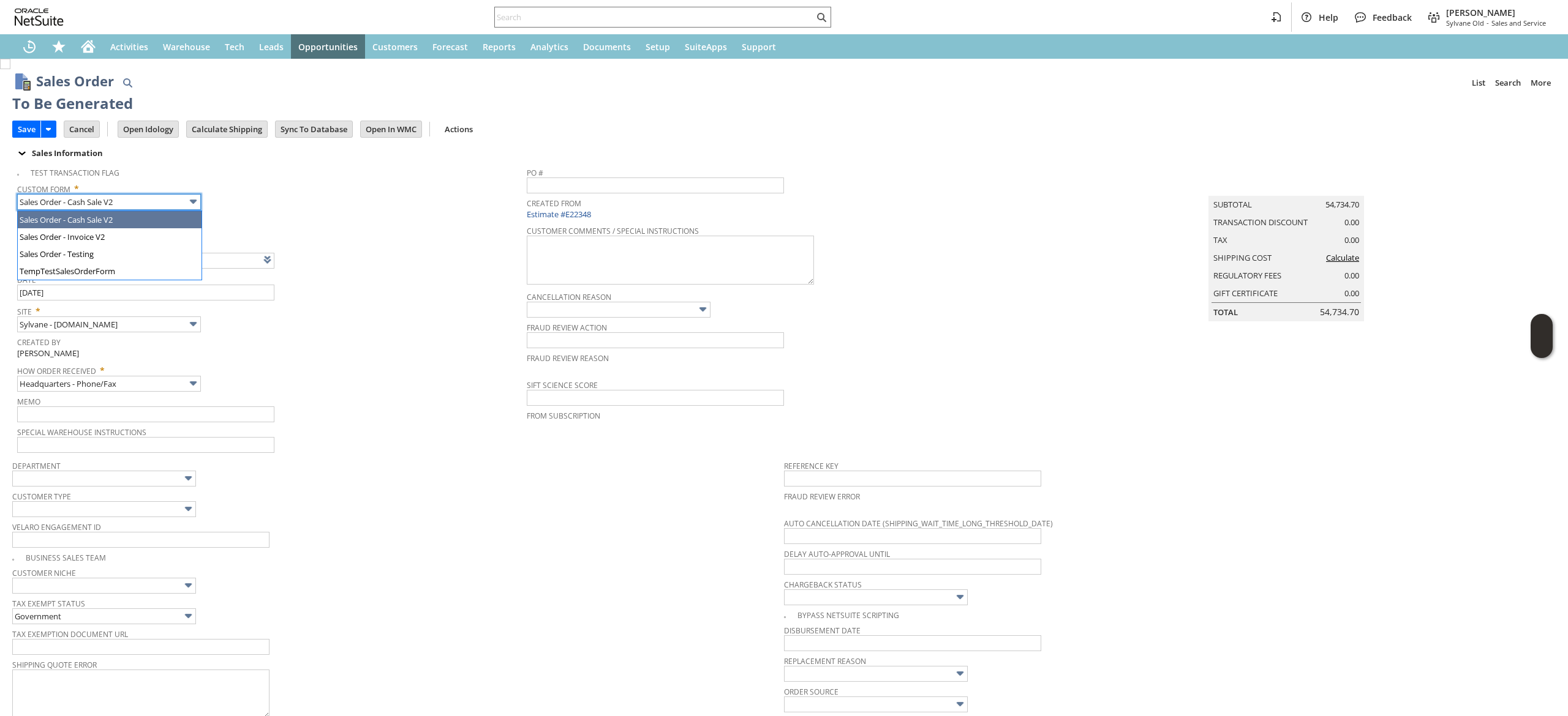
click at [142, 195] on input "Sales Order - Cash Sale V2" at bounding box center [109, 202] width 183 height 16
type input "Sales Order - Invoice V2"
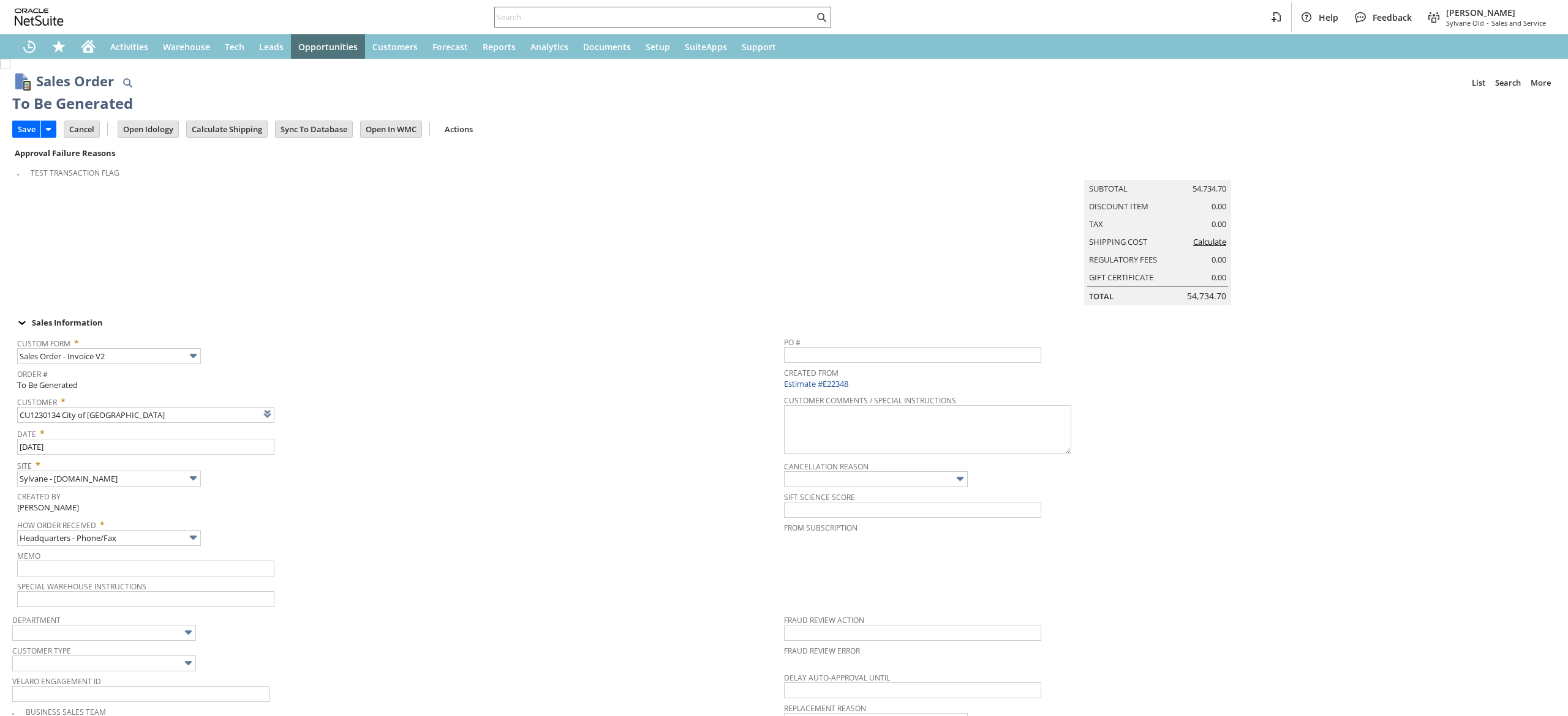
scroll to position [569, 0]
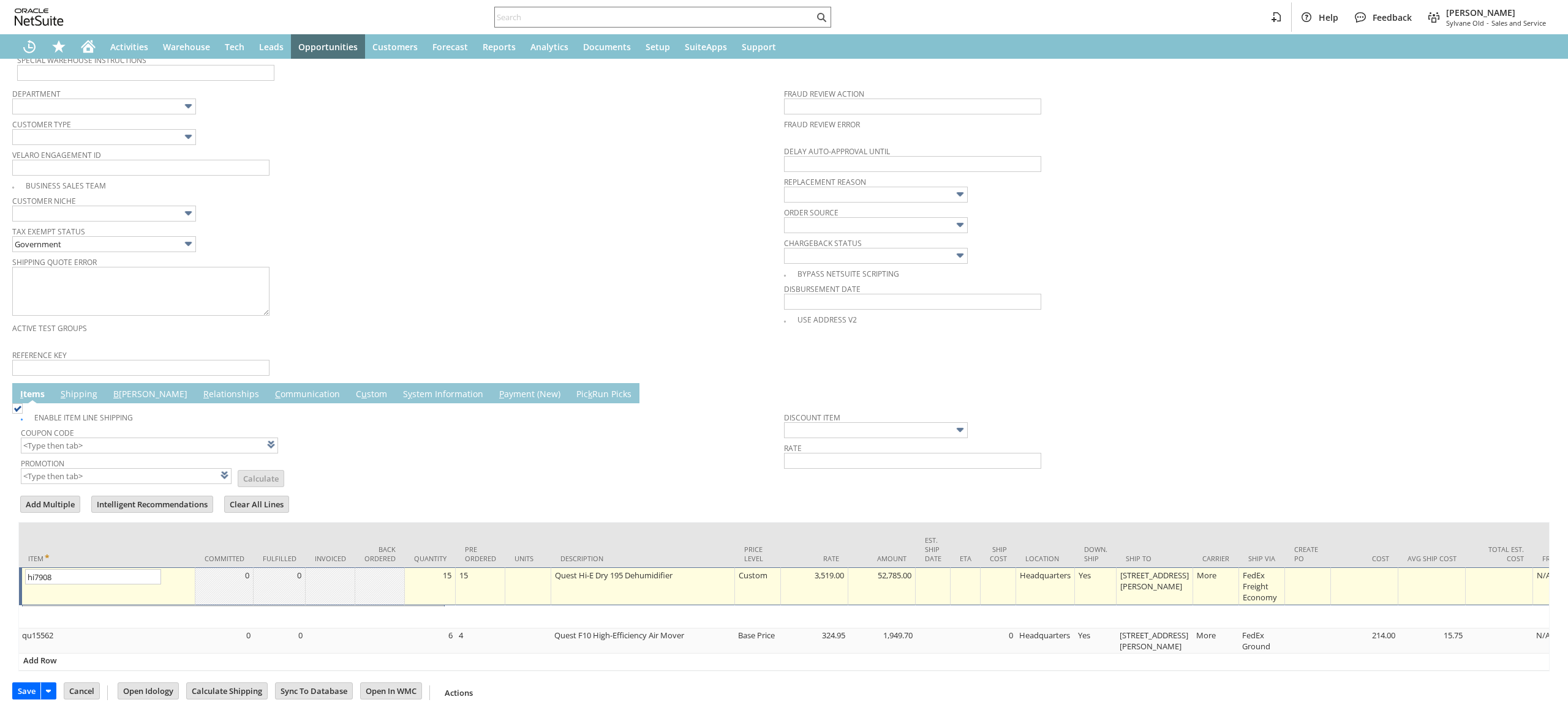
type input "Intelligent Recommendations¹⁰"
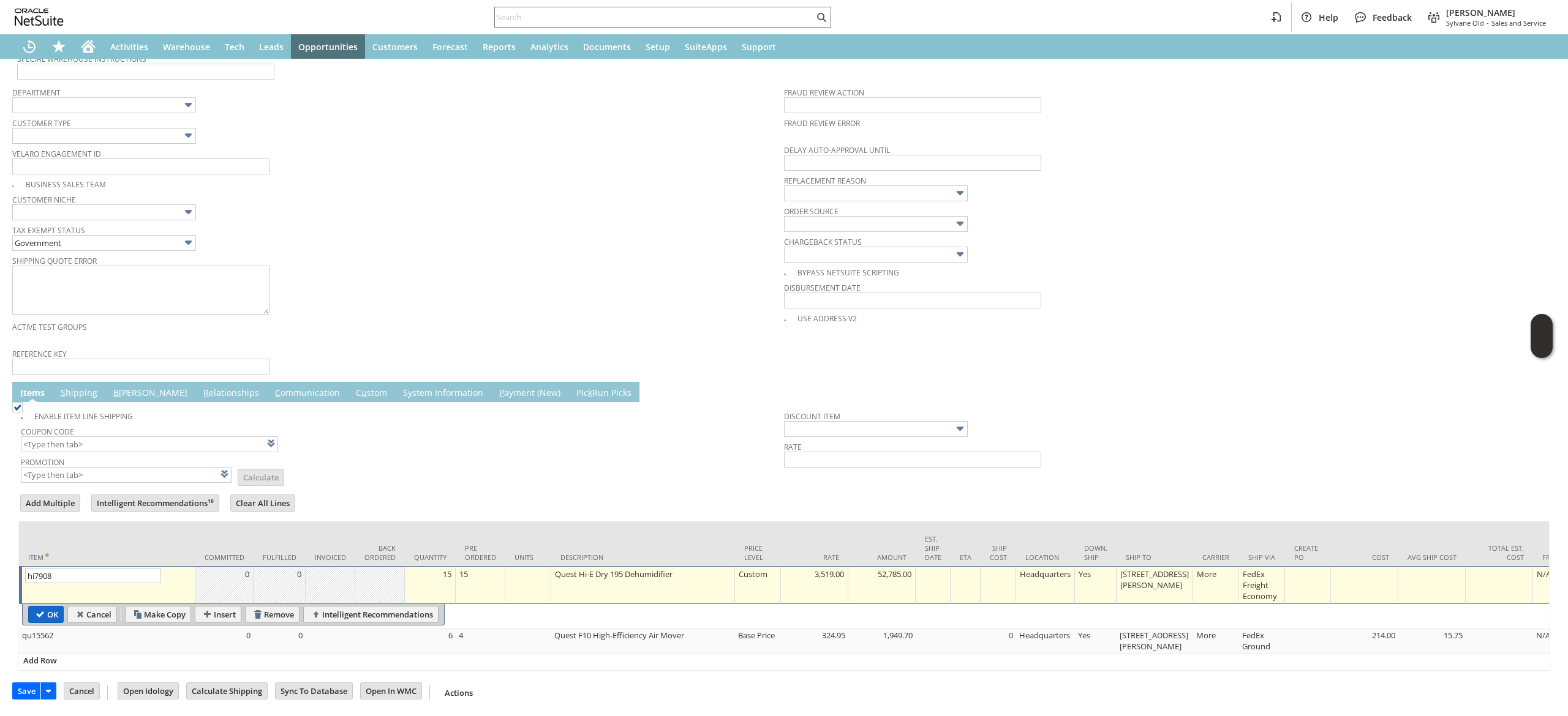
click at [54, 607] on input "OK" at bounding box center [46, 614] width 34 height 16
type input "Add"
type input "Copy Previous"
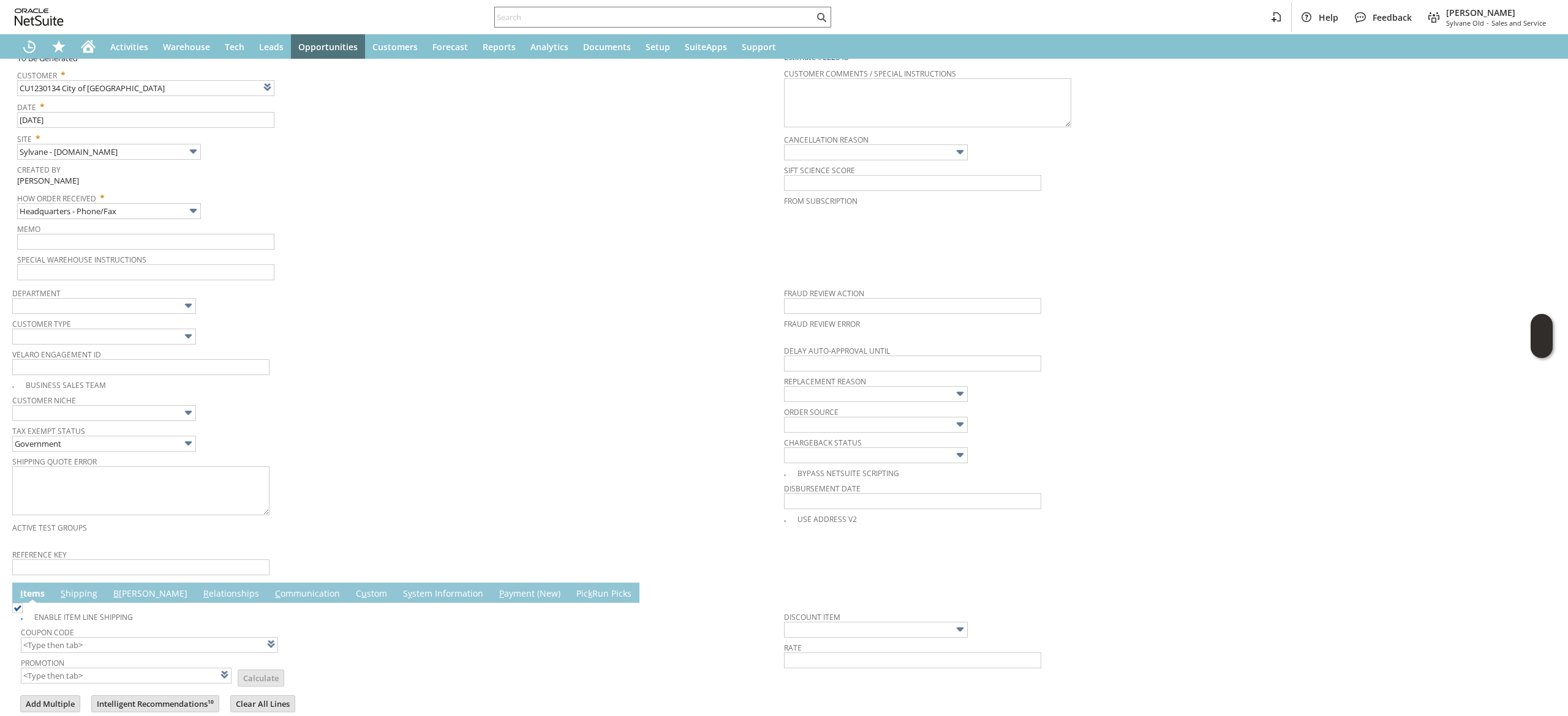
scroll to position [202, 0]
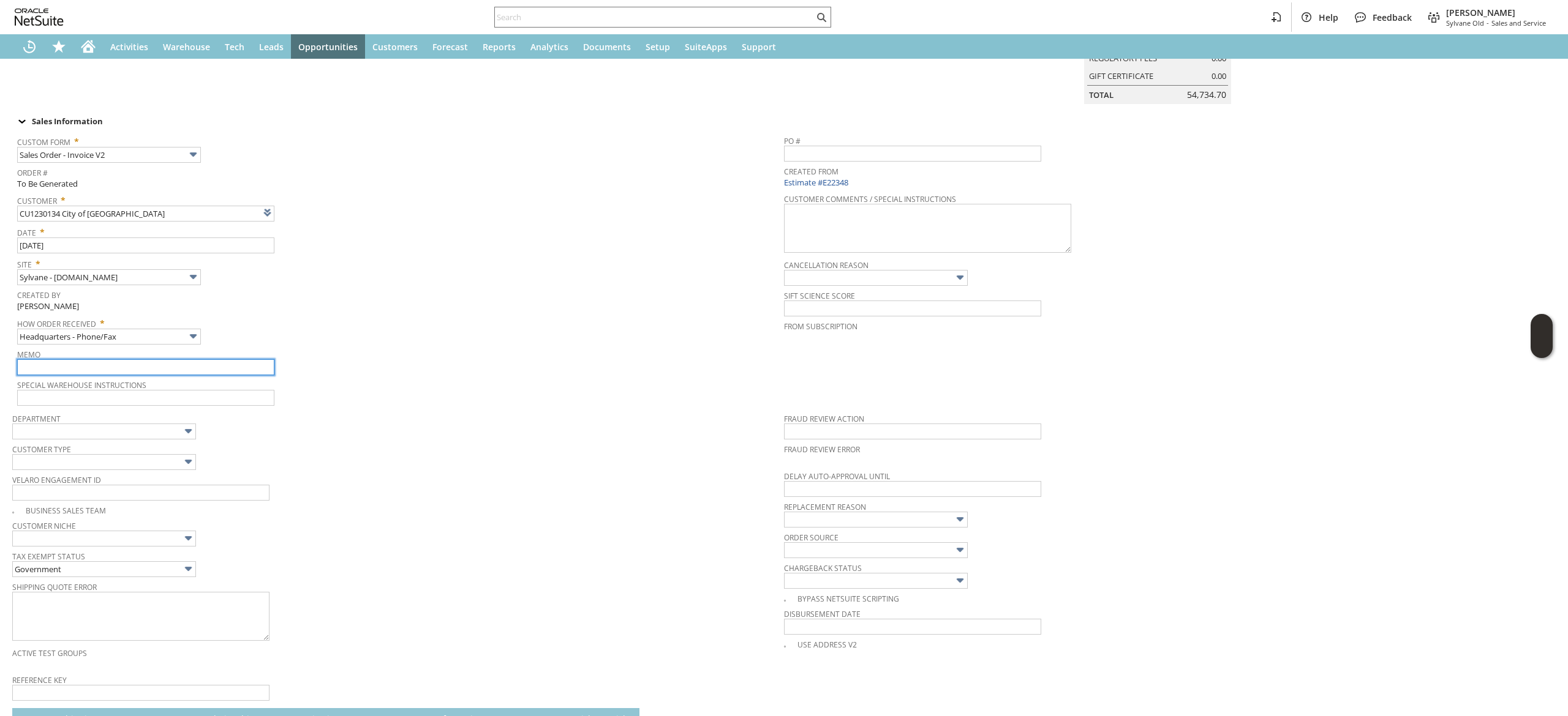
click at [201, 371] on input "text" at bounding box center [145, 367] width 258 height 16
type input "i"
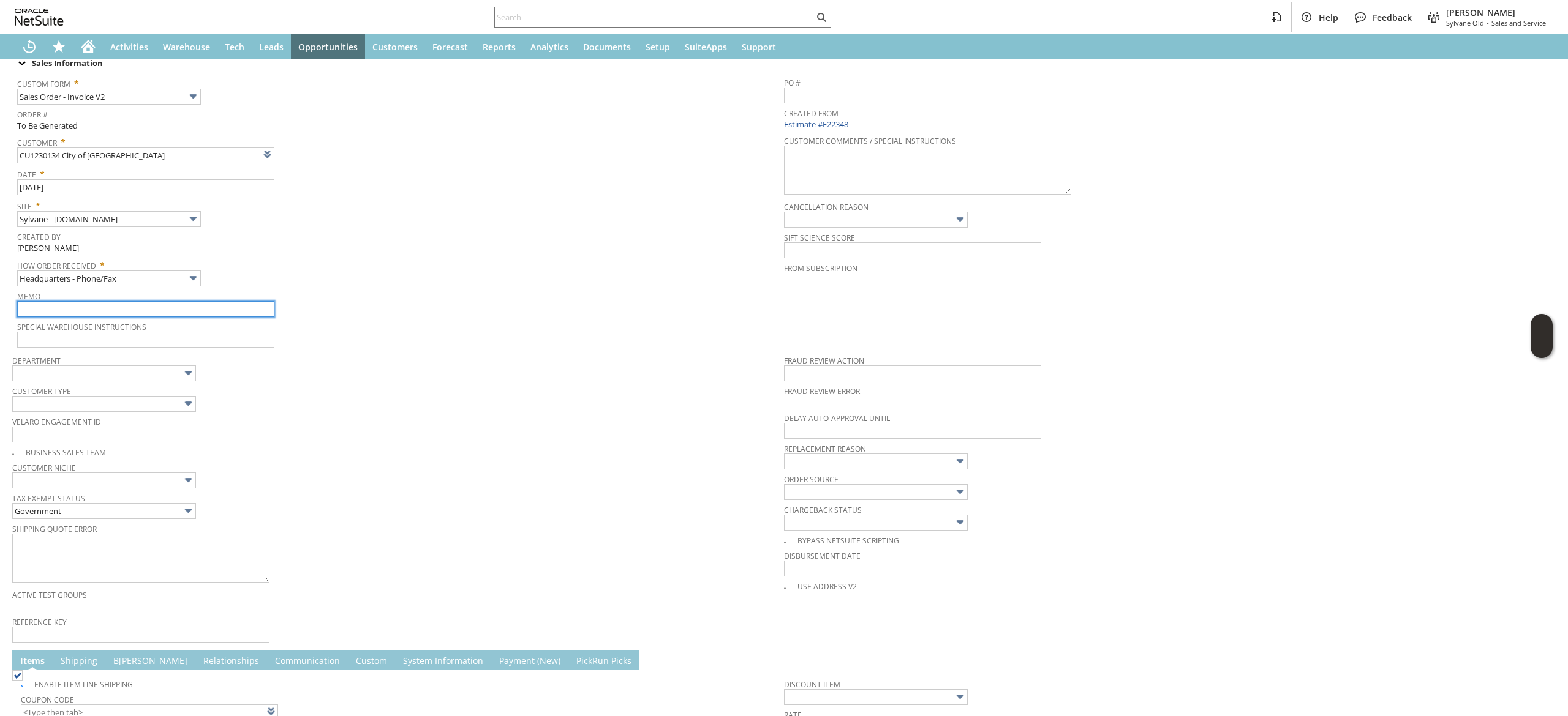
scroll to position [0, 0]
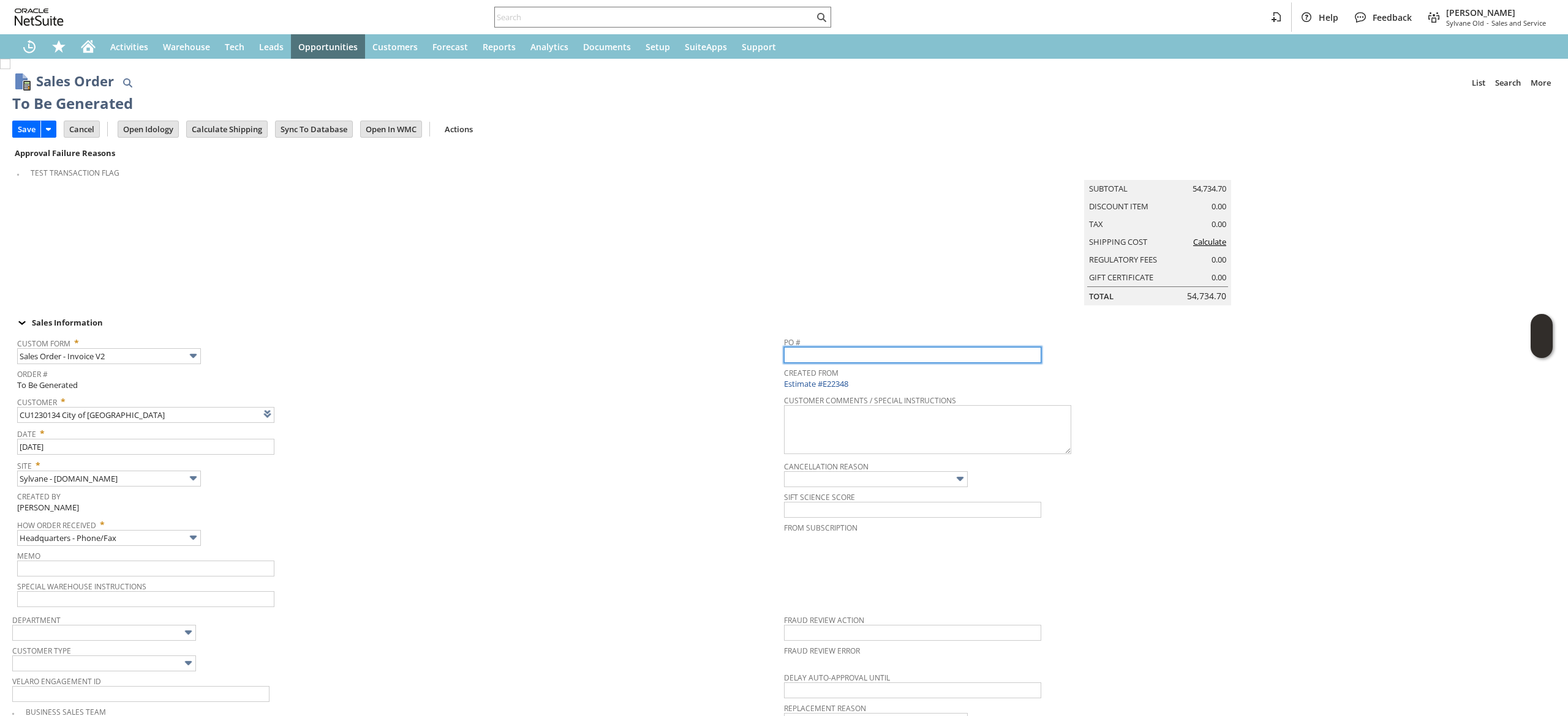
click at [924, 363] on input "text" at bounding box center [913, 355] width 258 height 16
paste input "Josh 55520"
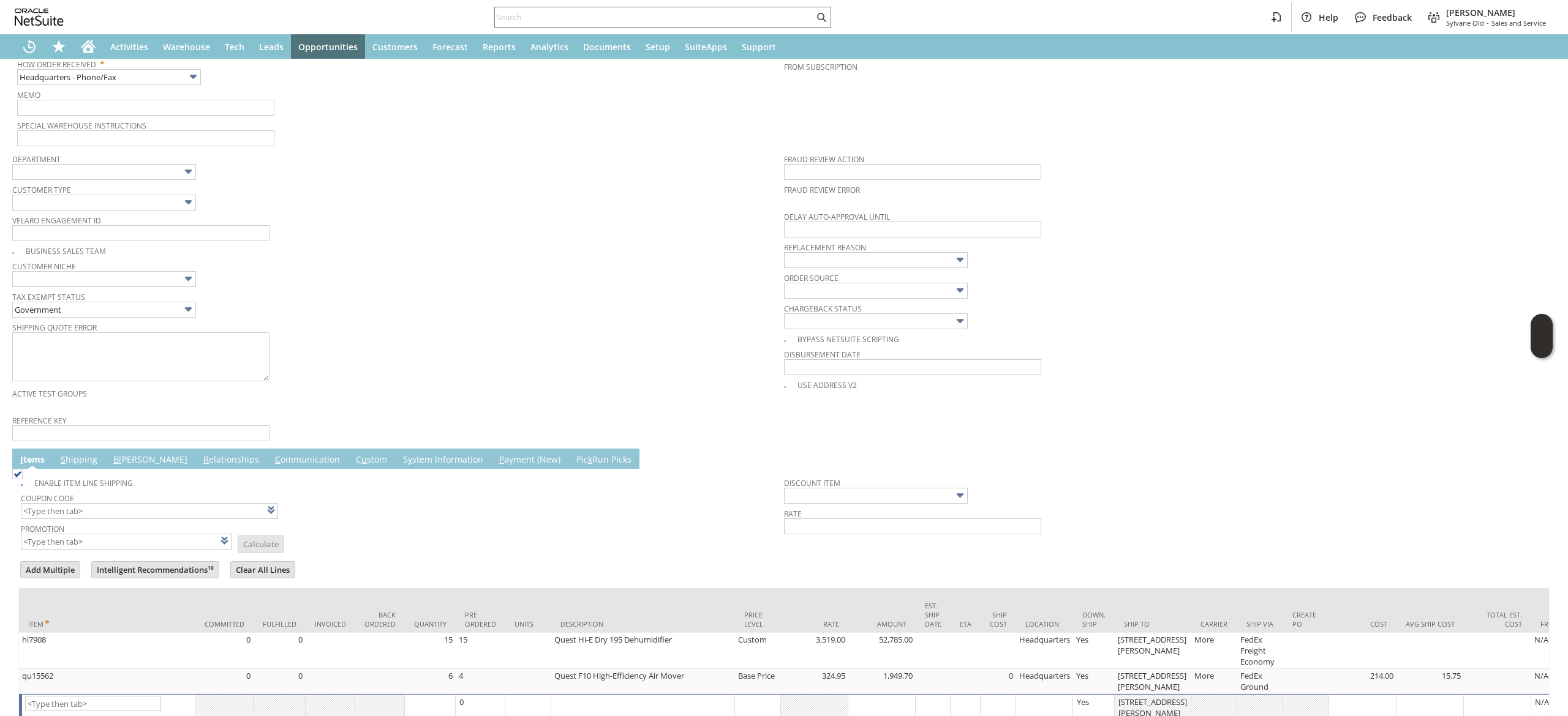
scroll to position [490, 0]
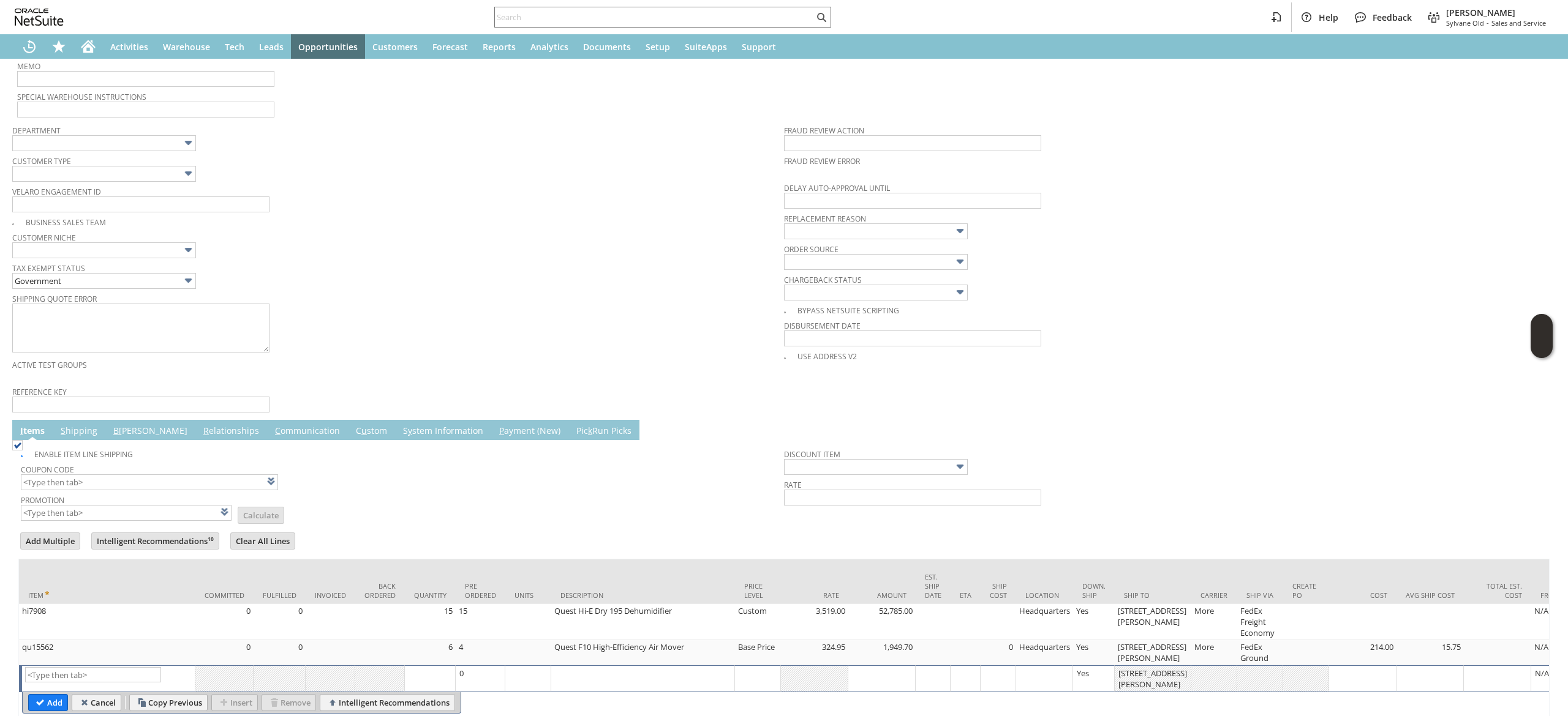
type input "Josh 55520"
click at [70, 455] on td "Enable Item Line Shipping Coupon Code Promotion List Calculate Discount Item Ra…" at bounding box center [784, 482] width 1531 height 85
click at [79, 439] on link "S hipping" at bounding box center [79, 432] width 43 height 14
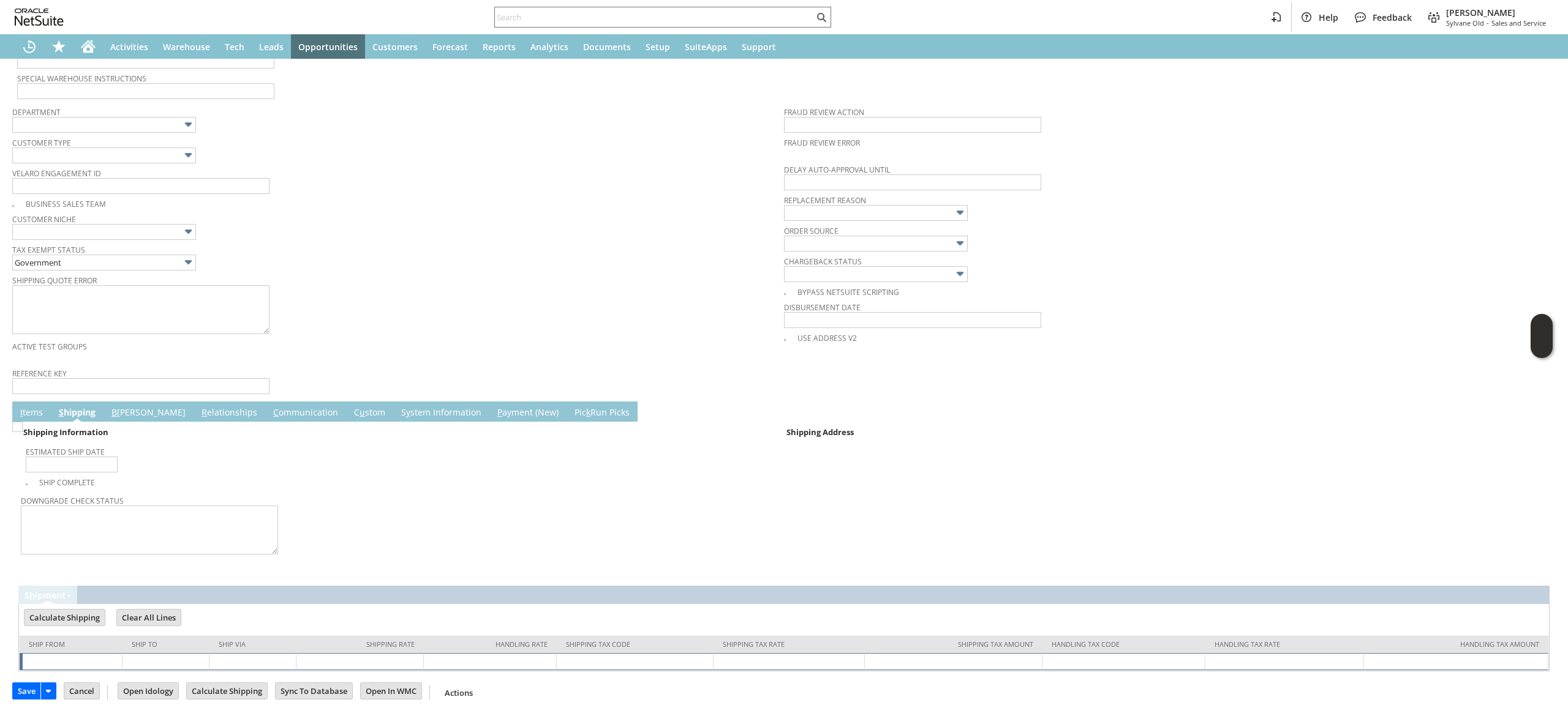
click at [199, 416] on link "R elationships" at bounding box center [229, 413] width 62 height 14
type input "Add"
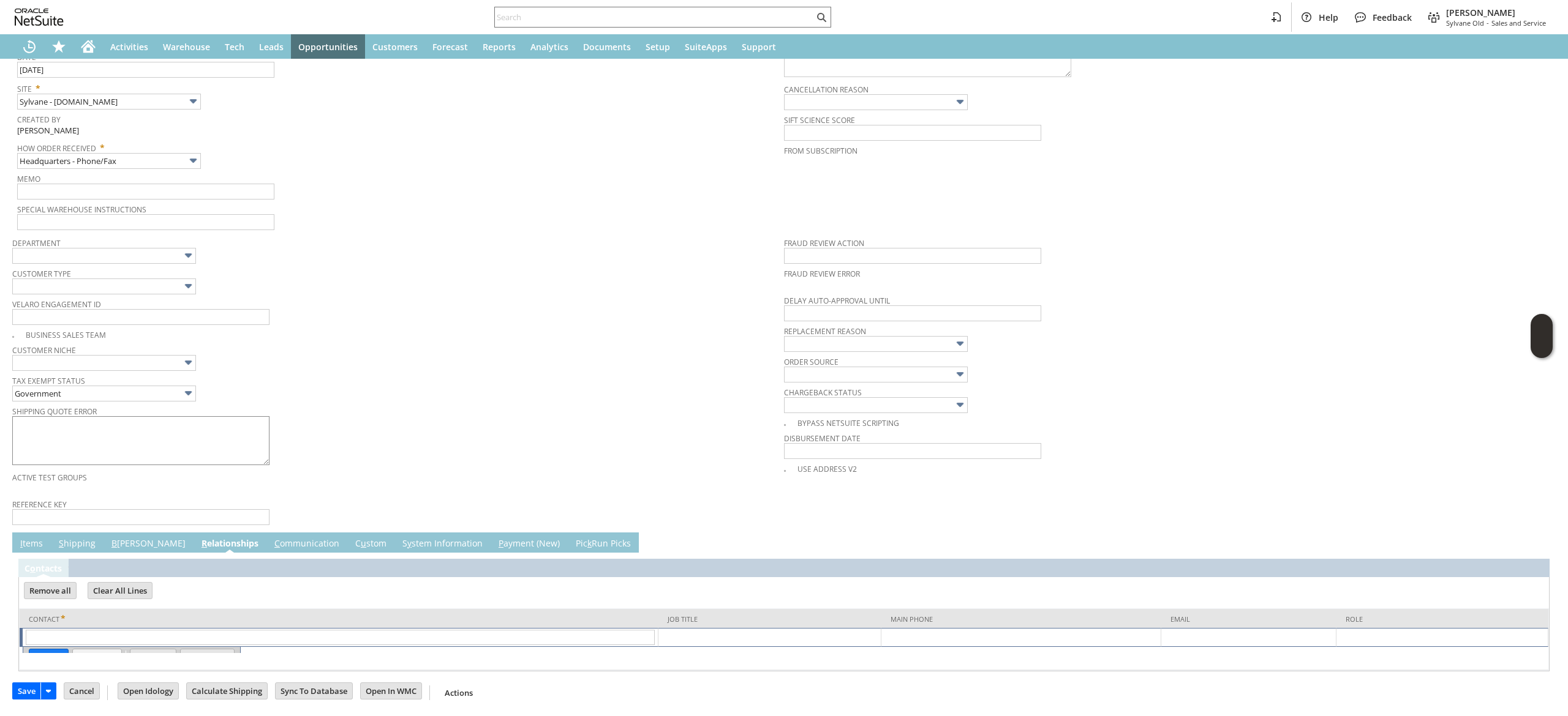
scroll to position [392, 0]
click at [134, 416] on textarea at bounding box center [141, 441] width 258 height 49
click at [132, 546] on link "B illing" at bounding box center [148, 543] width 80 height 14
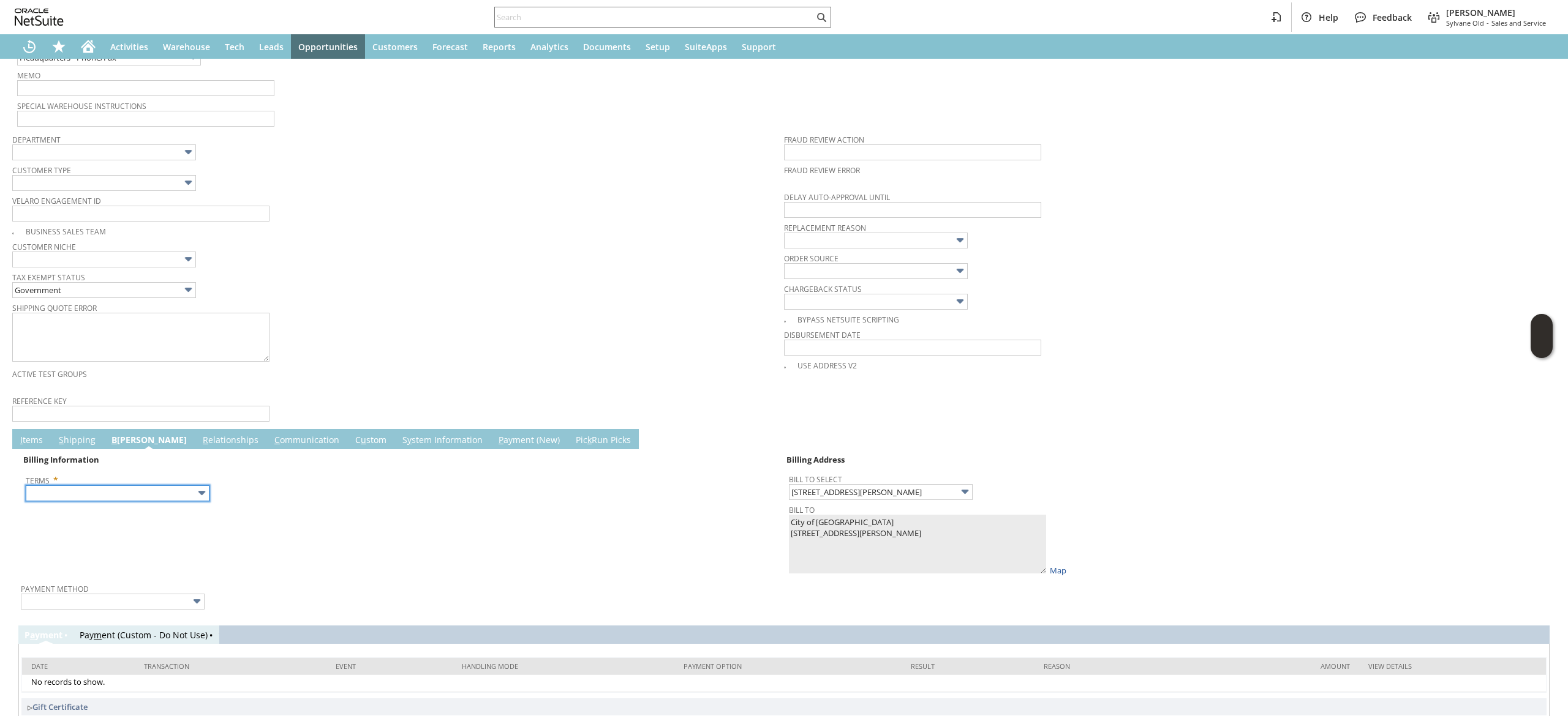
scroll to position [541, 0]
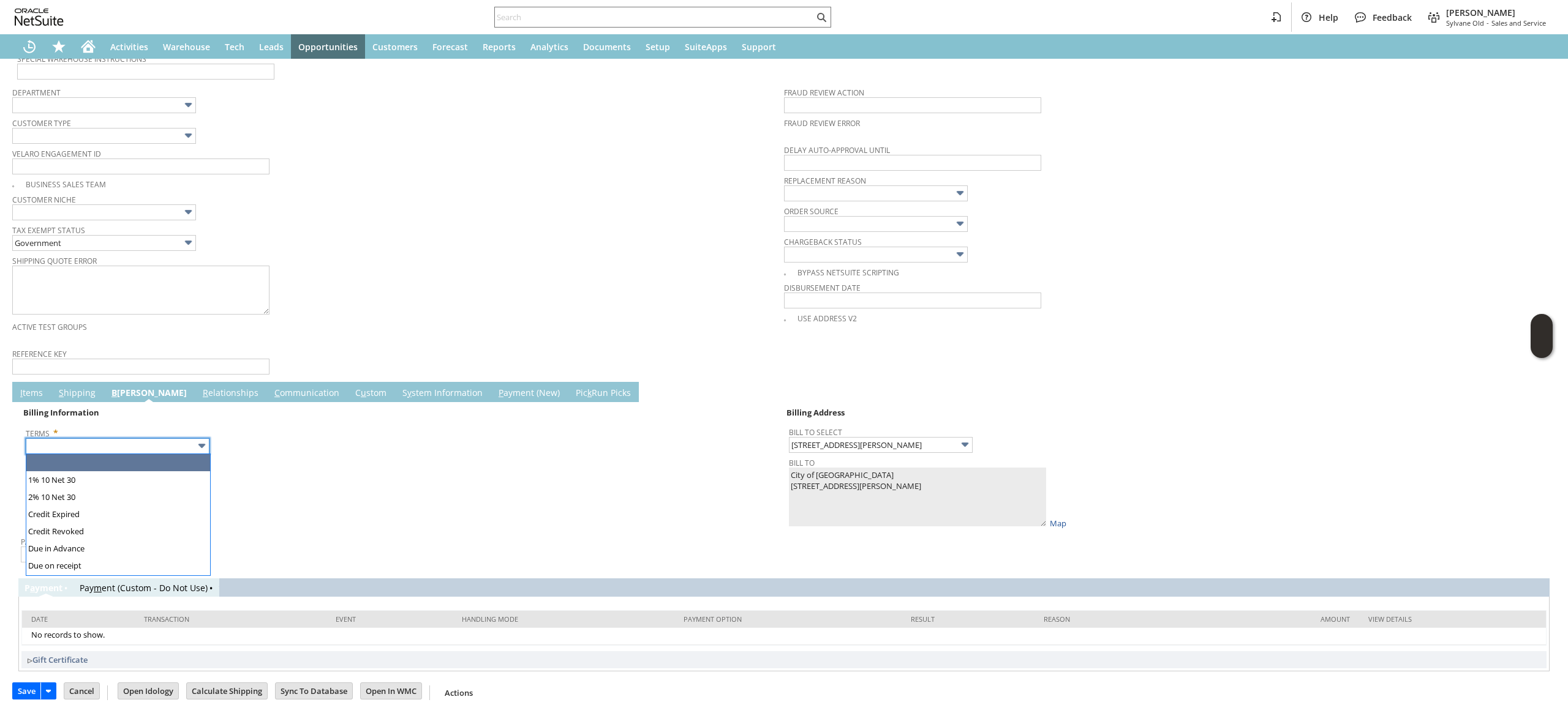
click at [192, 445] on input "text" at bounding box center [118, 446] width 183 height 16
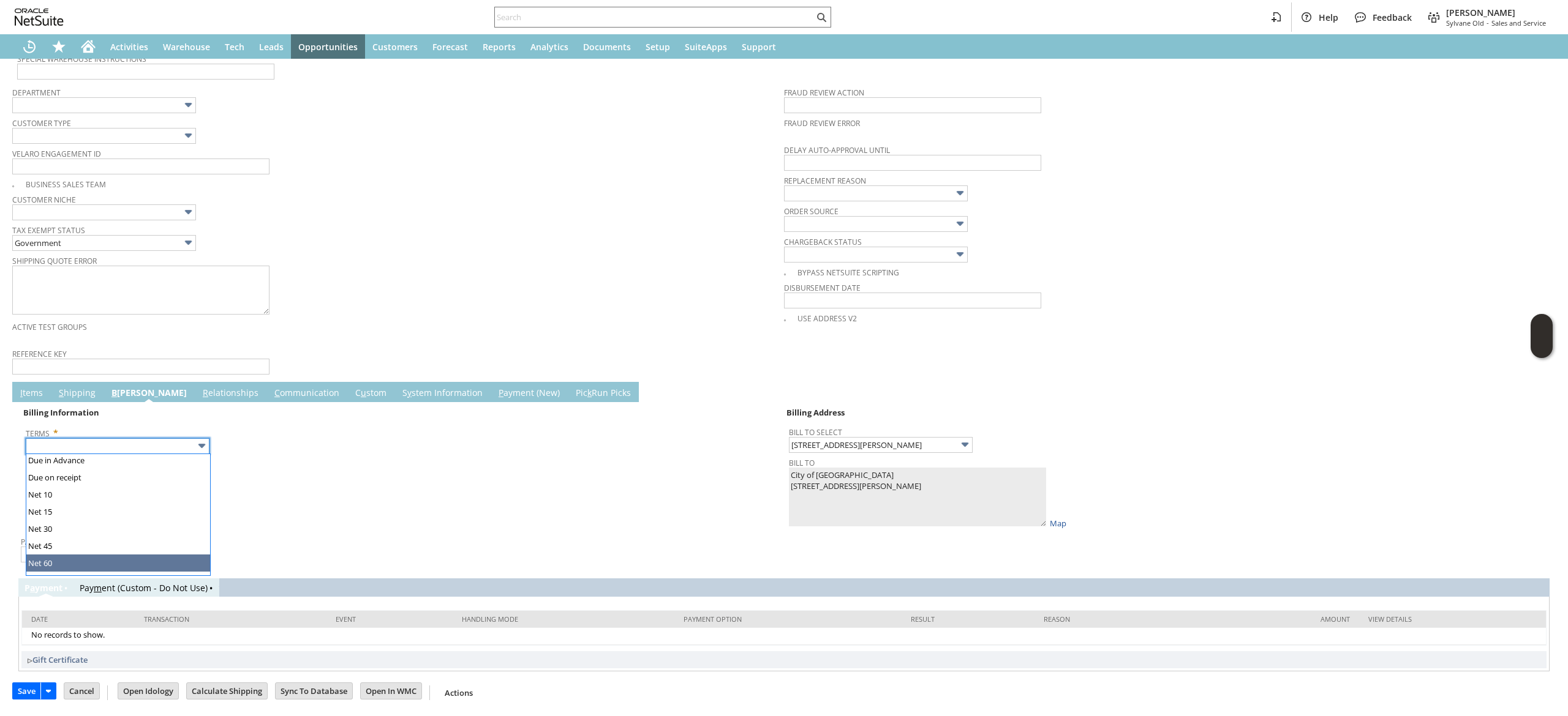
scroll to position [112, 0]
type input "Net 30"
click at [126, 550] on input "text" at bounding box center [112, 555] width 183 height 16
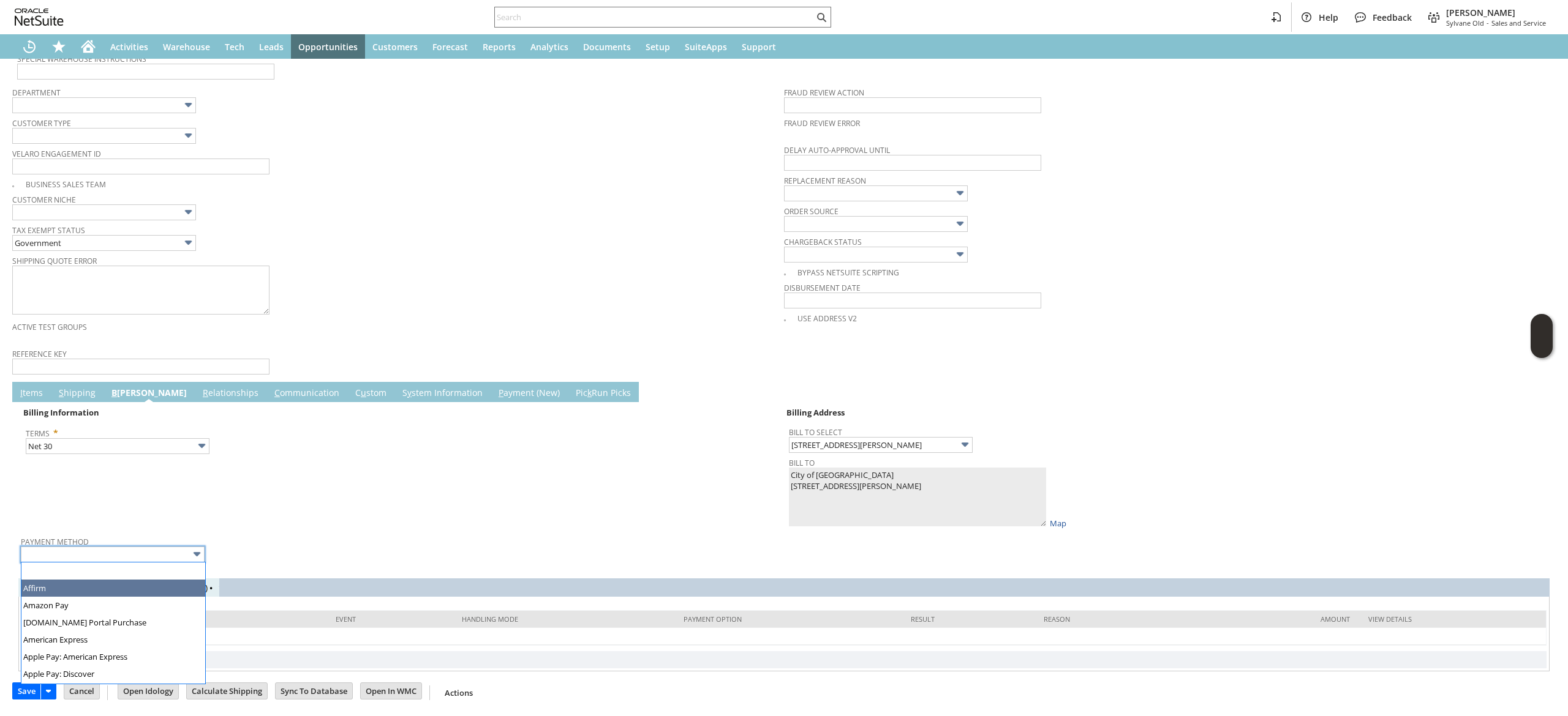
click at [641, 428] on span "Terms *" at bounding box center [402, 430] width 752 height 15
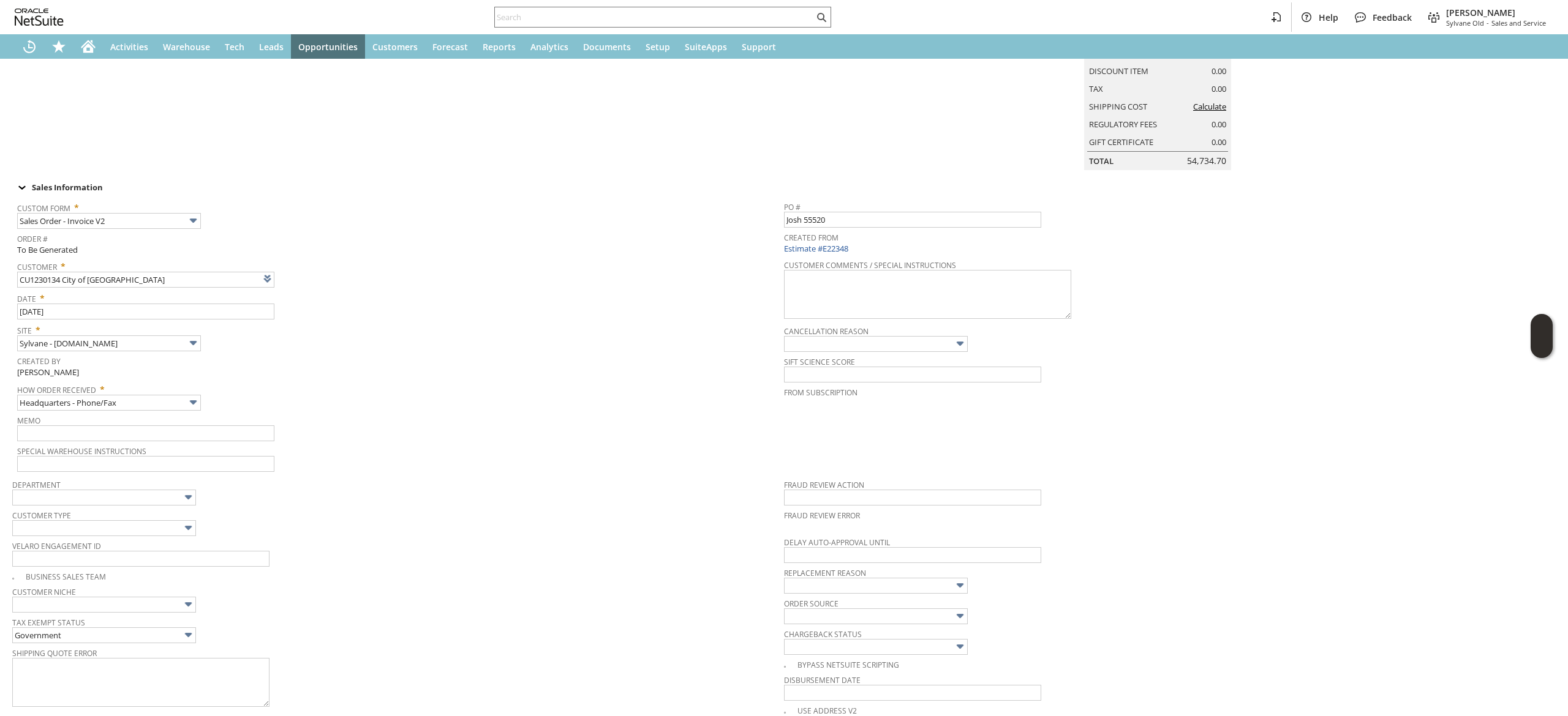
scroll to position [0, 0]
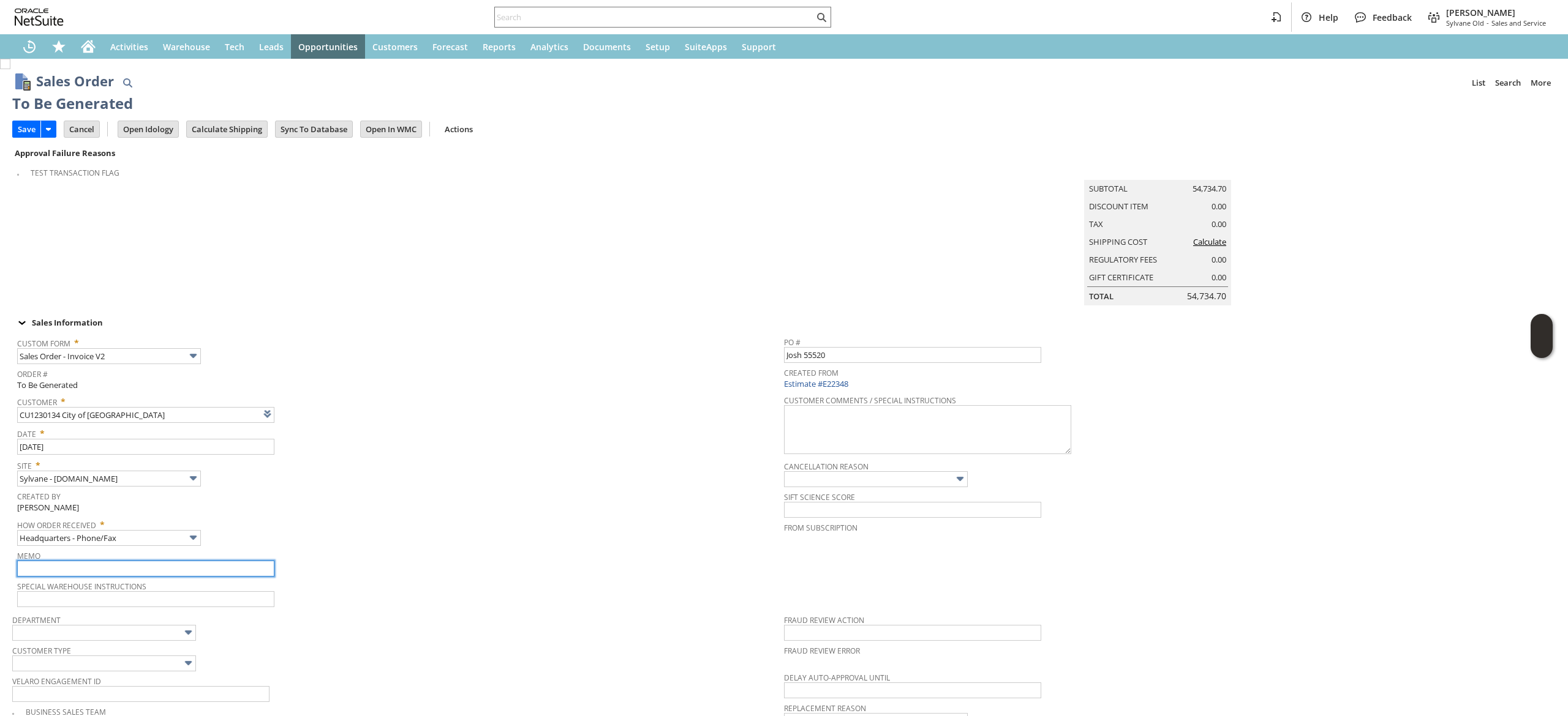
click at [126, 577] on input "text" at bounding box center [145, 569] width 258 height 16
type input "O"
type input "Government order- no credit app"
click at [204, 128] on input "Calculate Shipping" at bounding box center [226, 129] width 80 height 16
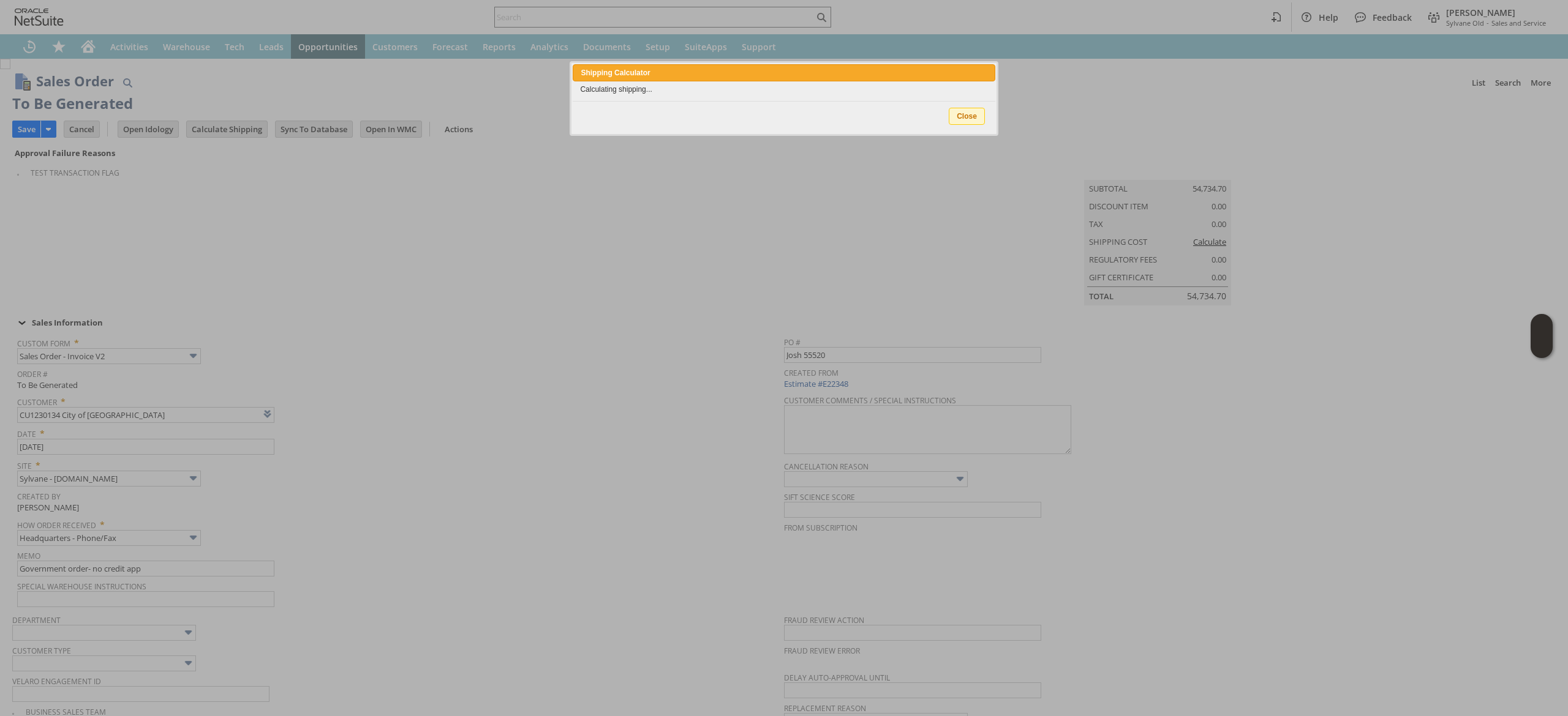
type input "Government"
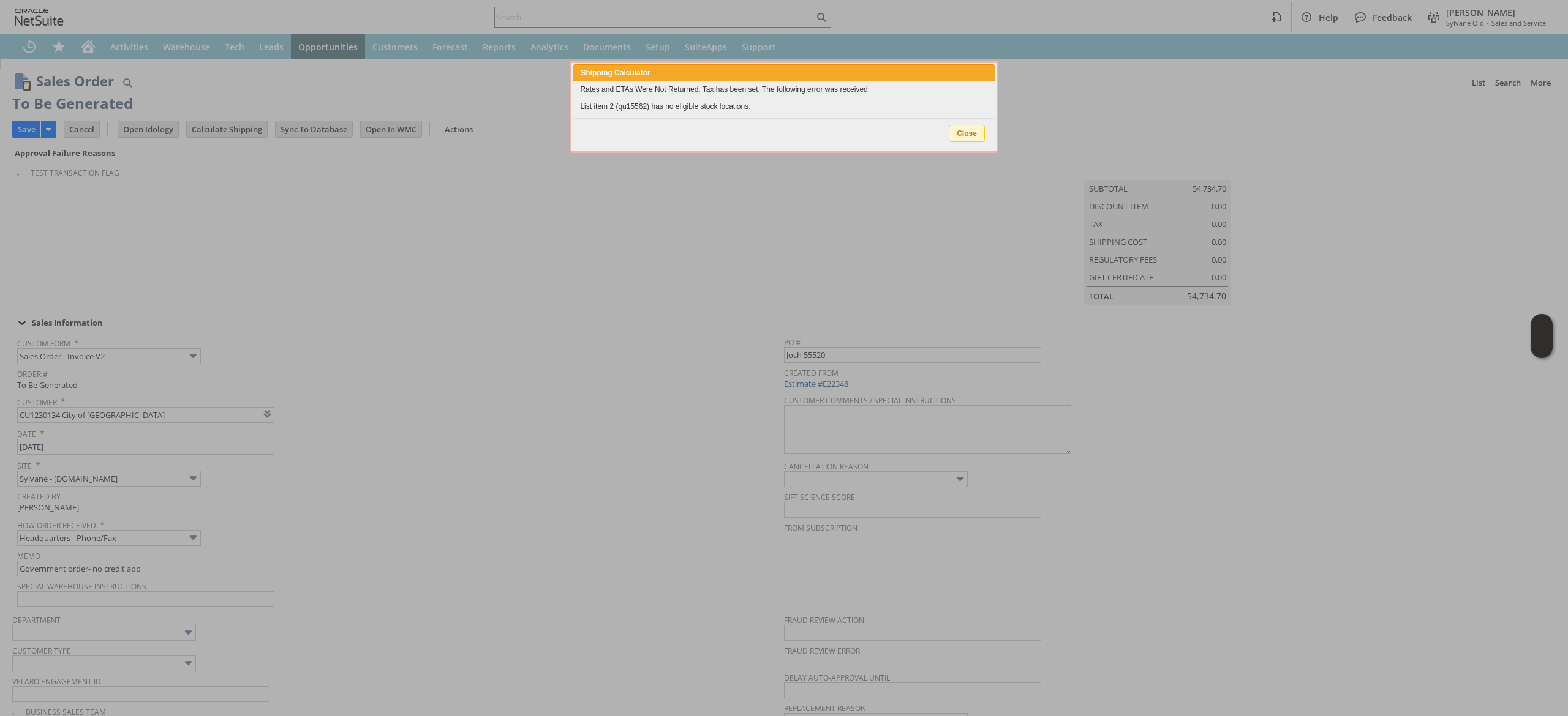
click at [976, 137] on span "Close" at bounding box center [967, 133] width 35 height 16
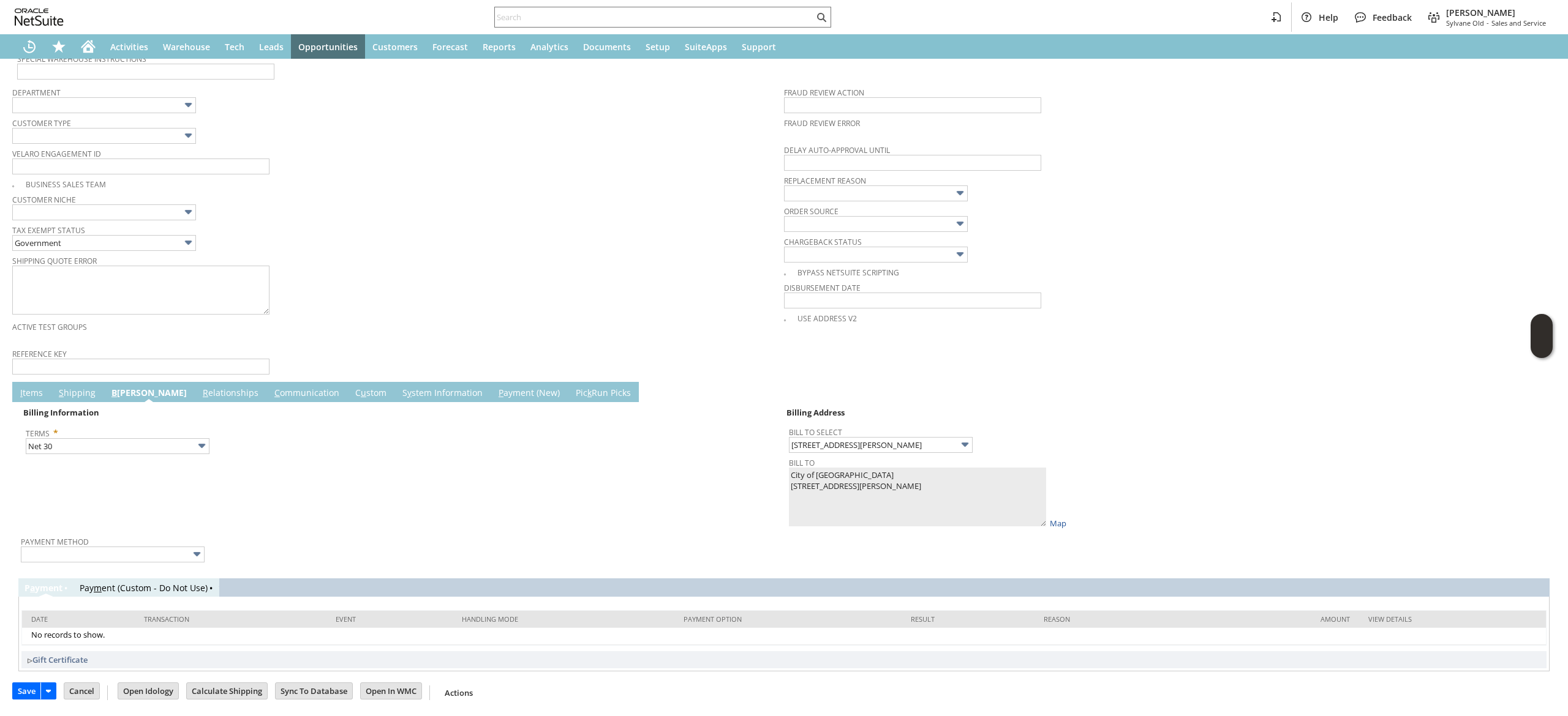
scroll to position [541, 0]
click at [88, 390] on link "S hipping" at bounding box center [77, 394] width 43 height 14
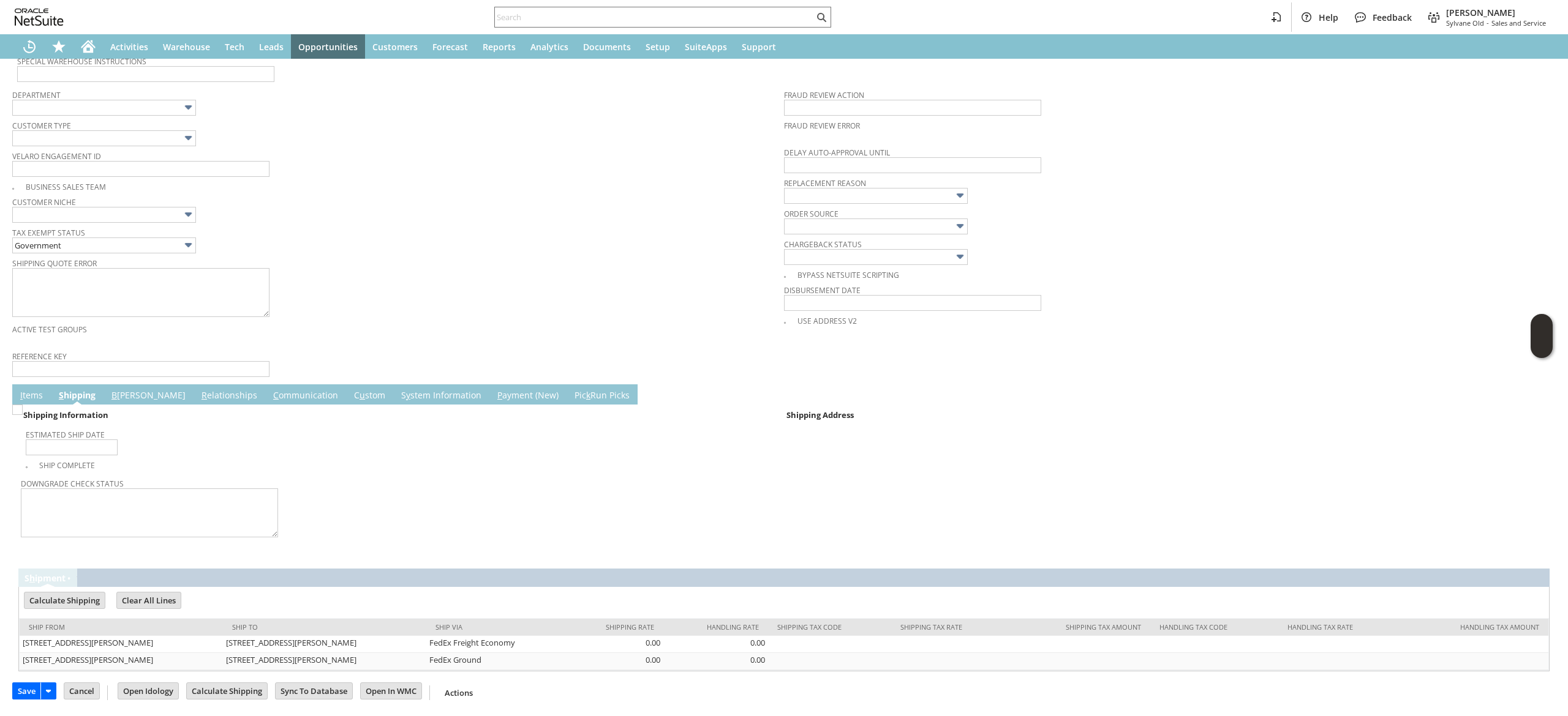
click at [265, 388] on td "C ommunication" at bounding box center [306, 394] width 81 height 20
click at [270, 397] on link "C ommunication" at bounding box center [305, 397] width 71 height 14
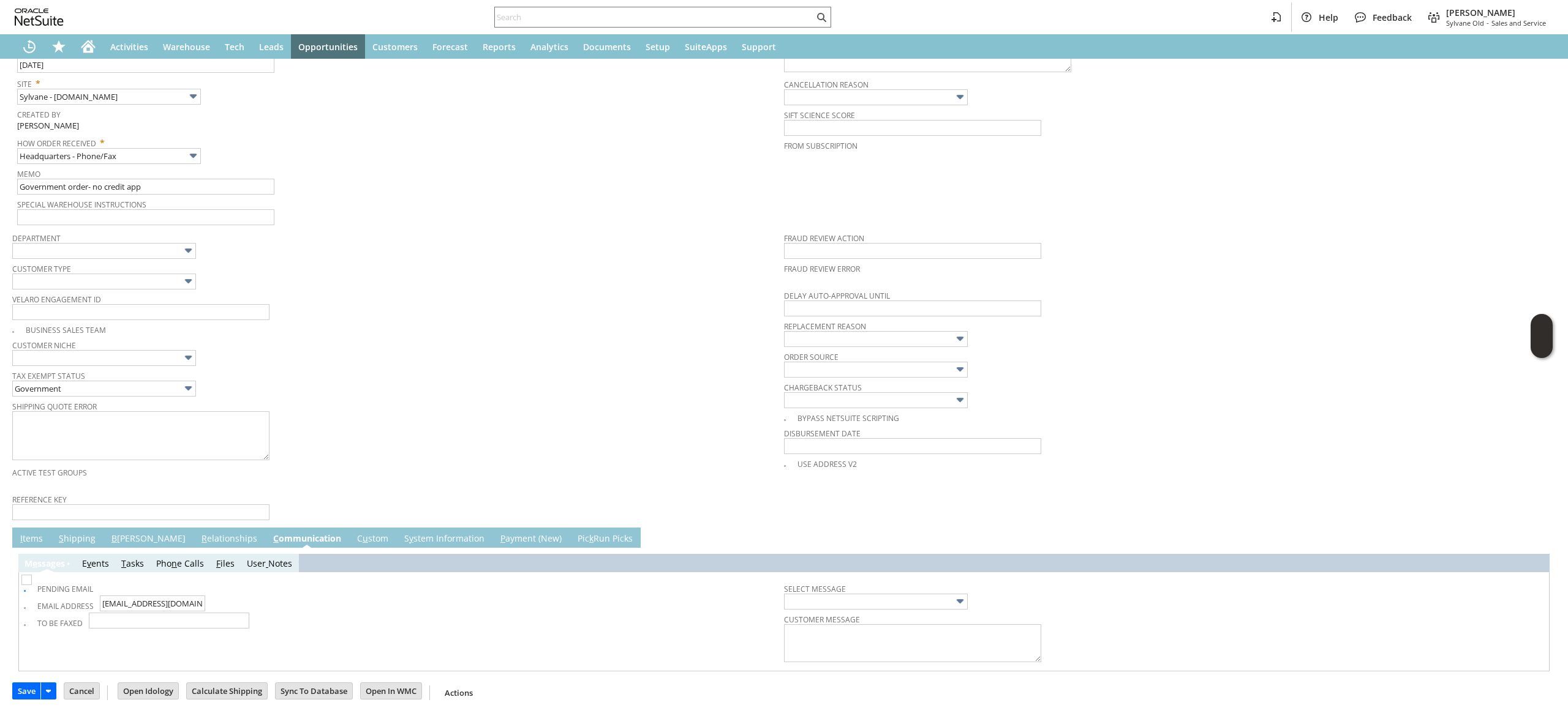
click at [209, 533] on td "R elationships" at bounding box center [229, 538] width 72 height 20
click at [205, 534] on link "R elationships" at bounding box center [229, 539] width 62 height 14
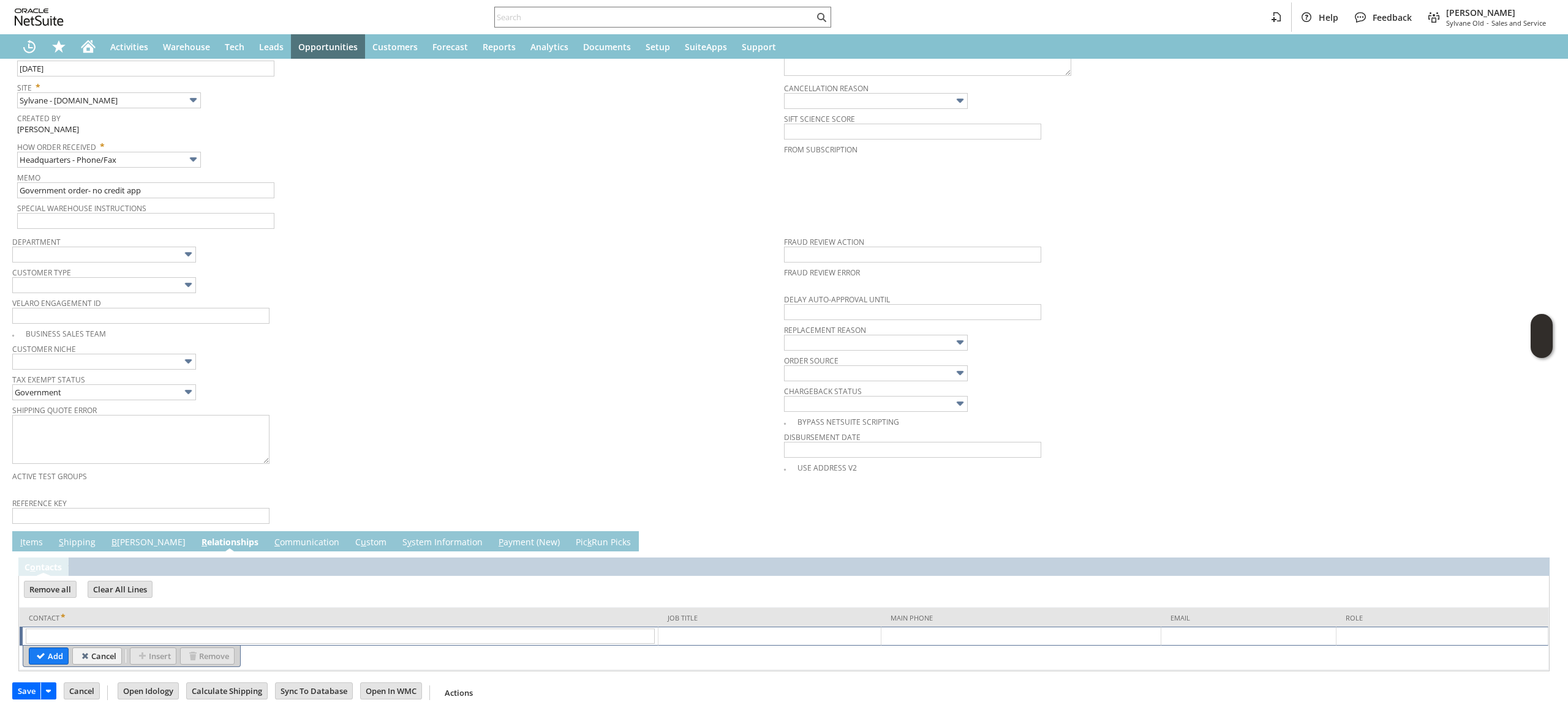
click at [193, 539] on td "R elationships" at bounding box center [229, 542] width 73 height 20
click at [120, 539] on link "B illing" at bounding box center [148, 543] width 80 height 14
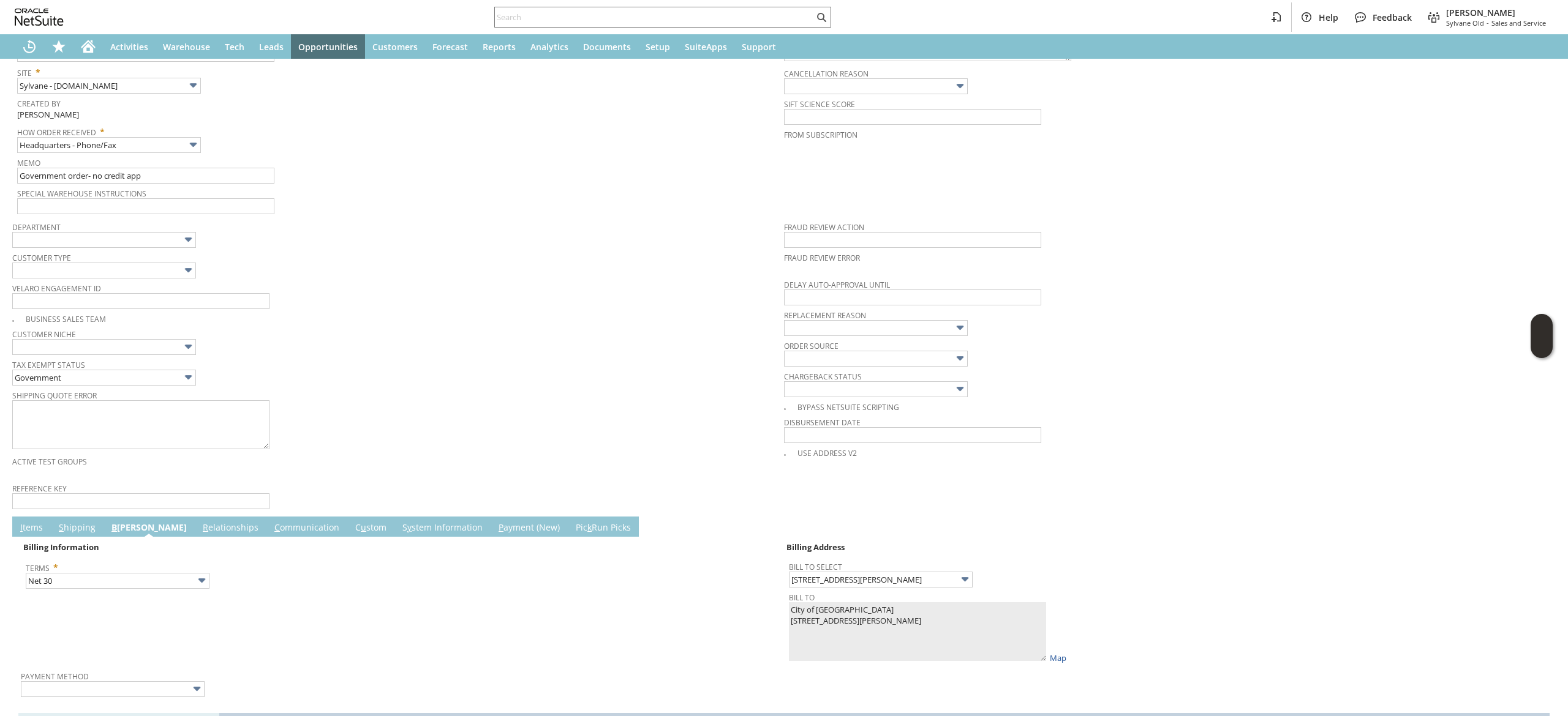
click at [69, 535] on link "S hipping" at bounding box center [77, 529] width 43 height 14
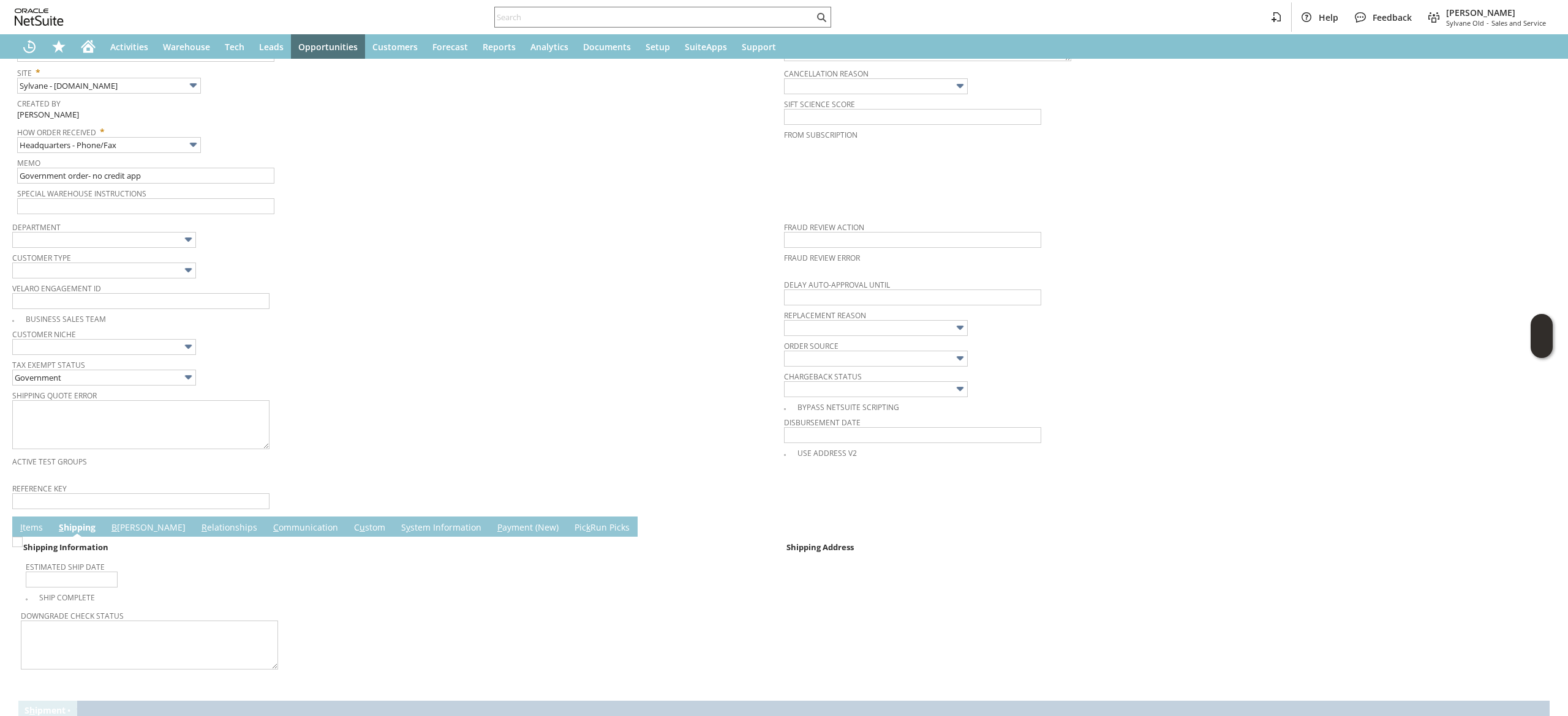
click at [128, 535] on link "B illing" at bounding box center [148, 529] width 80 height 14
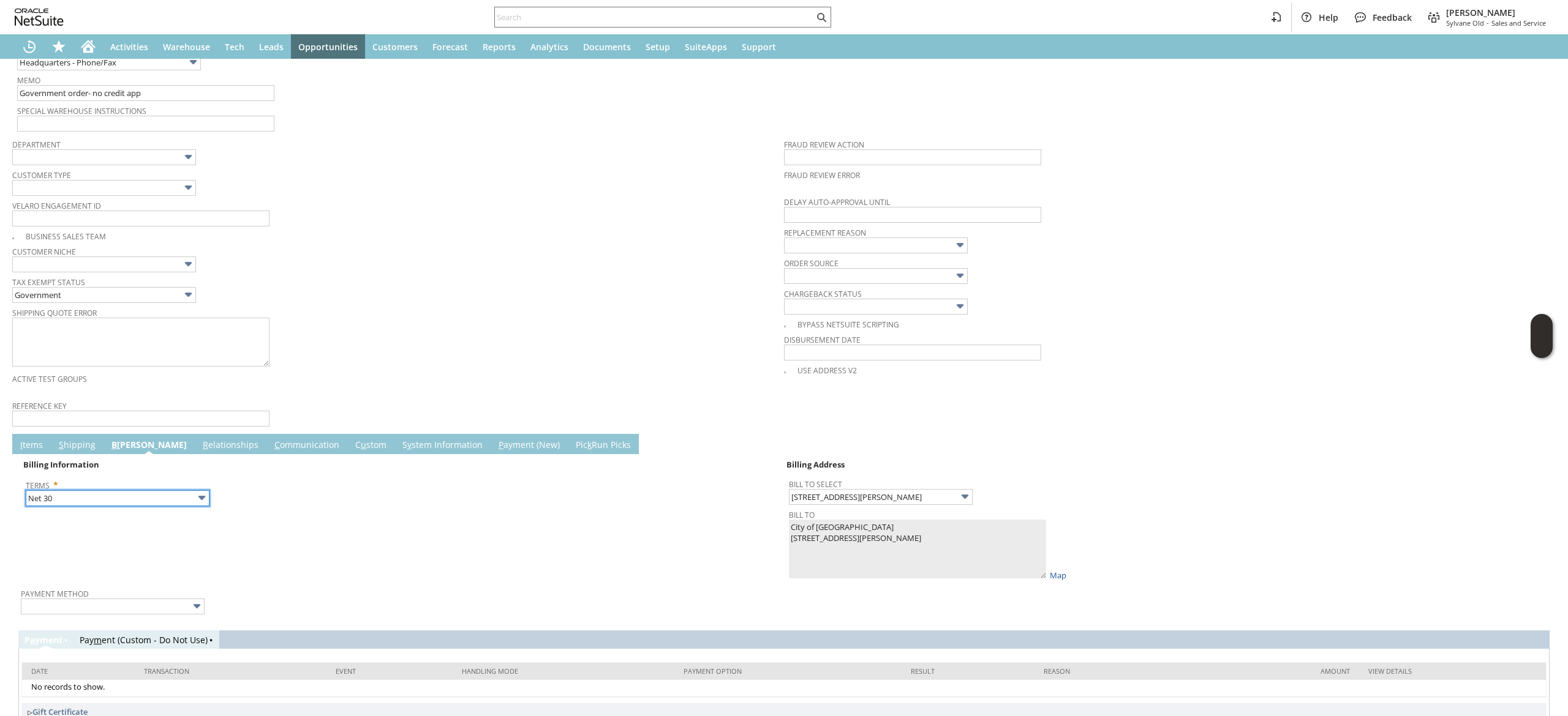
scroll to position [541, 0]
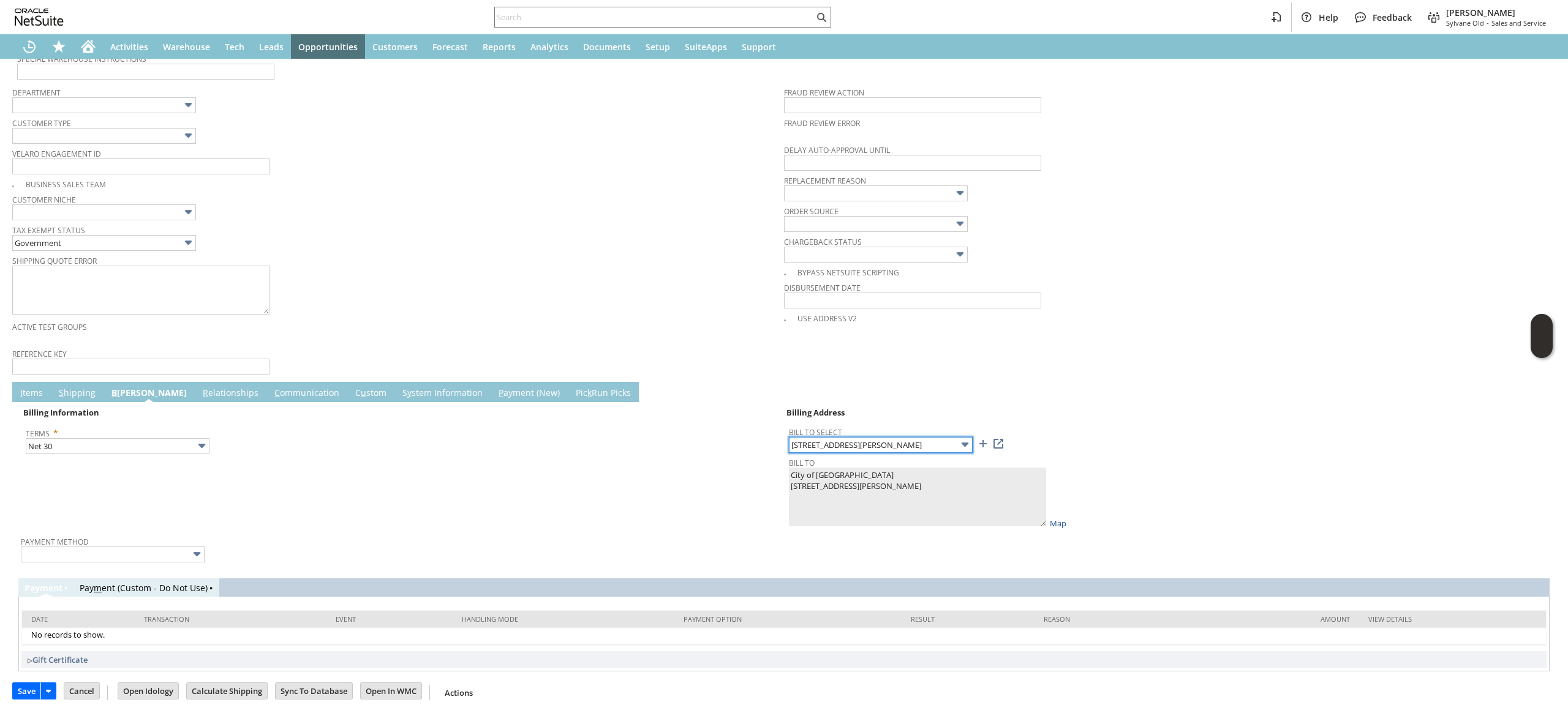
click at [899, 440] on input "[STREET_ADDRESS][PERSON_NAME]" at bounding box center [881, 445] width 183 height 16
click at [1118, 214] on div "Order Source" at bounding box center [1167, 217] width 766 height 29
type input "[STREET_ADDRESS]"
type textarea "City of Prior Lake 4646 Dakota Street SE Prior Lake MN 55372 United States"
click at [833, 452] on body "Help Feedback Devin Carswell Sylvane Old - Sales and Service Activities Warehou…" at bounding box center [784, 358] width 1568 height 716
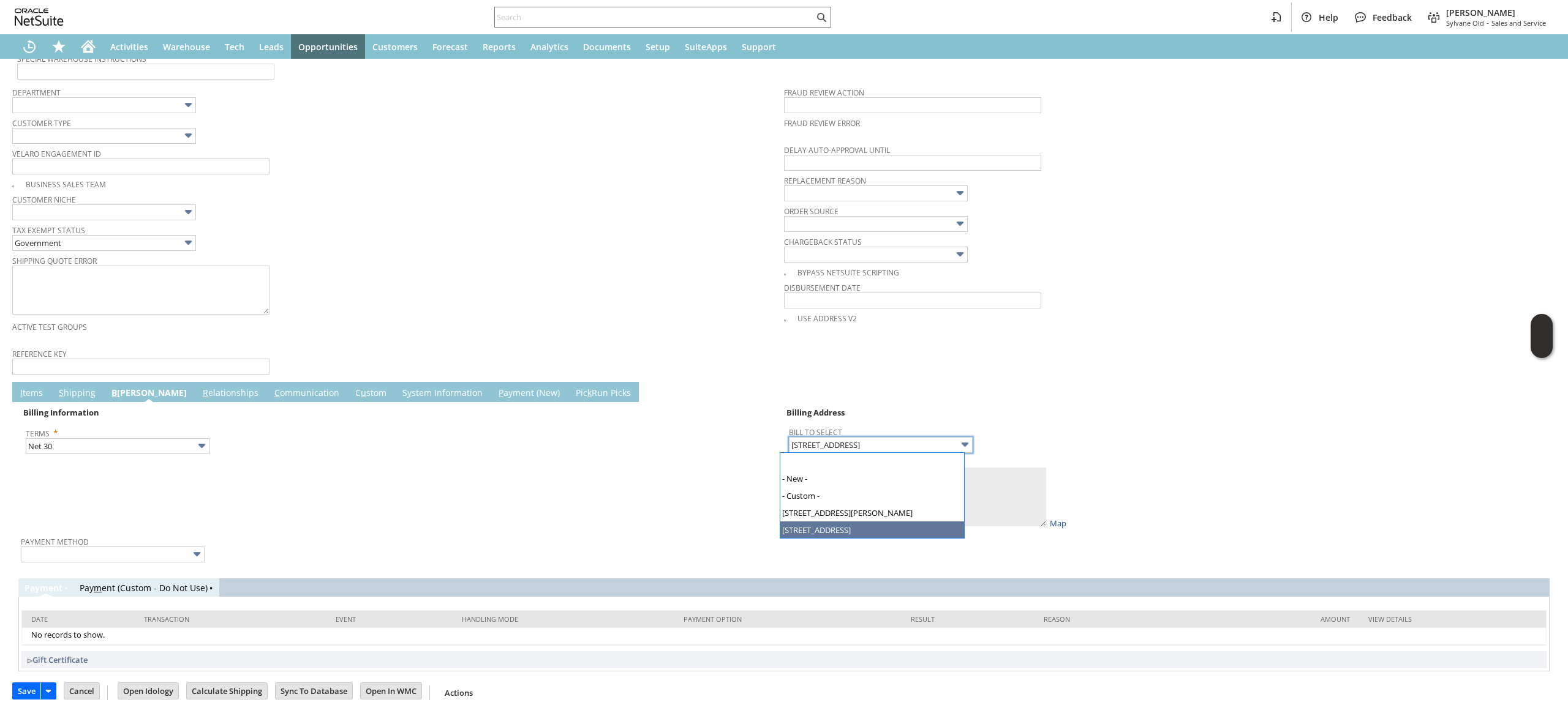
click at [1140, 445] on div "Bill To Select 4646 Dakota Street SE" at bounding box center [1165, 438] width 752 height 29
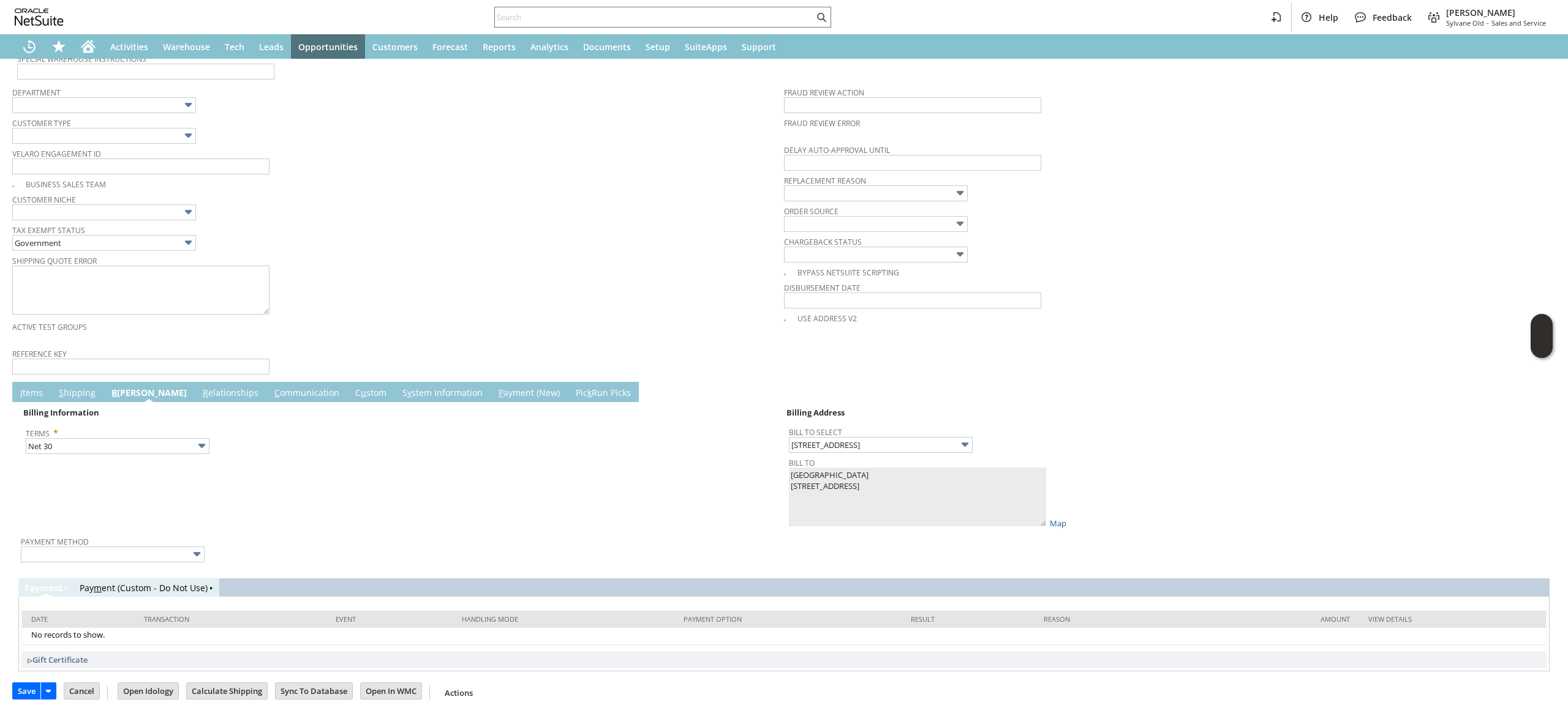
click at [80, 389] on link "S hipping" at bounding box center [77, 394] width 43 height 14
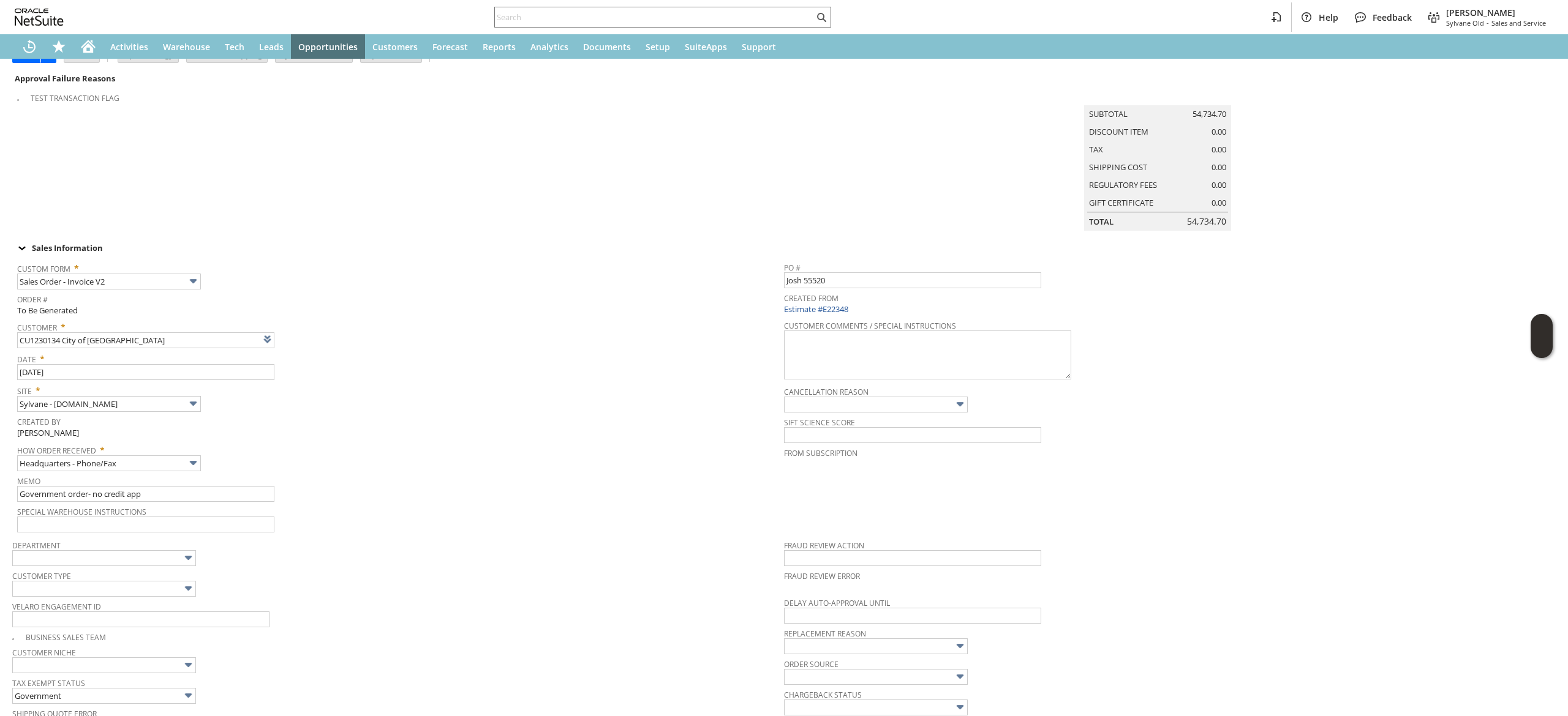
scroll to position [0, 0]
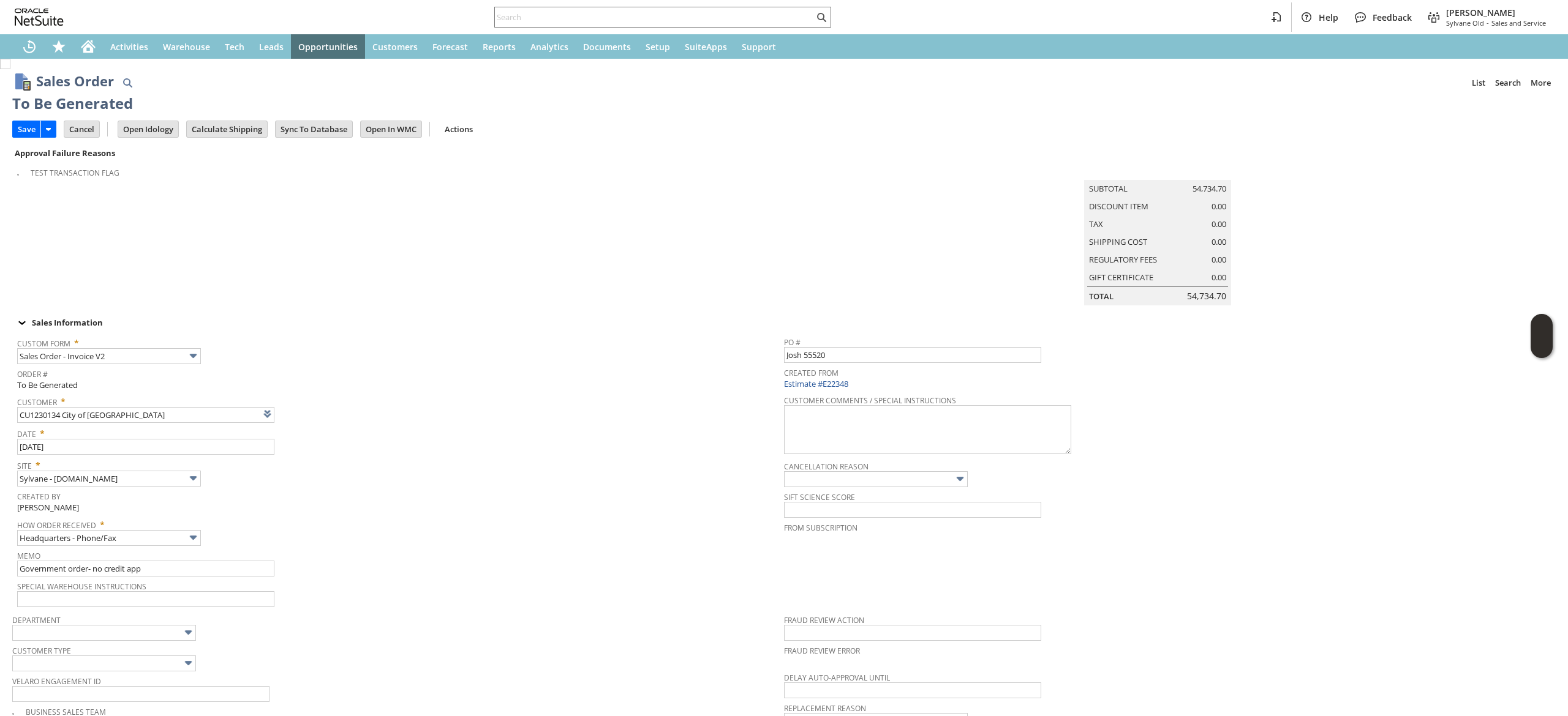
click at [33, 127] on input "Save" at bounding box center [27, 129] width 28 height 16
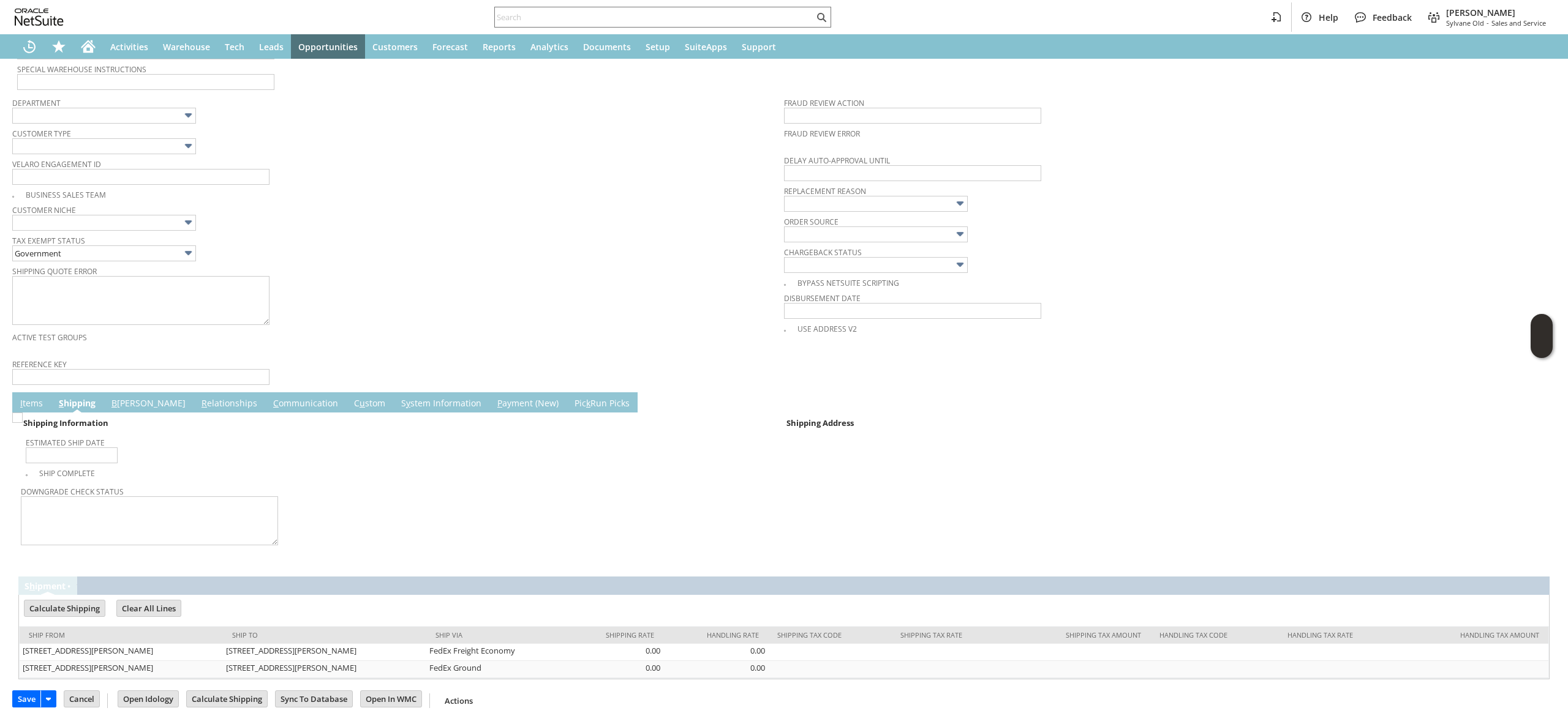
scroll to position [539, 0]
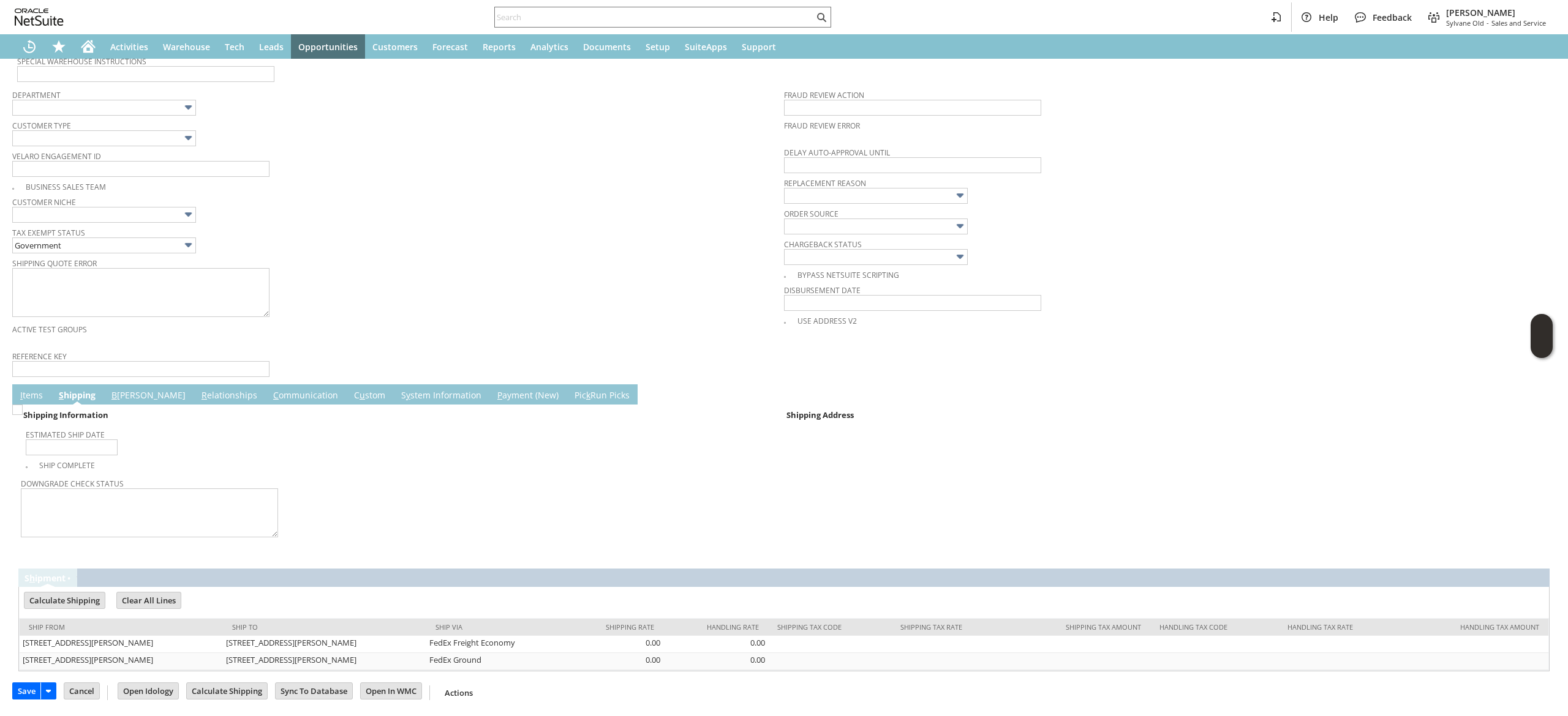
click at [21, 394] on span "I" at bounding box center [21, 395] width 2 height 11
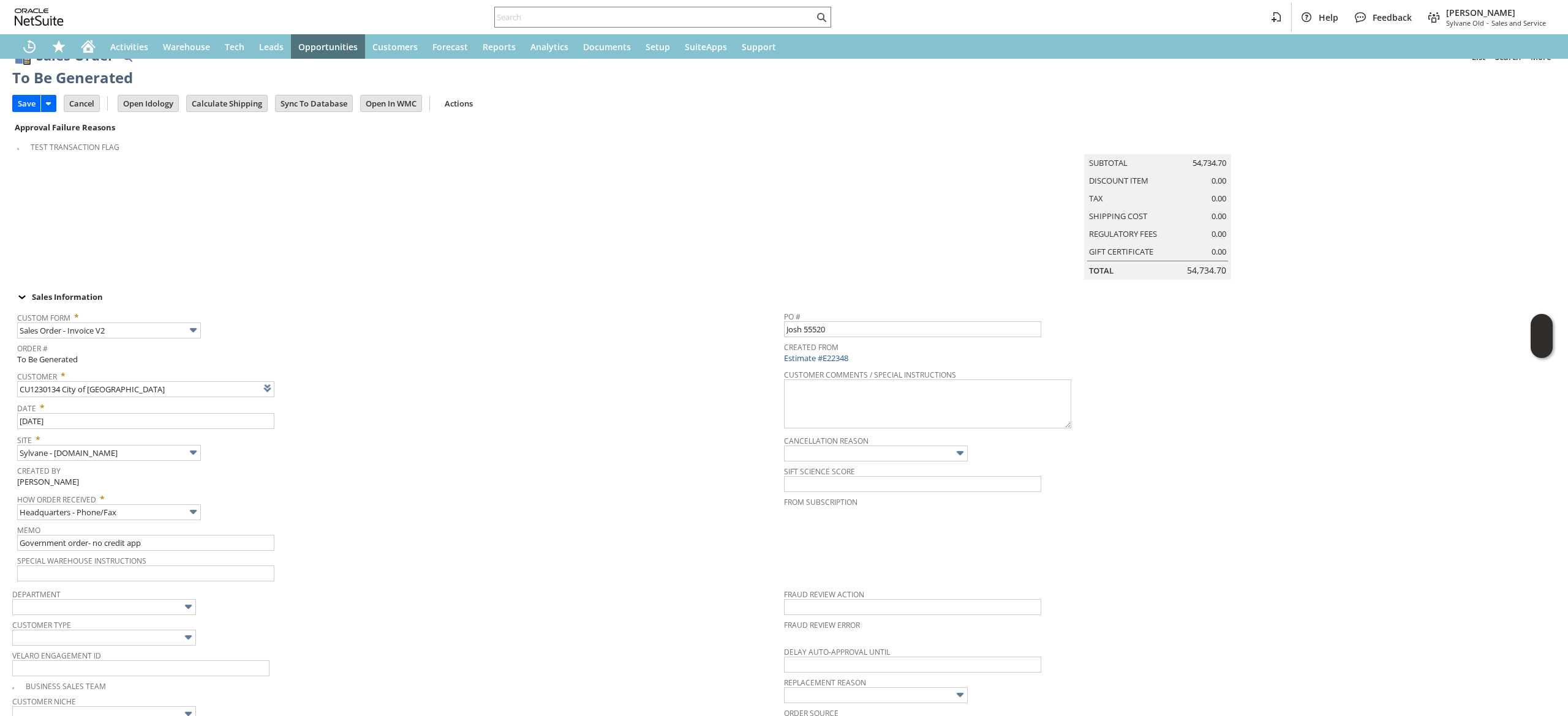
scroll to position [0, 0]
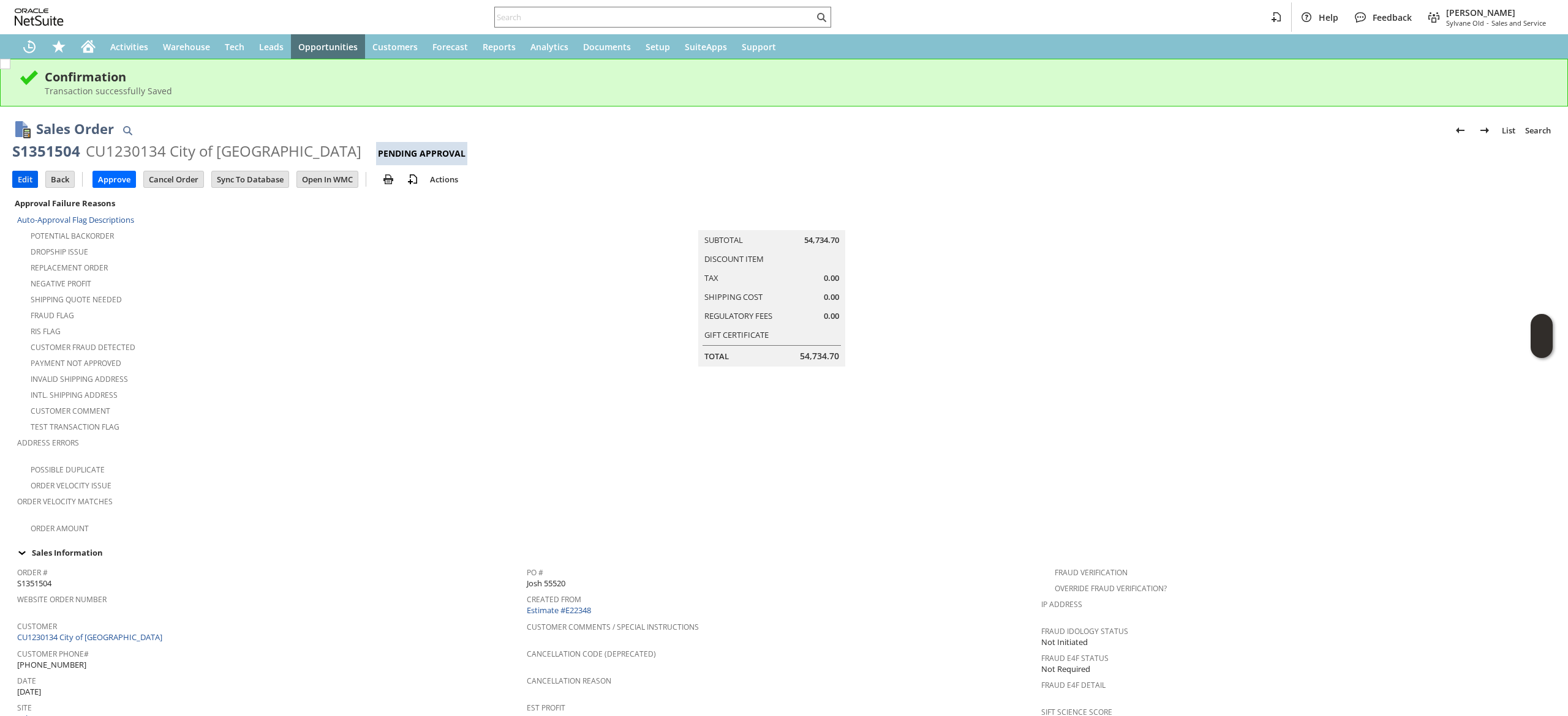
click at [20, 183] on input "Edit" at bounding box center [25, 179] width 24 height 16
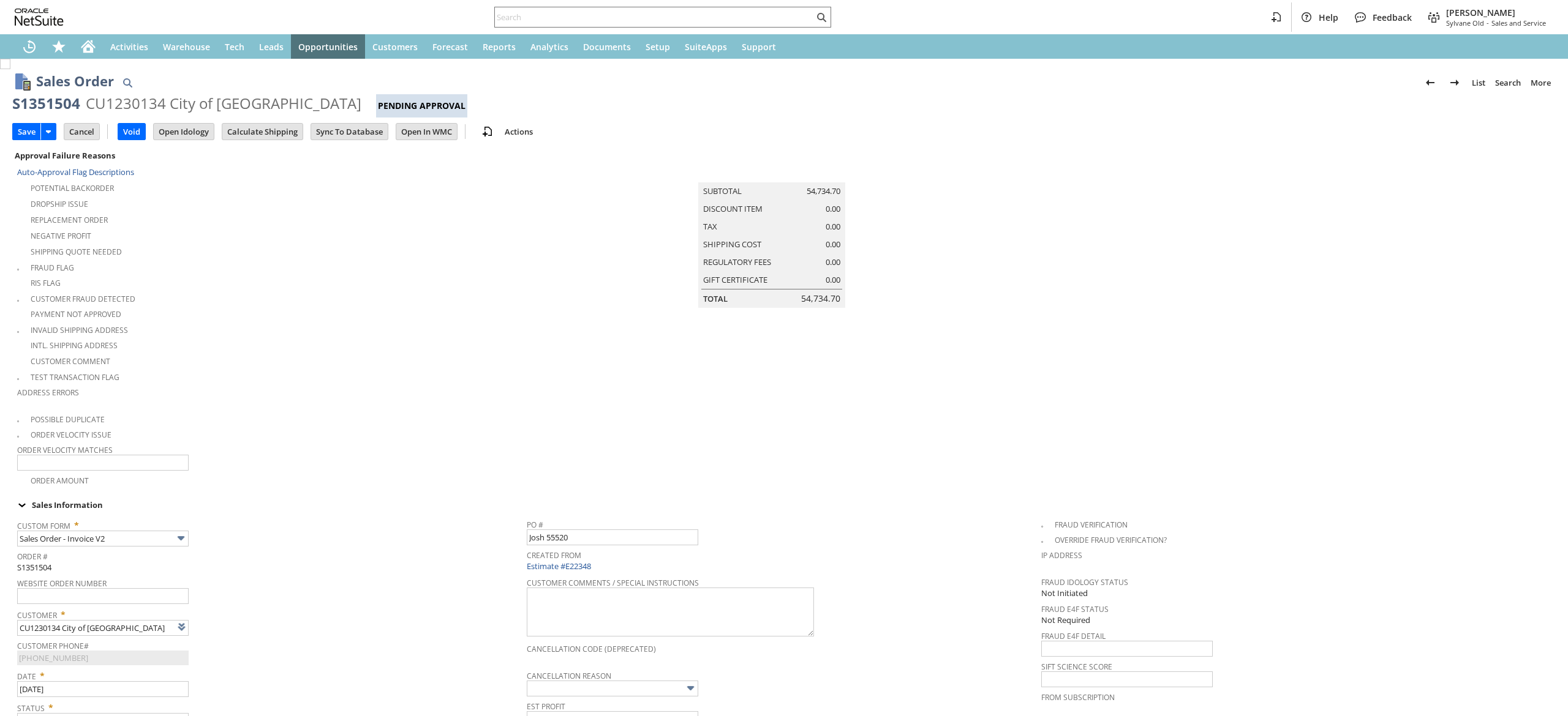
type input "Intelligent Recommendations¹⁰"
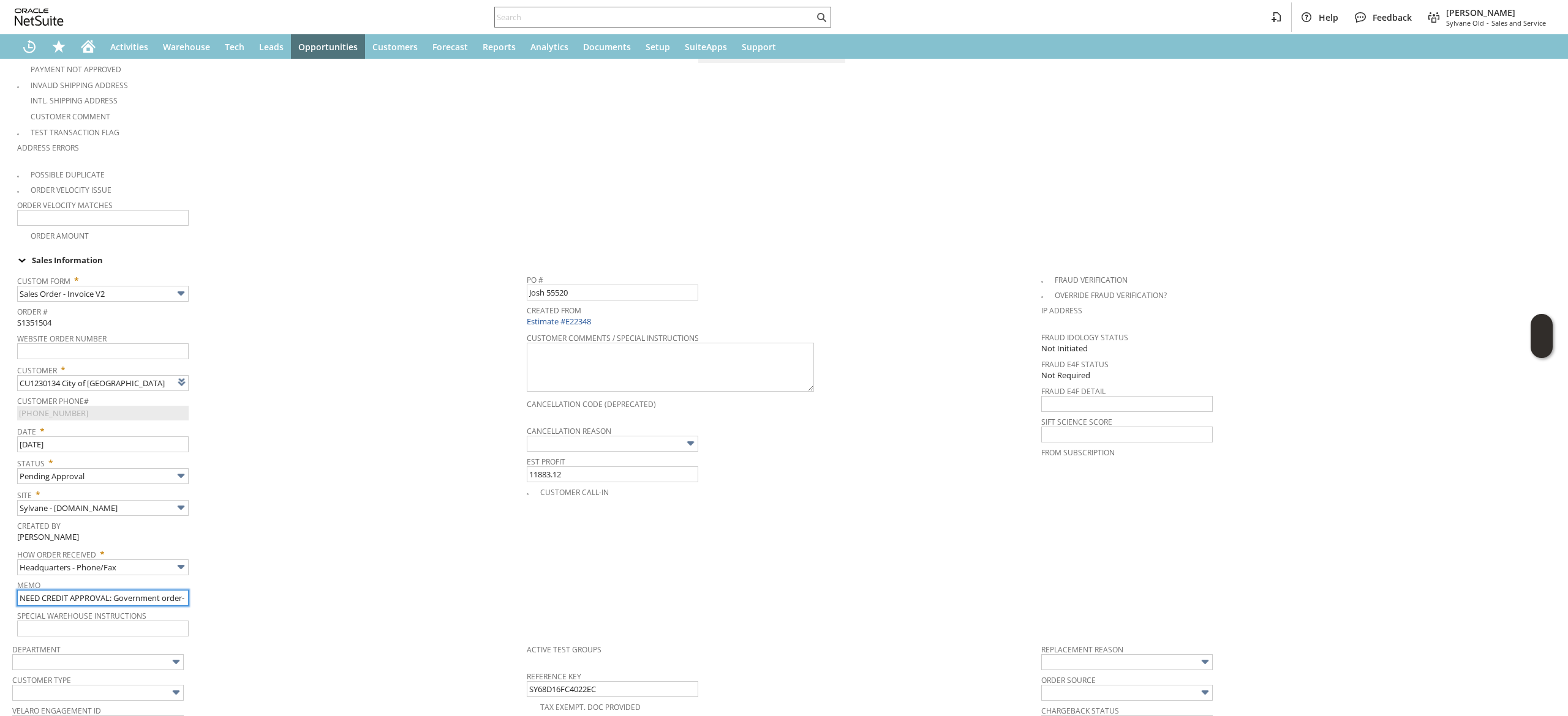
scroll to position [0, 52]
drag, startPoint x: 164, startPoint y: 594, endPoint x: 253, endPoint y: 604, distance: 89.6
click at [253, 604] on tbody "Custom Form * Sales Order - Invoice V2 Order # S1351504 Website Order Number Cu…" at bounding box center [271, 453] width 510 height 370
click at [184, 595] on input "NEED CREDIT APPROVAL: Government order- no credit app" at bounding box center [102, 598] width 171 height 16
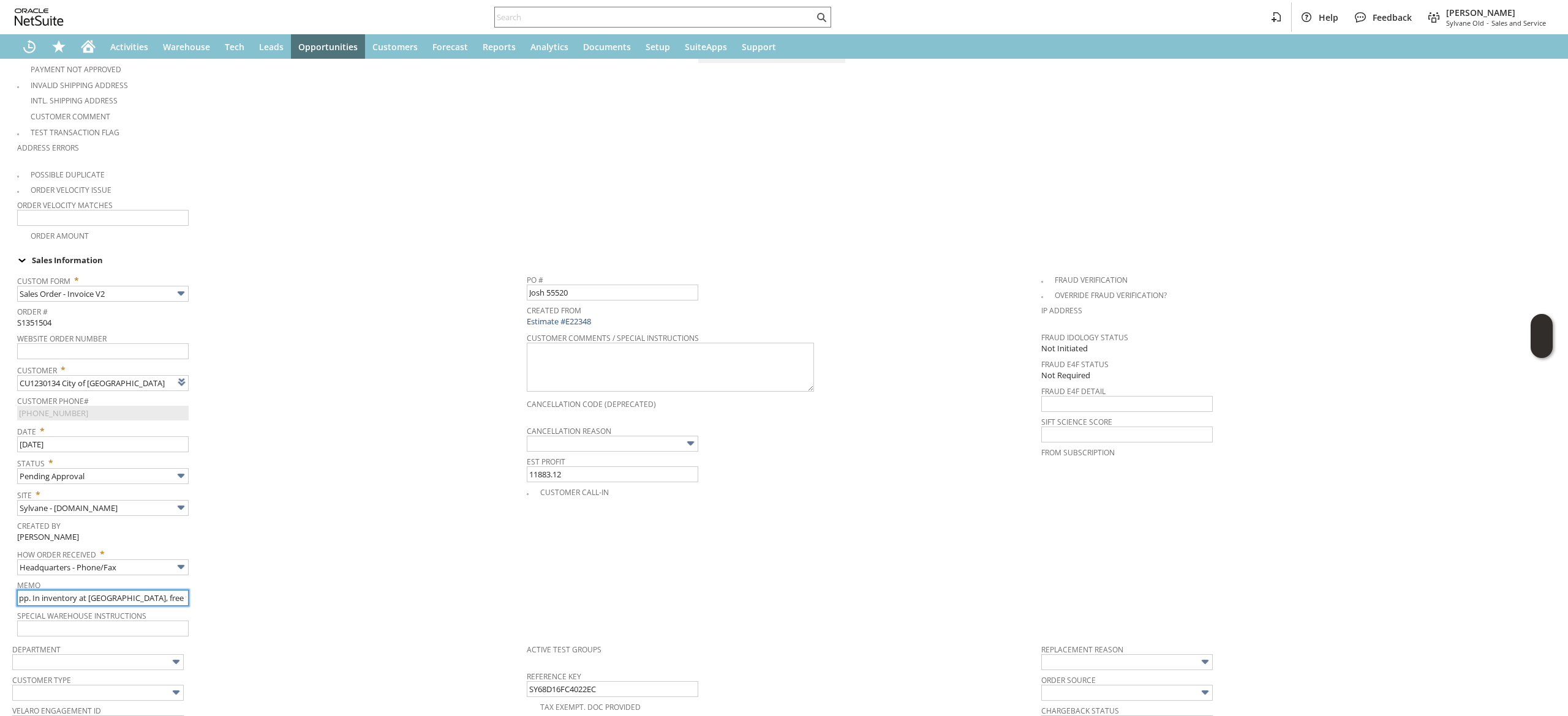
type input "NEED CREDIT APPROVAL: Government order- no credit app. In inventory at [GEOGRAP…"
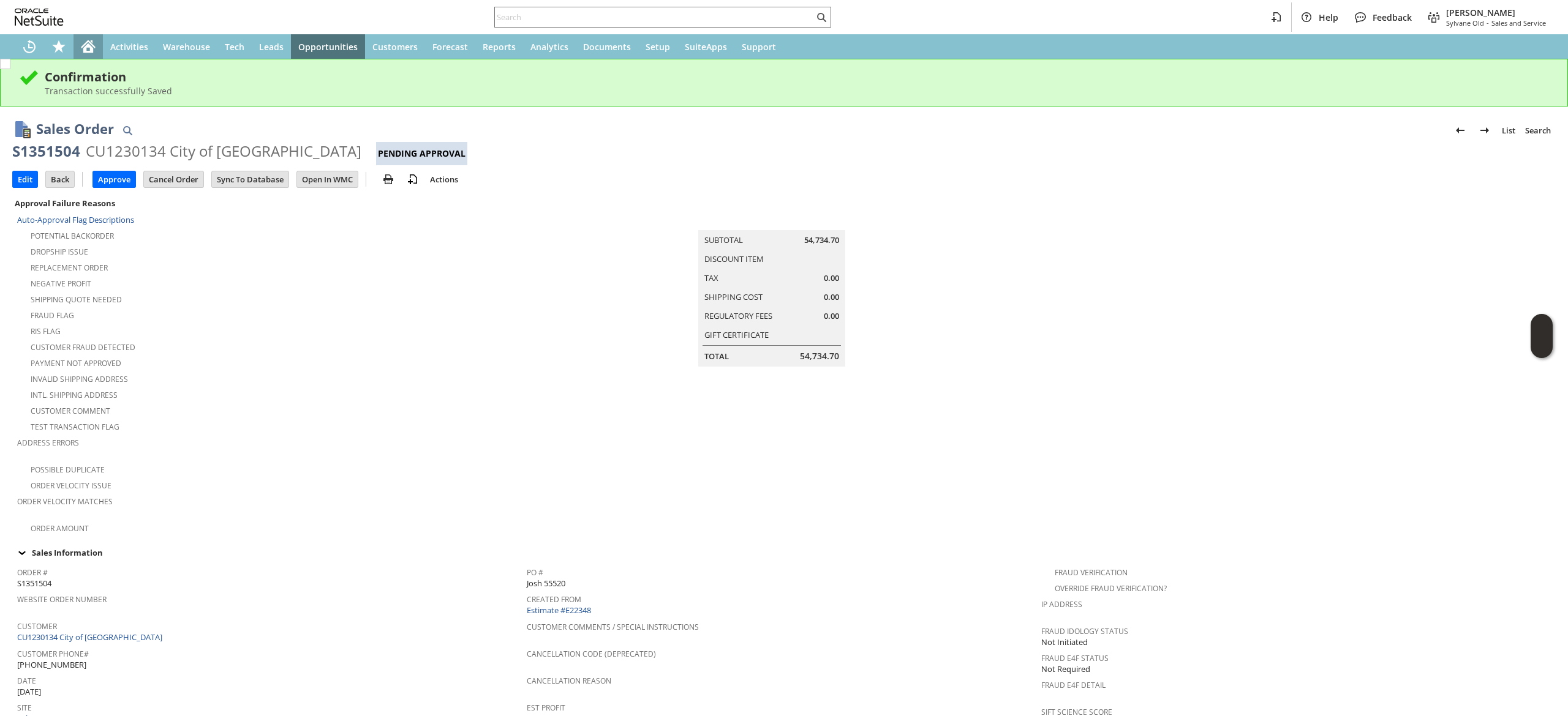
click at [84, 57] on div "Home" at bounding box center [88, 47] width 29 height 24
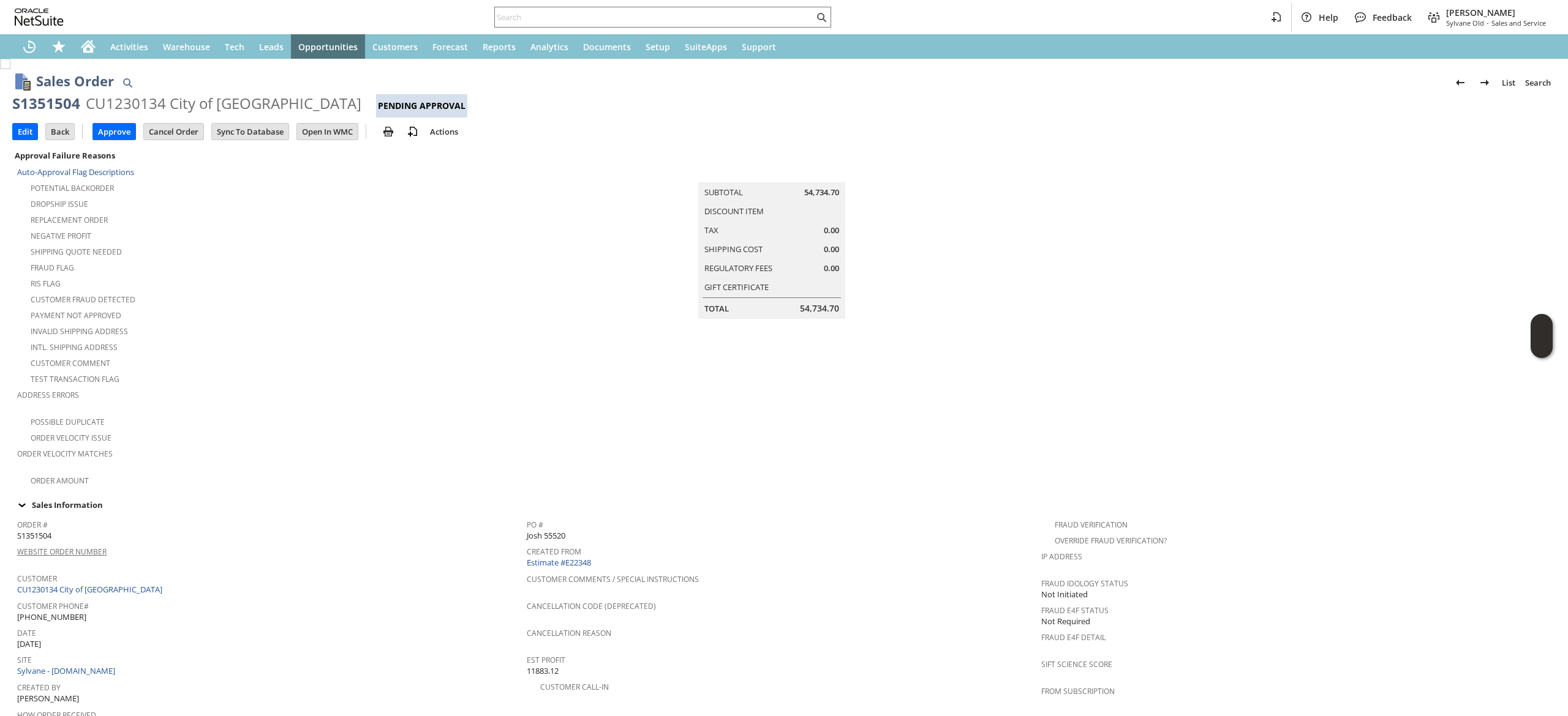
scroll to position [122, 0]
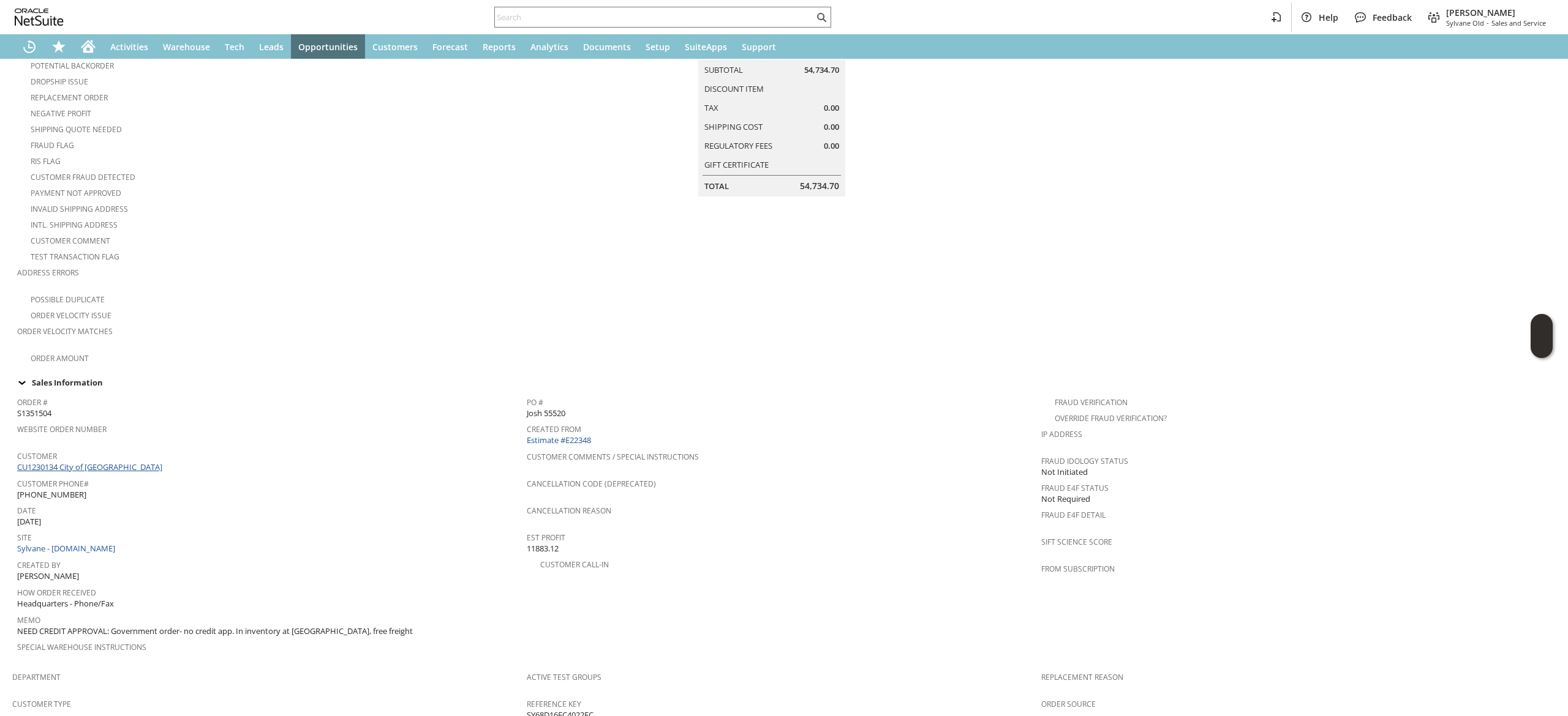
click at [101, 462] on link "CU1230134 City of [GEOGRAPHIC_DATA]" at bounding box center [91, 467] width 148 height 11
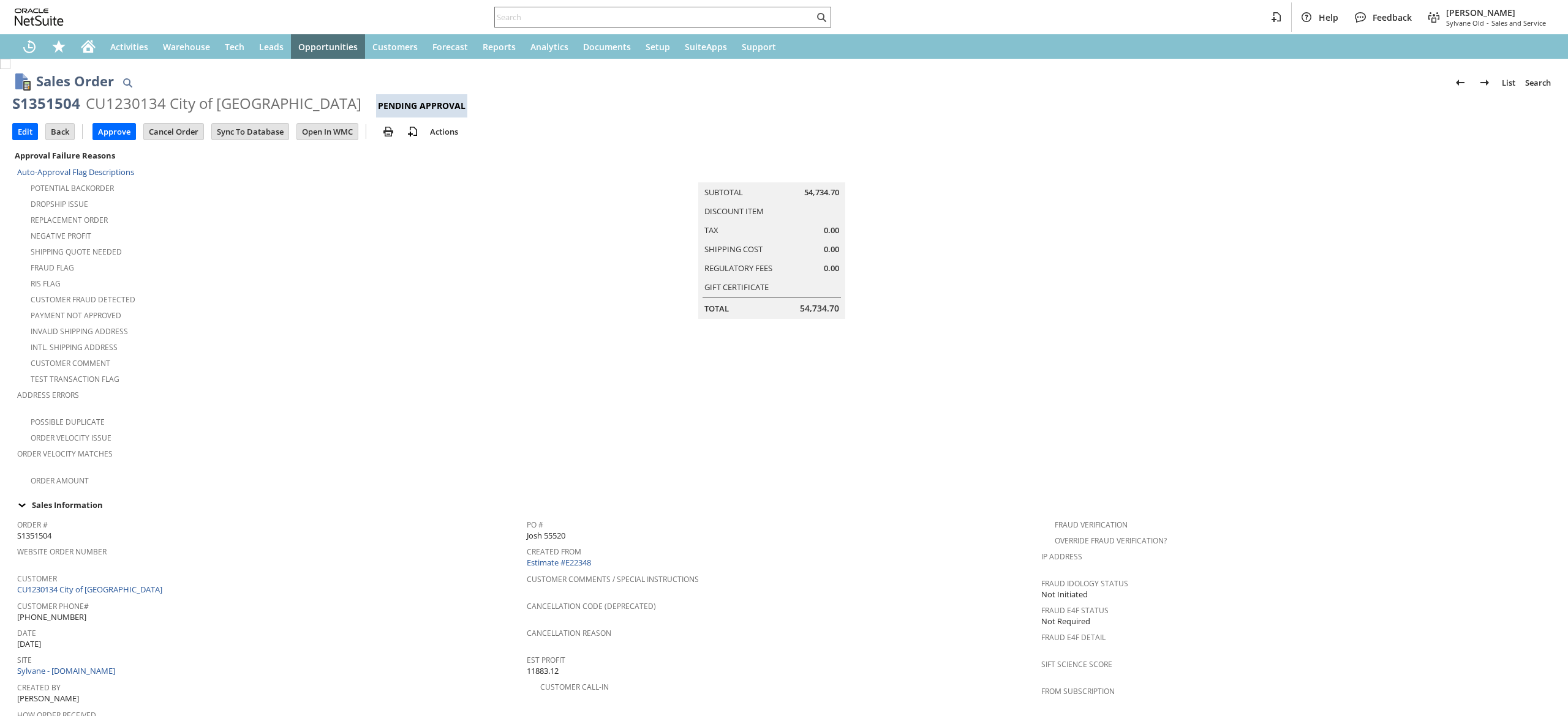
scroll to position [368, 0]
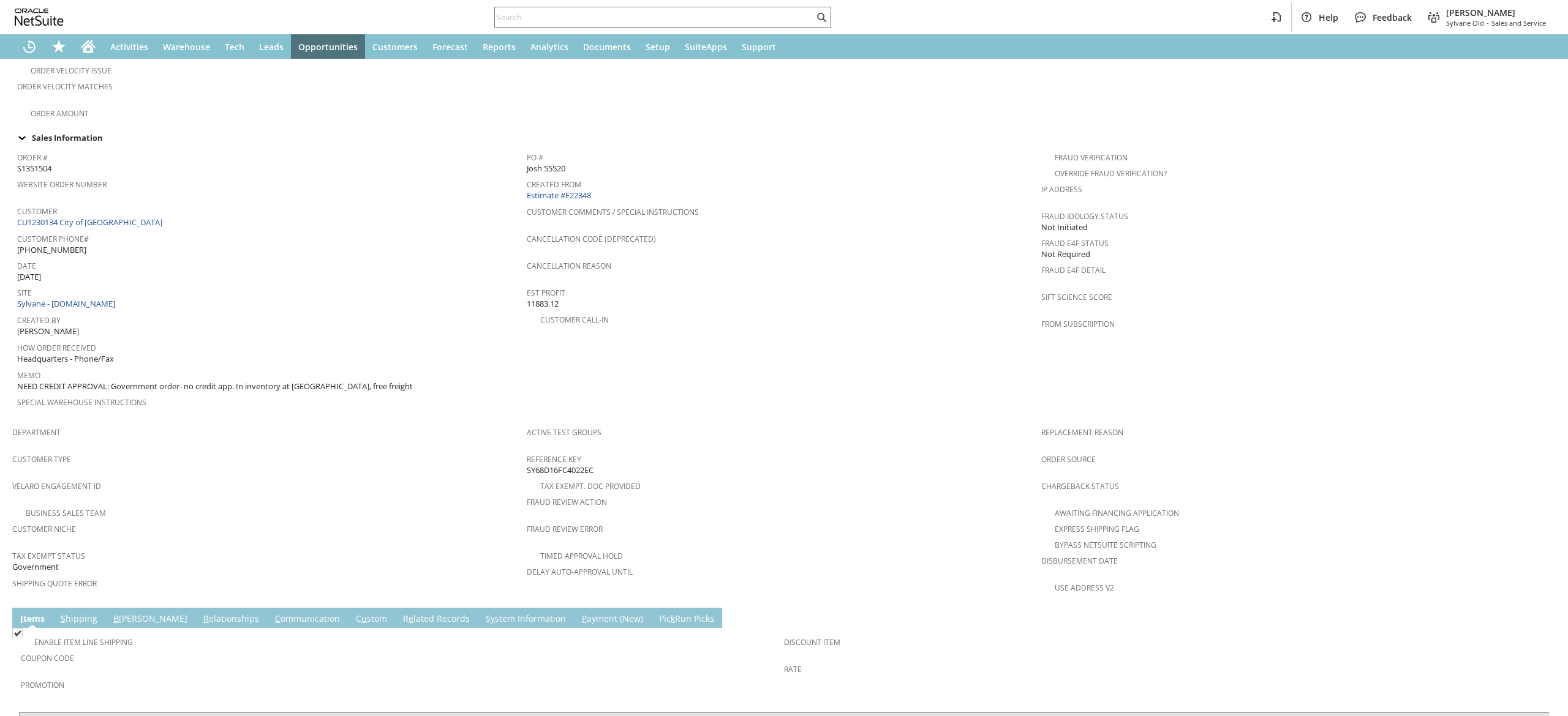
click at [557, 149] on span "PO #" at bounding box center [781, 156] width 508 height 14
click at [550, 163] on span "Josh 55520" at bounding box center [546, 168] width 38 height 11
copy tbody "Josh 55520"
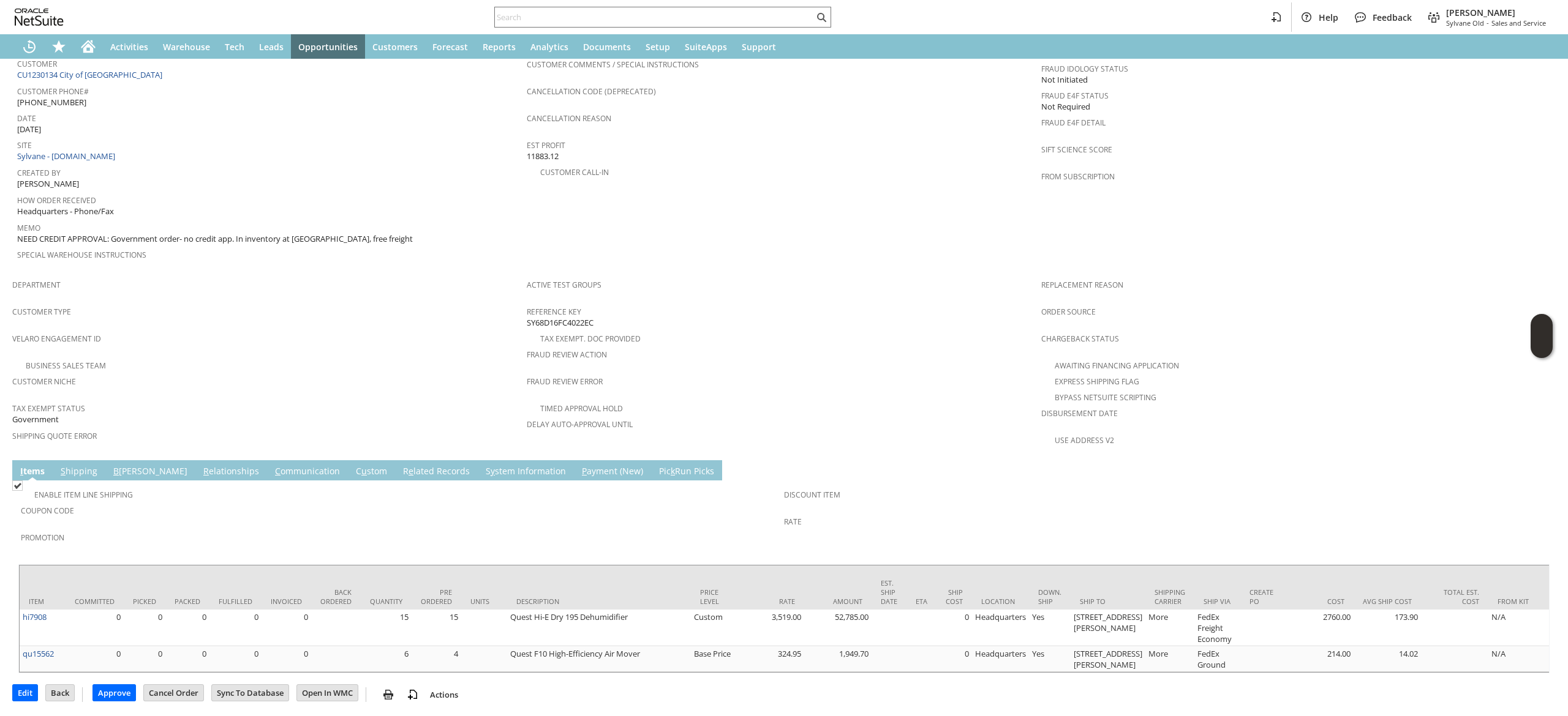
scroll to position [517, 0]
click at [113, 464] on span "B" at bounding box center [115, 469] width 5 height 11
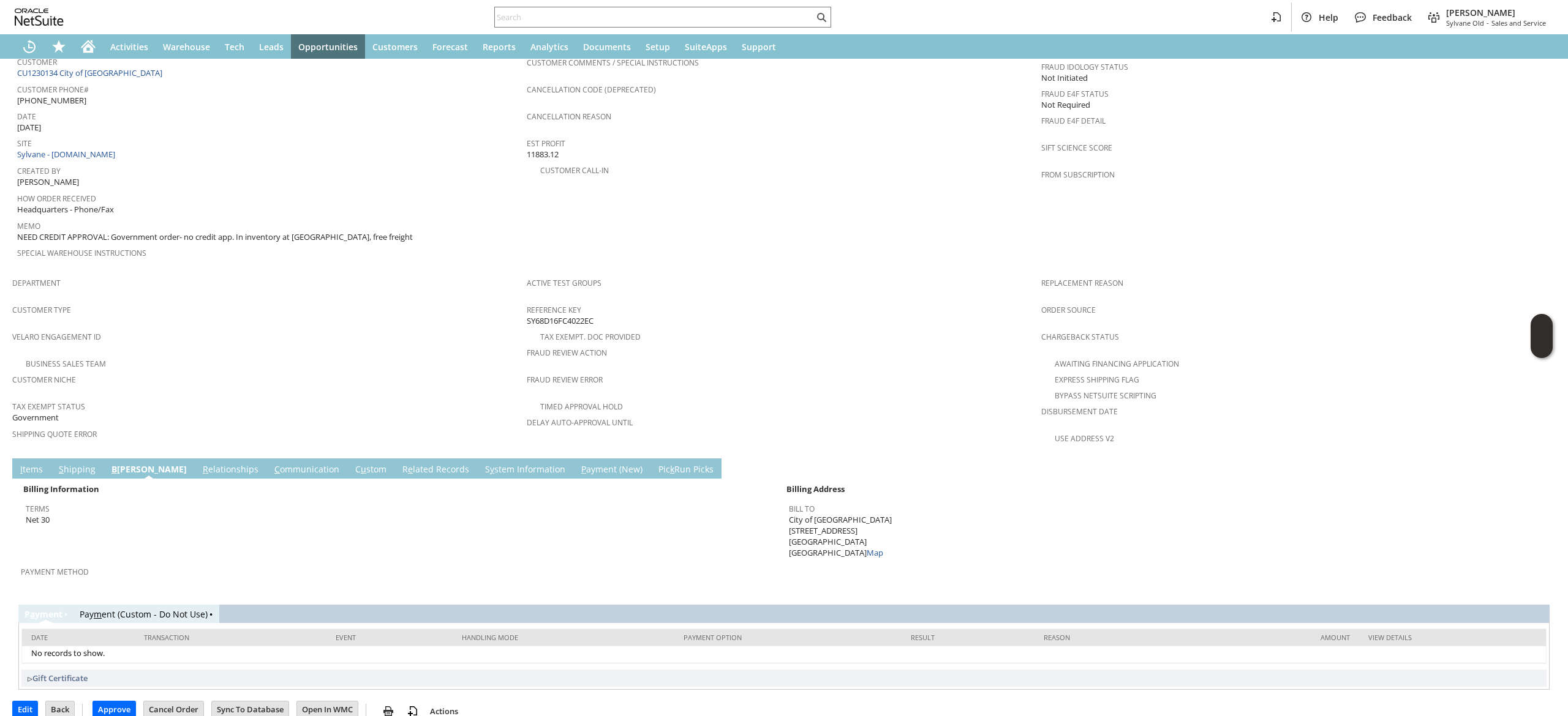
scroll to position [506, 0]
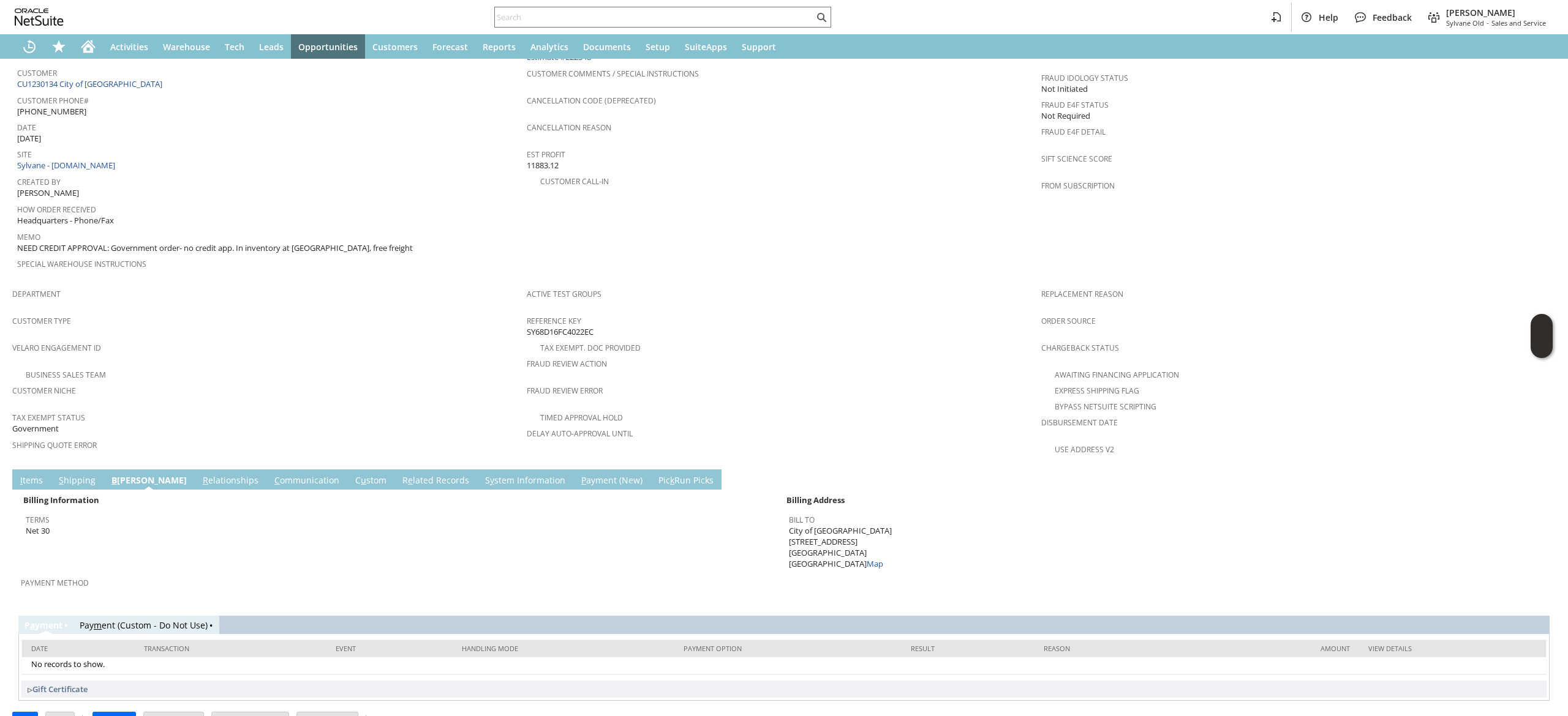
click at [811, 525] on span "City of Prior Lake 4646 Dakota Street SE Prior Lake MN 55372 United States Map" at bounding box center [840, 547] width 103 height 44
copy span "[STREET_ADDRESS]"
click at [29, 475] on link "I tems" at bounding box center [31, 481] width 29 height 14
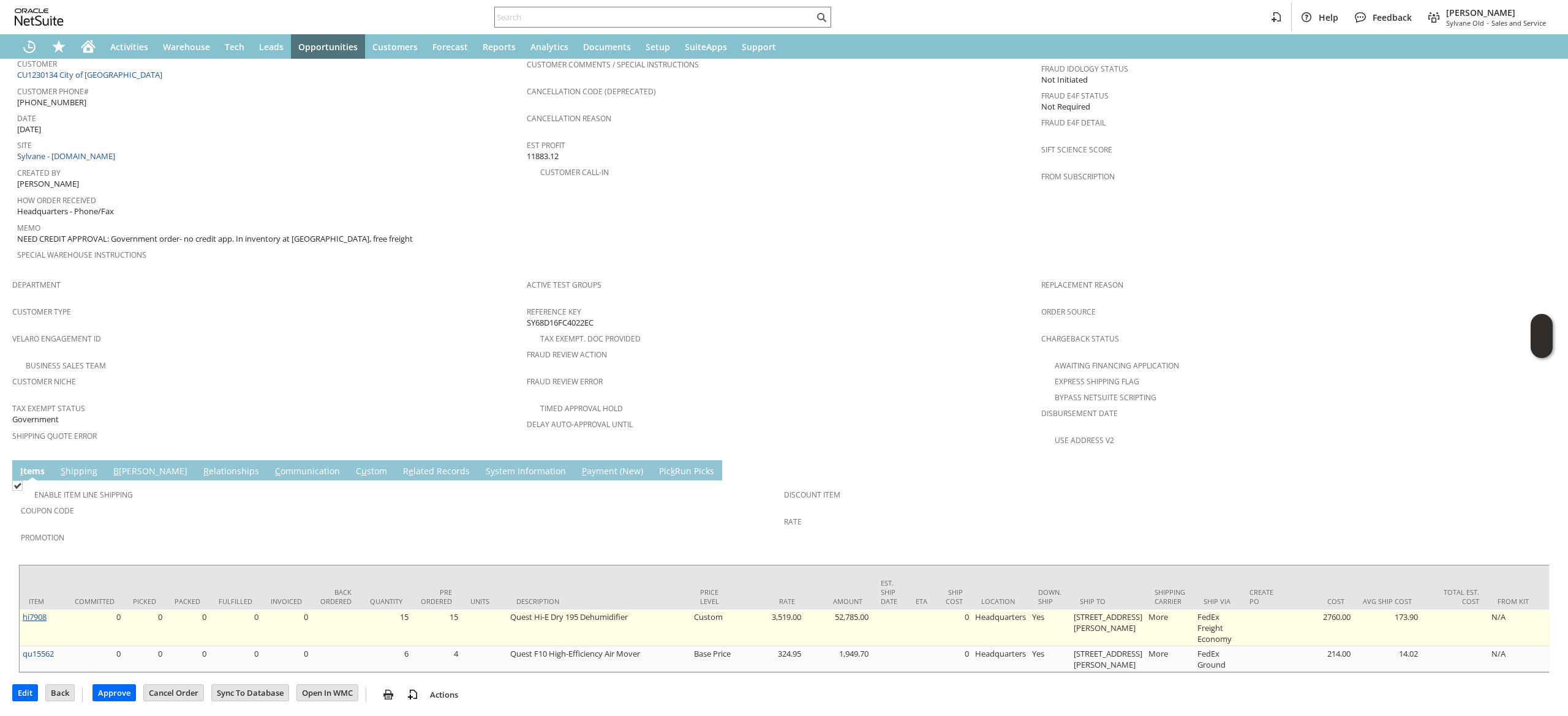
scroll to position [517, 0]
click at [49, 608] on td "hi7908" at bounding box center [43, 627] width 46 height 37
copy tr "hi7908"
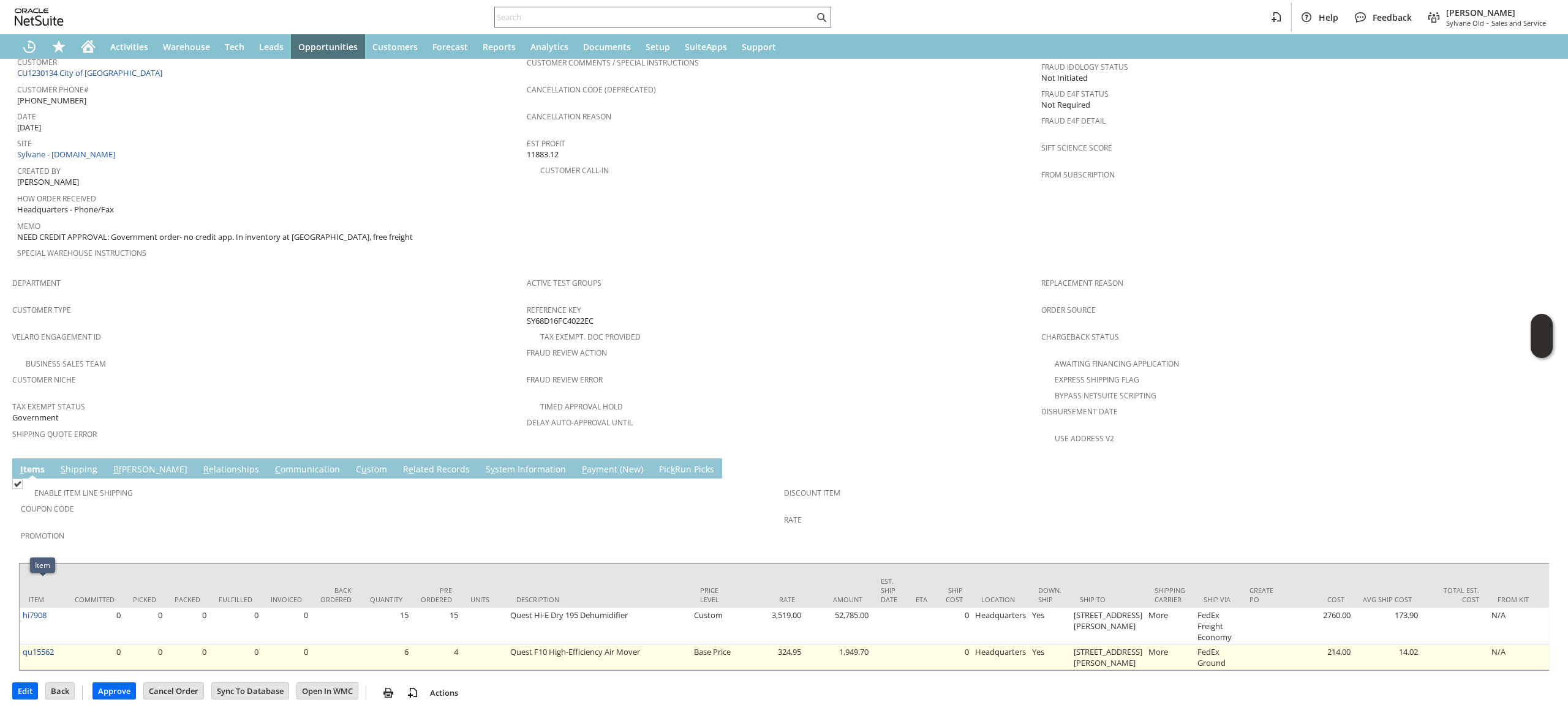
click at [63, 645] on td "qu15562" at bounding box center [43, 658] width 46 height 26
copy tr "qu15562"
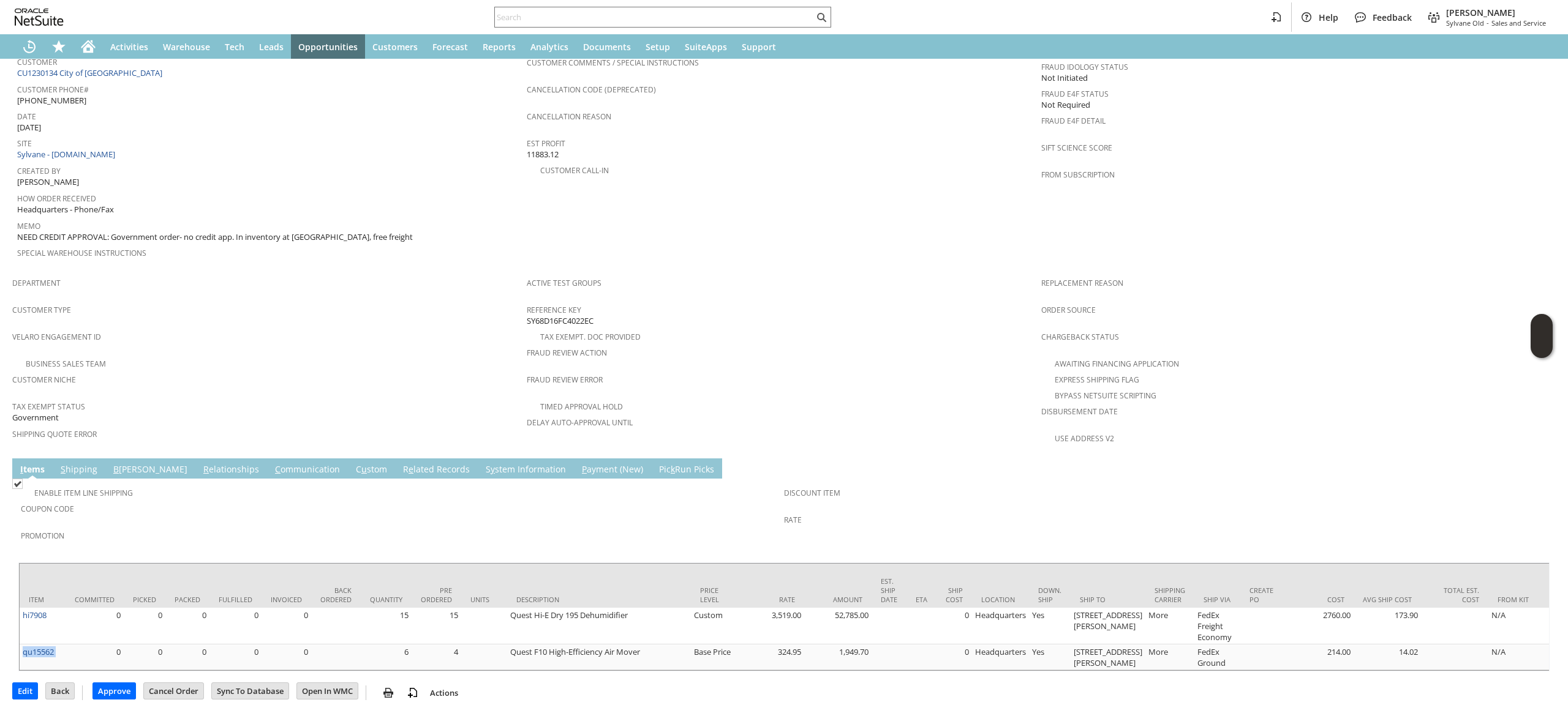
scroll to position [0, 0]
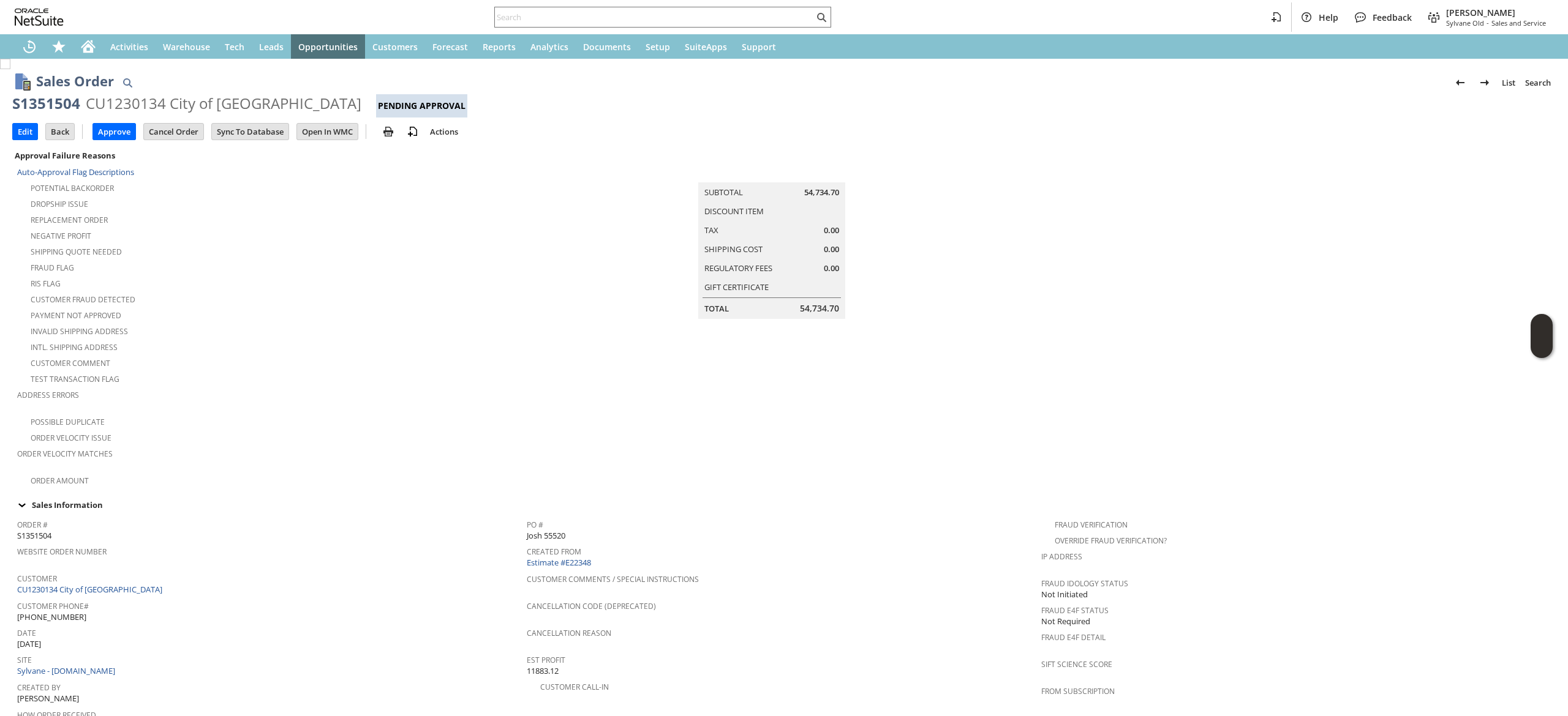
click at [25, 121] on td "Edit" at bounding box center [28, 131] width 33 height 23
click at [26, 125] on input "Edit" at bounding box center [25, 131] width 24 height 16
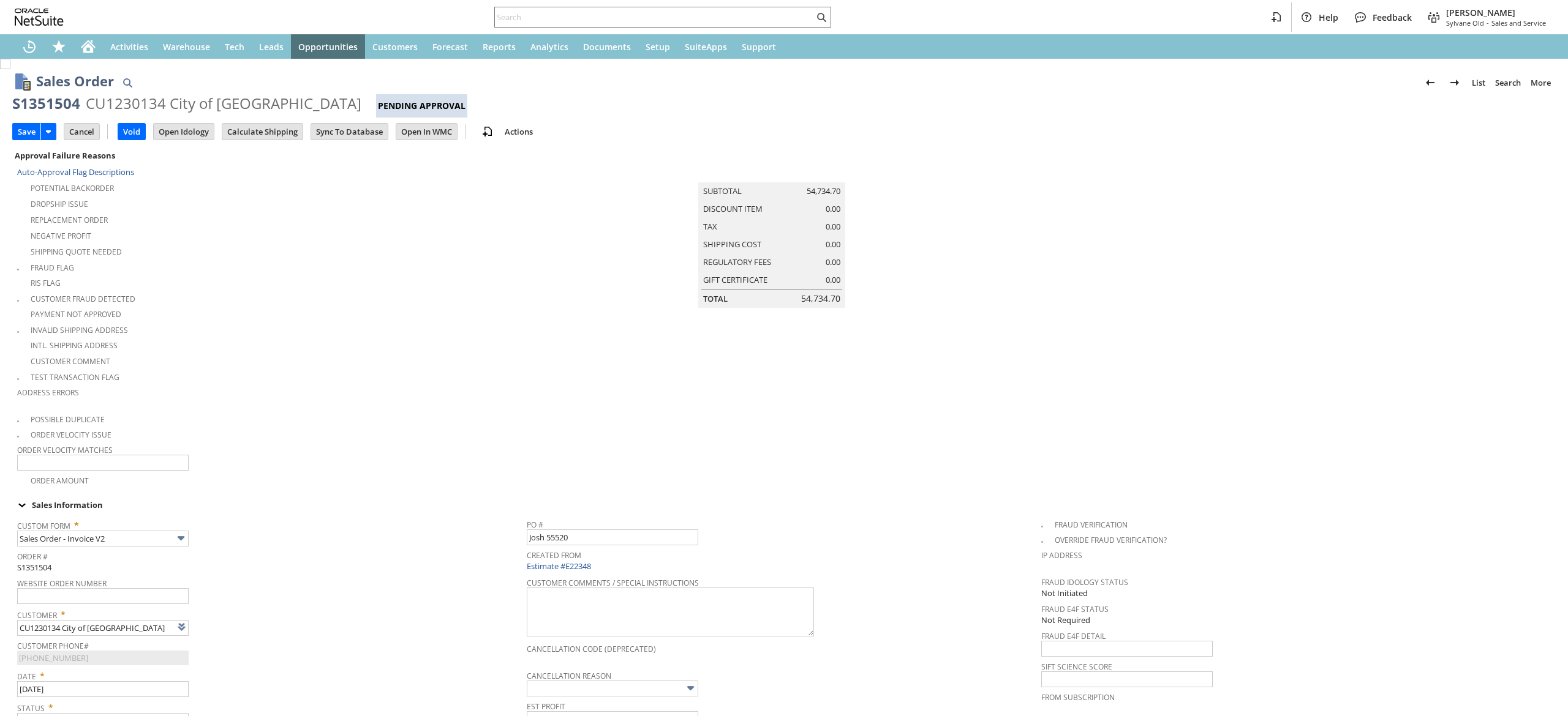
type input "Intelligent Recommendations¹⁰"
click at [76, 137] on input "Cancel" at bounding box center [82, 131] width 35 height 16
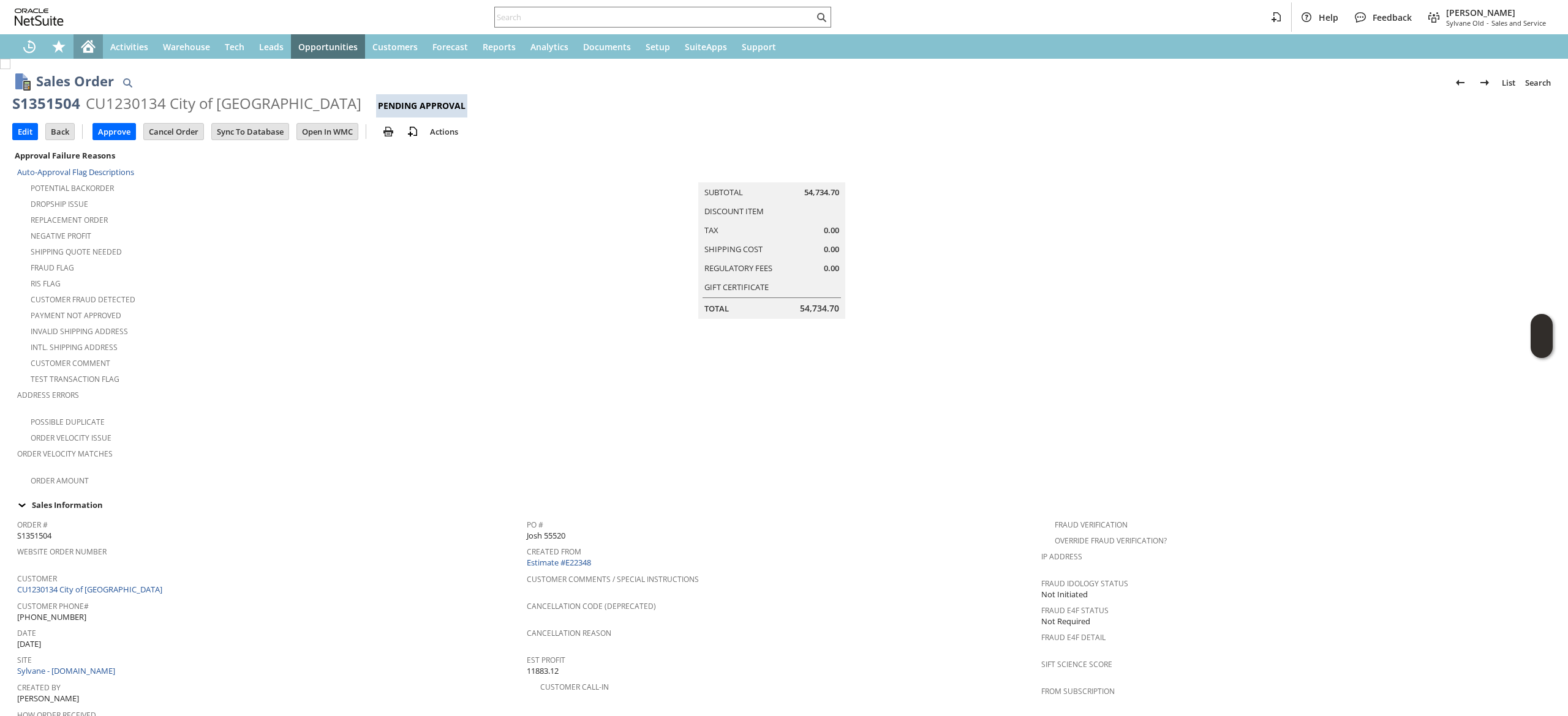
click at [86, 38] on div "Home" at bounding box center [88, 47] width 29 height 24
click at [23, 132] on input "Edit" at bounding box center [25, 131] width 24 height 16
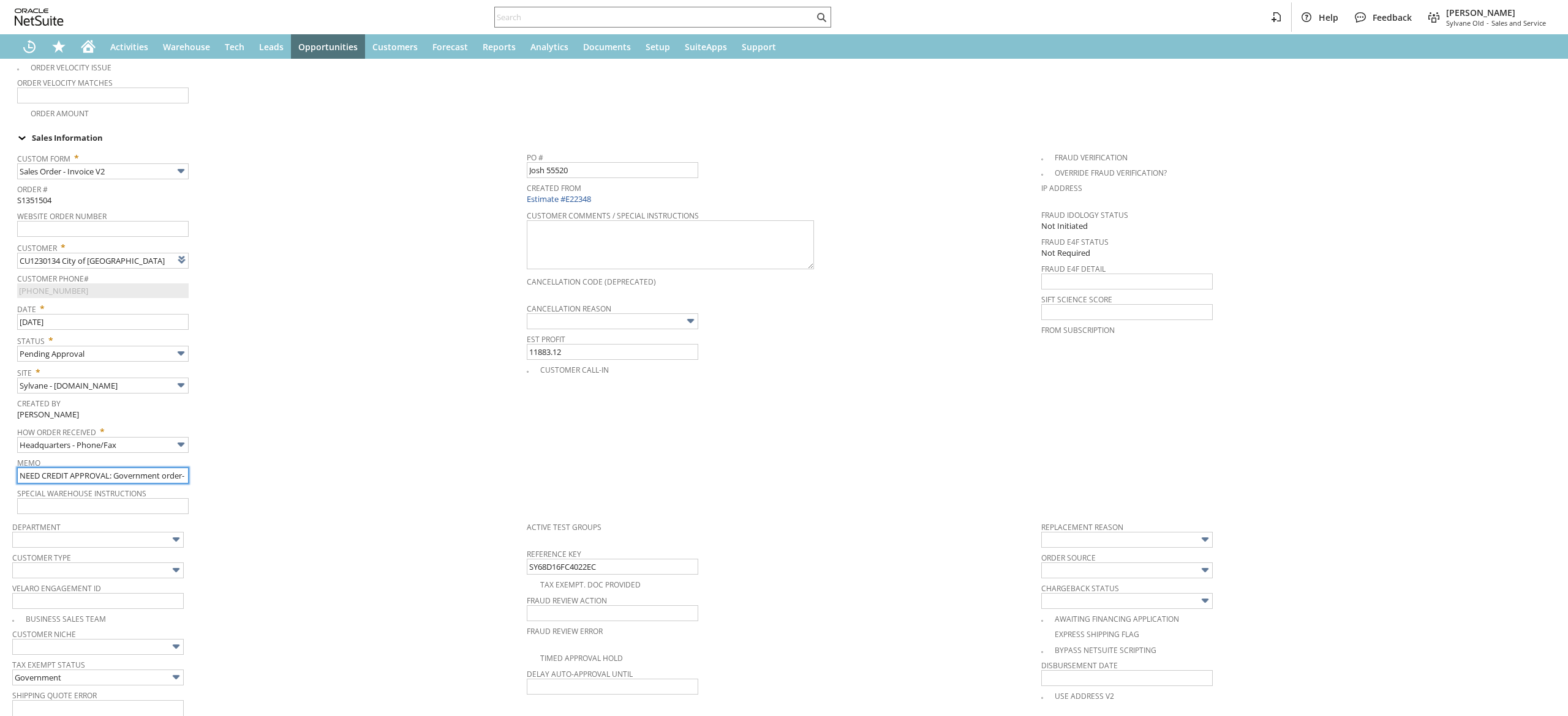
click at [143, 471] on input "NEED CREDIT APPROVAL: Government order- no credit app. In inventory at Therma-S…" at bounding box center [102, 475] width 171 height 16
type input "e"
type input "Intelligent Recommendations¹⁰"
type input "entered in [GEOGRAPHIC_DATA]"
click at [640, 306] on span "Cancellation Reason" at bounding box center [781, 307] width 508 height 14
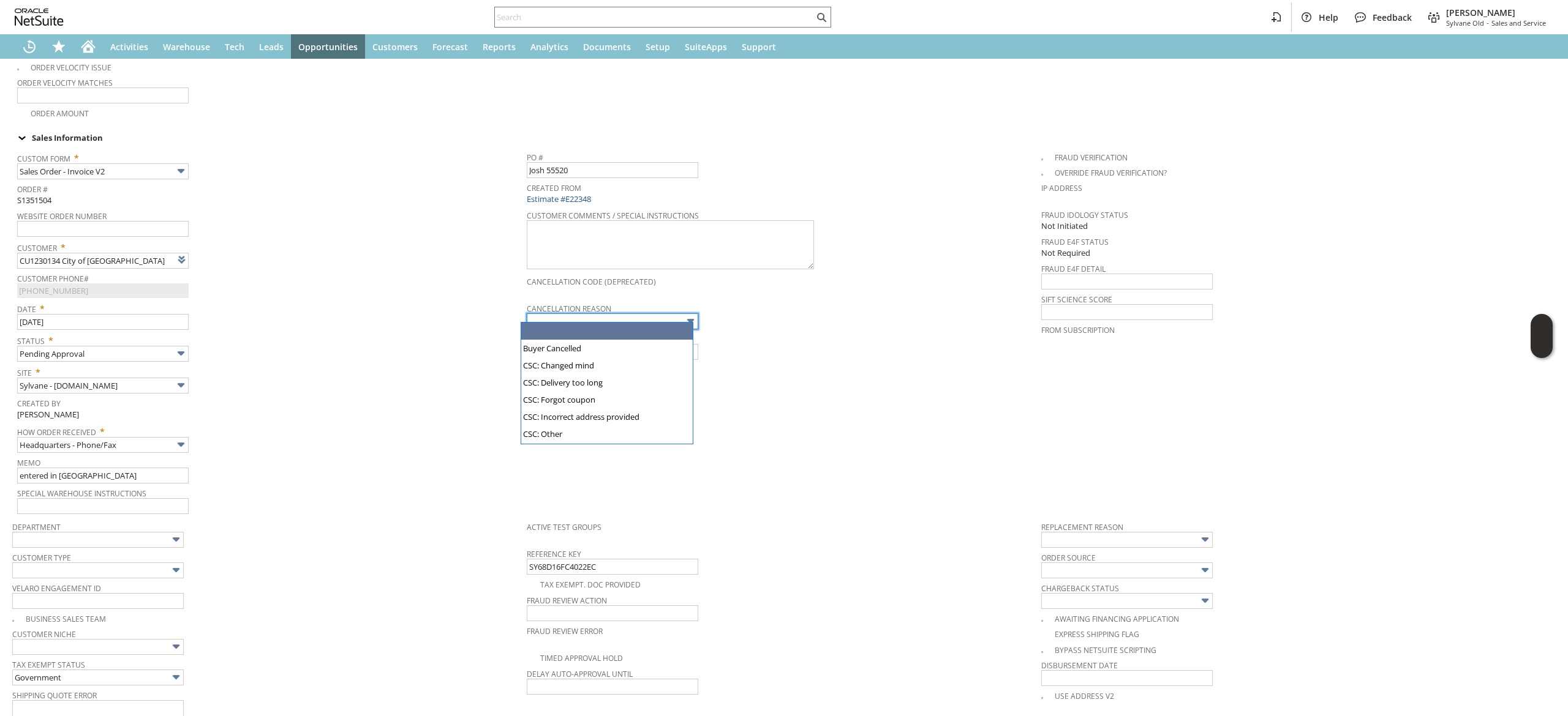
click at [638, 316] on input "text" at bounding box center [612, 321] width 171 height 16
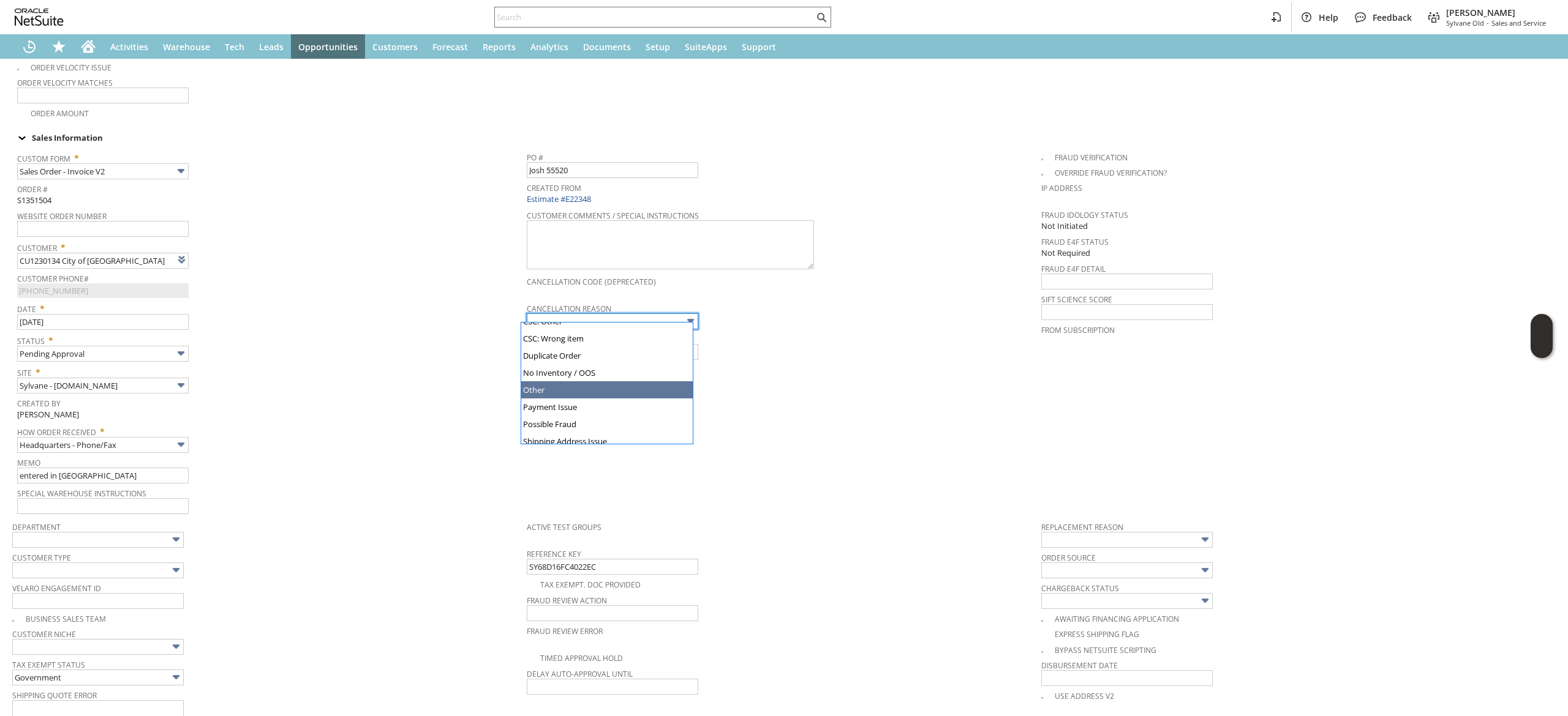
type input "Other"
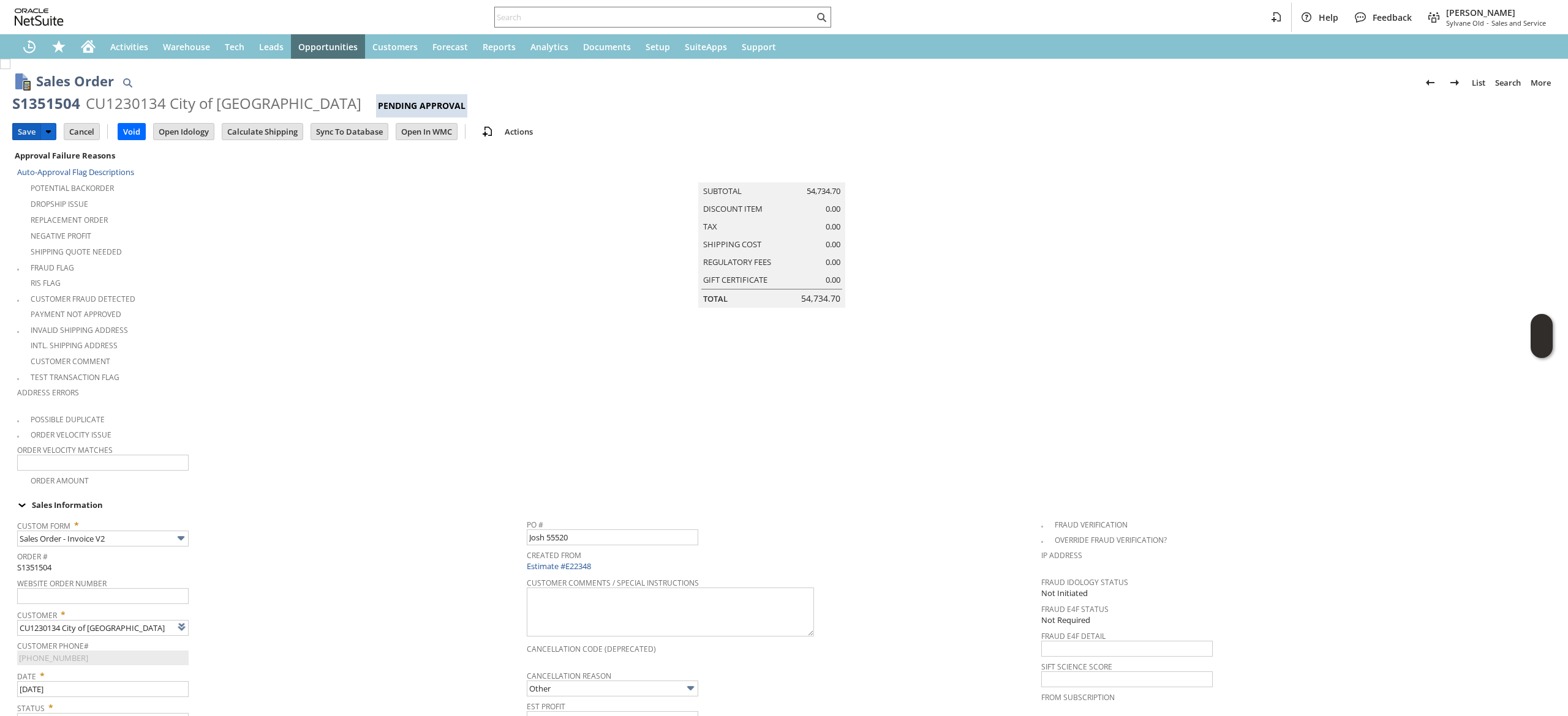
click at [26, 137] on input "Save" at bounding box center [27, 131] width 28 height 16
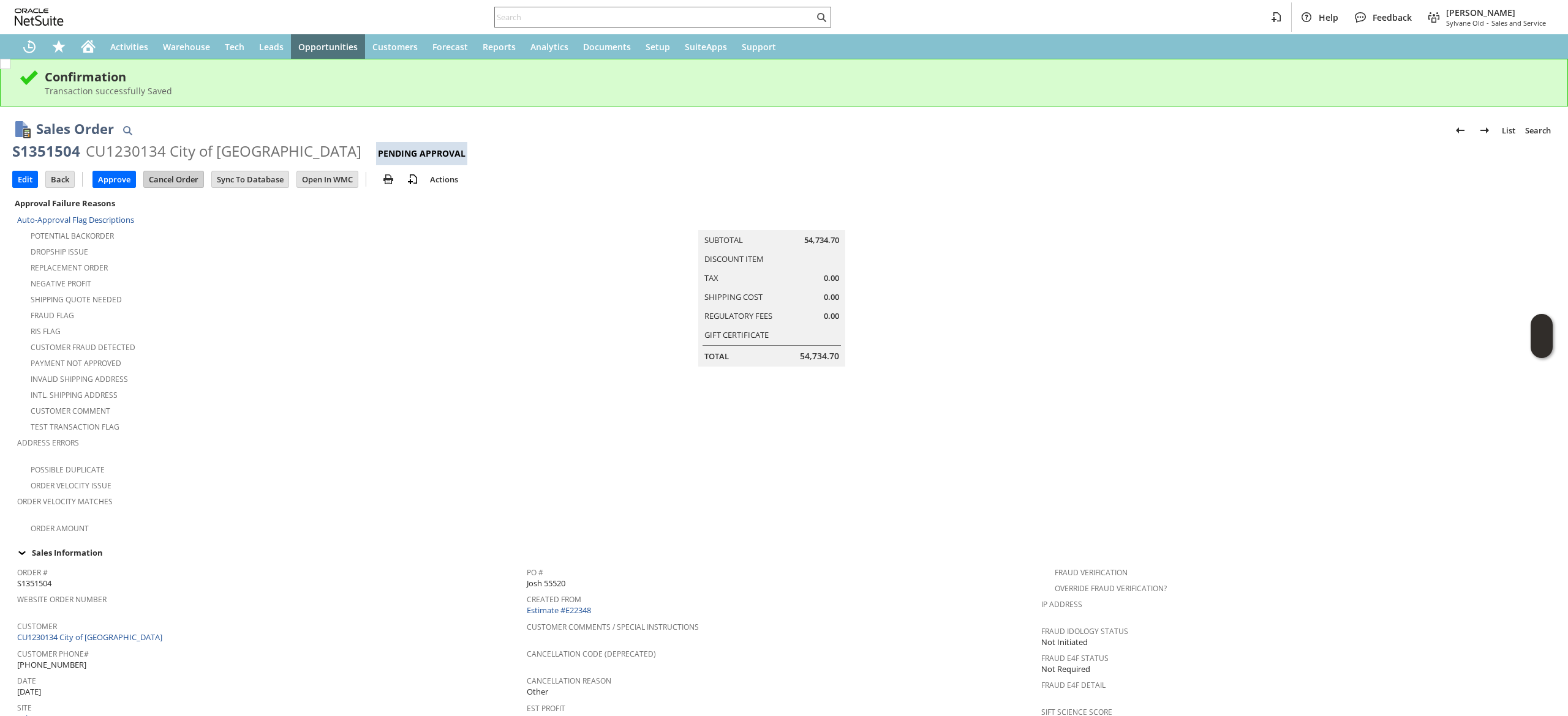
click at [192, 175] on input "Cancel Order" at bounding box center [174, 179] width 60 height 16
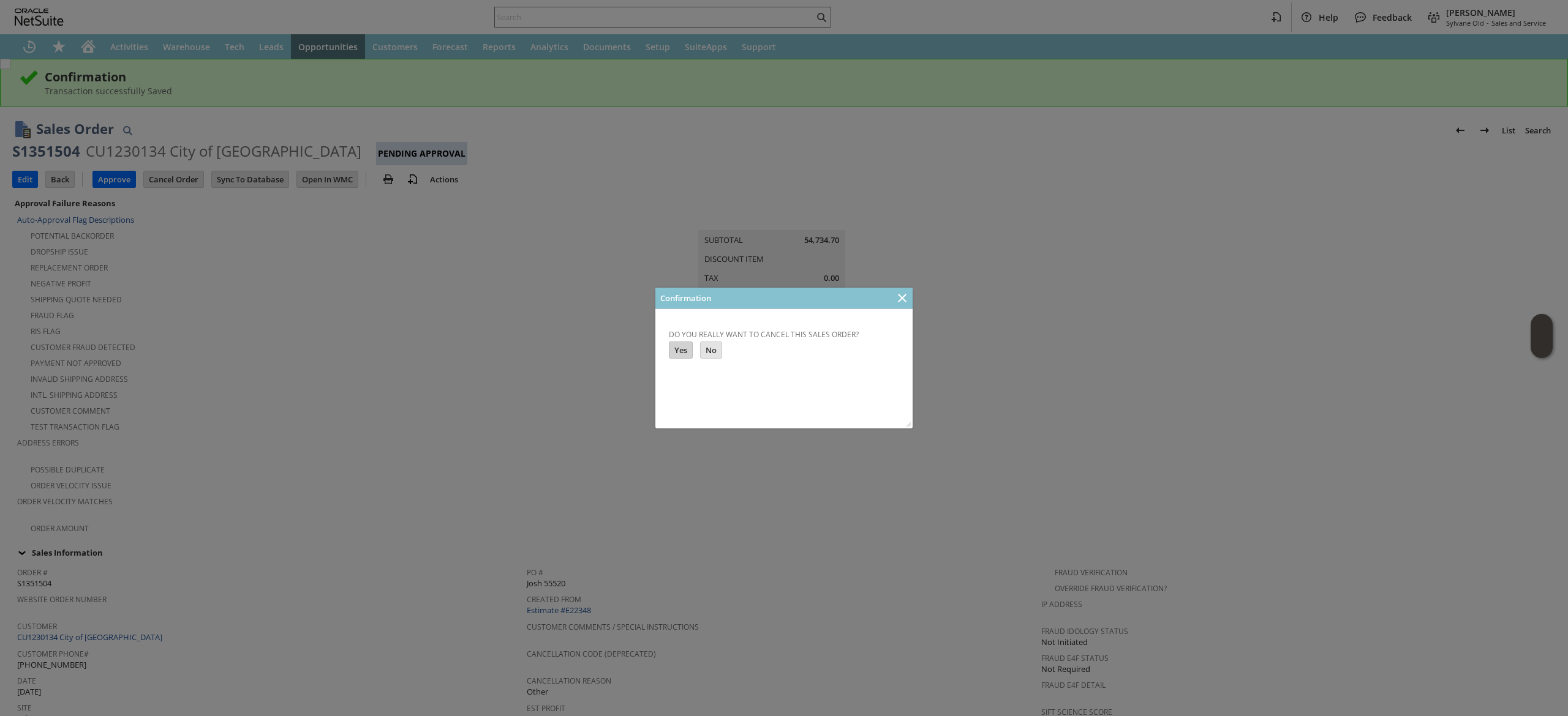
click at [690, 352] on input "Yes" at bounding box center [681, 350] width 23 height 16
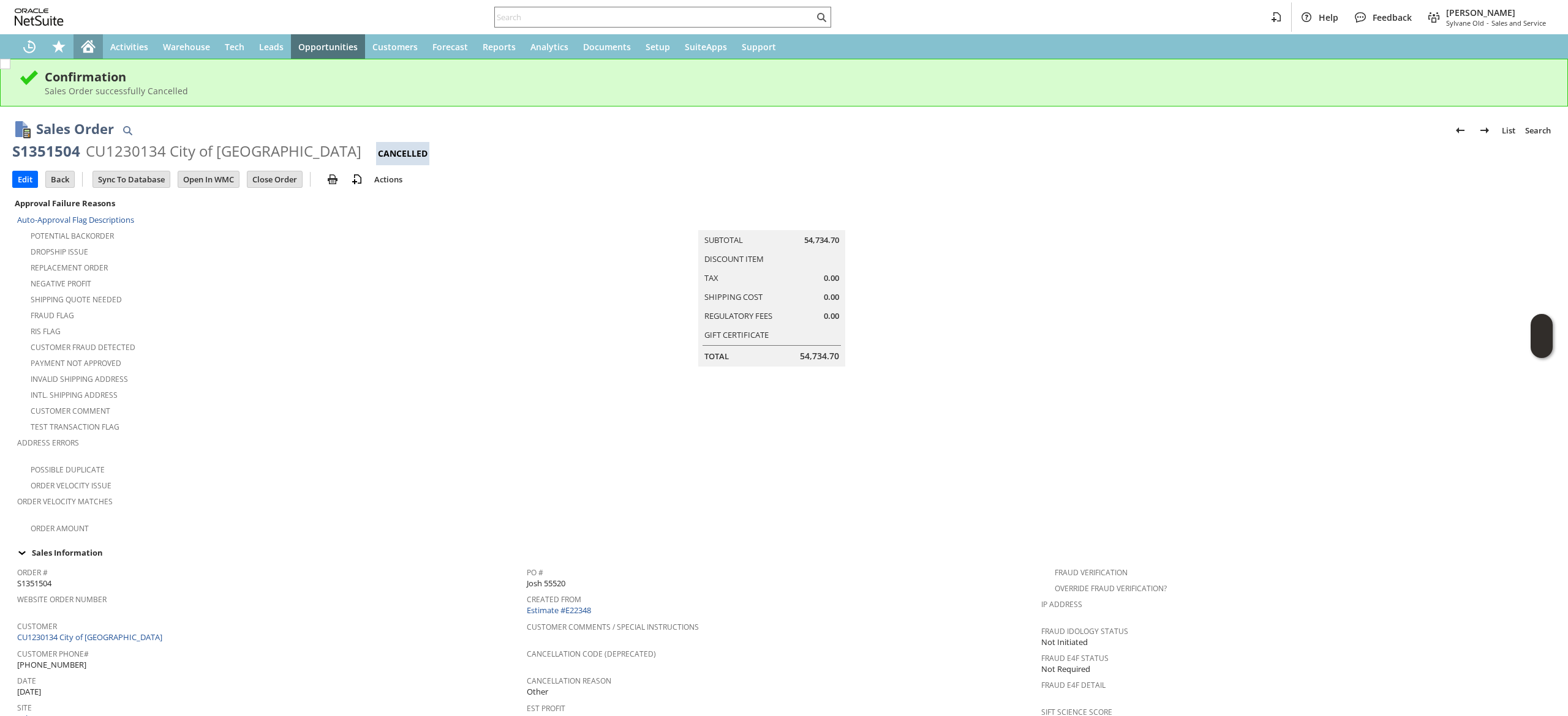
click at [91, 44] on icon "Home" at bounding box center [89, 44] width 14 height 8
